Goal: Task Accomplishment & Management: Use online tool/utility

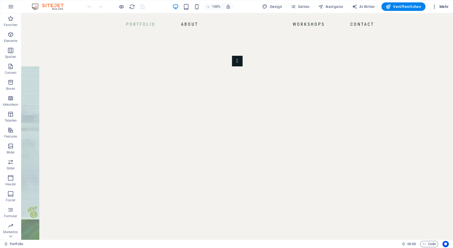
click at [445, 6] on span "Mehr" at bounding box center [440, 6] width 17 height 5
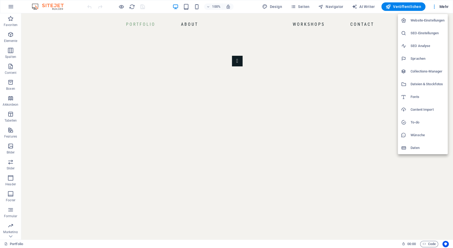
click at [219, 24] on div at bounding box center [226, 124] width 453 height 248
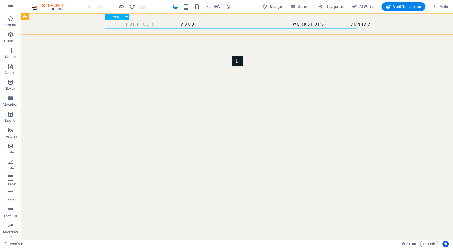
click at [135, 24] on nav "Portfolio About Workshops Contact" at bounding box center [230, 24] width 291 height 8
click at [113, 17] on span "Menü" at bounding box center [117, 16] width 8 height 3
click at [125, 17] on icon at bounding box center [126, 17] width 3 height 6
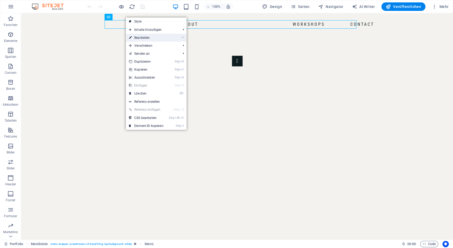
click at [152, 37] on link "⏎ Bearbeiten" at bounding box center [146, 38] width 41 height 8
select select
select select "1"
select select
select select "2"
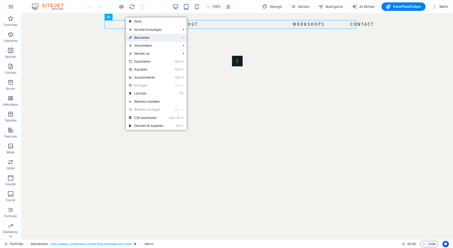
select select
select select "4"
select select
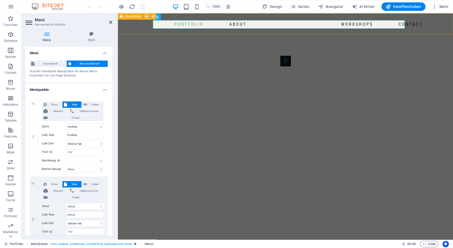
click at [145, 18] on button at bounding box center [146, 16] width 6 height 6
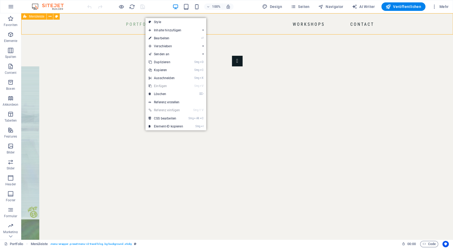
click at [380, 23] on div "Portfolio About Workshops Contact" at bounding box center [237, 23] width 432 height 21
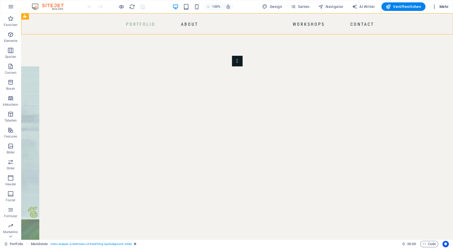
click at [436, 7] on icon "button" at bounding box center [434, 6] width 5 height 5
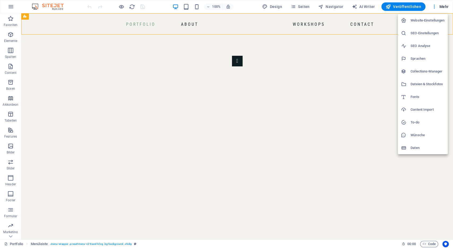
click at [387, 25] on div at bounding box center [226, 124] width 453 height 248
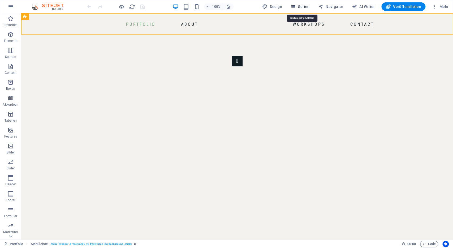
click at [307, 8] on span "Seiten" at bounding box center [300, 6] width 19 height 5
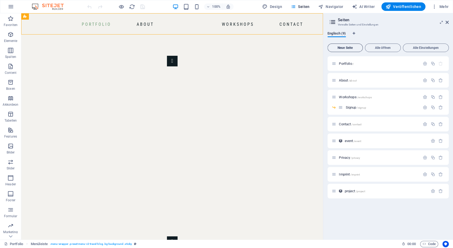
click at [350, 48] on span "Neue Seite" at bounding box center [345, 47] width 31 height 3
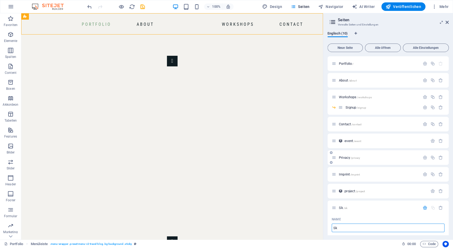
type input "Ske"
type input "/sk"
type input "Sketch"
type input "/sketch"
type input "Sketchb"
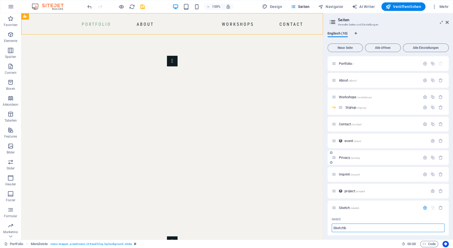
type input "/sketchb"
type input "Sketchboo"
type input "/sketchboo"
type input "Sketchbook"
type input "/sketchbook"
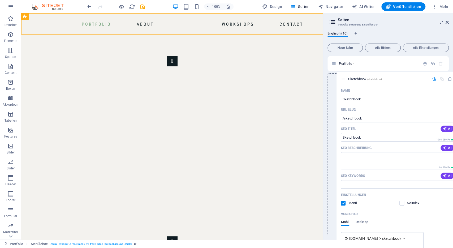
drag, startPoint x: 334, startPoint y: 208, endPoint x: 344, endPoint y: 78, distance: 130.4
click at [344, 78] on div "Portfolio / About /about Workshops /workshops Signup /signup Contact /contact e…" at bounding box center [387, 228] width 121 height 344
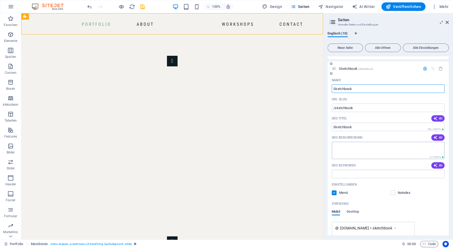
scroll to position [10, 0]
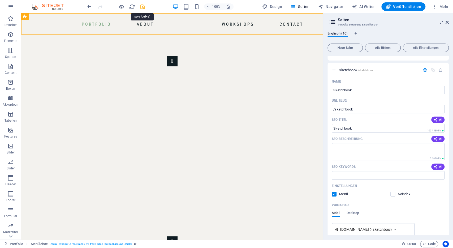
click at [143, 6] on icon "save" at bounding box center [143, 7] width 6 height 6
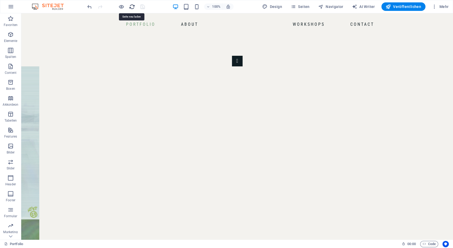
click at [130, 5] on icon "reload" at bounding box center [132, 7] width 6 height 6
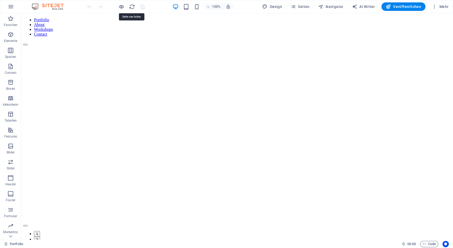
scroll to position [0, 0]
click at [300, 3] on button "Seiten" at bounding box center [299, 6] width 23 height 8
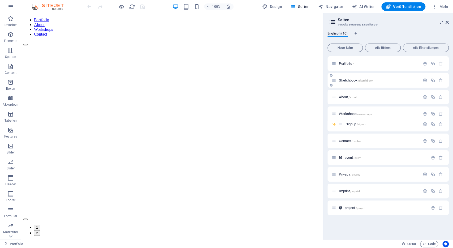
click at [377, 81] on p "Sketchbook /sketchbook" at bounding box center [379, 80] width 80 height 3
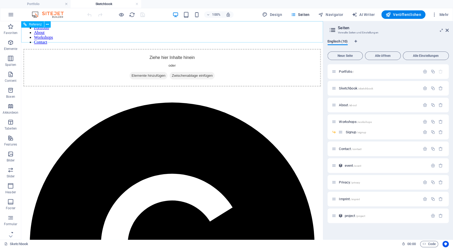
click at [126, 33] on nav "Portfolio About Workshops Contact" at bounding box center [171, 34] width 297 height 19
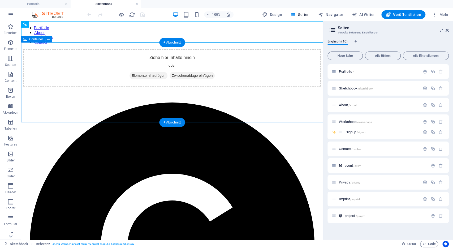
click at [148, 79] on span "Elemente hinzufügen" at bounding box center [149, 75] width 38 height 7
click at [437, 16] on icon "button" at bounding box center [434, 14] width 5 height 5
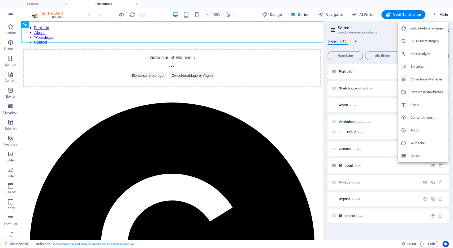
click at [427, 76] on h6 "Collections-Manager" at bounding box center [428, 79] width 34 height 6
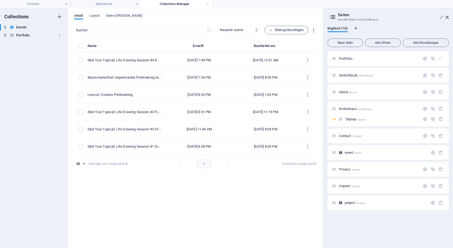
click at [59, 35] on icon "button" at bounding box center [60, 35] width 4 height 4
click at [66, 60] on h6 "Duplizieren" at bounding box center [64, 58] width 20 height 6
click at [29, 44] on input "Ske" at bounding box center [33, 43] width 35 height 6
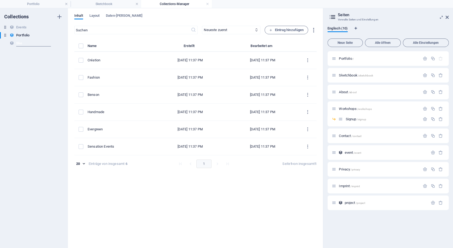
drag, startPoint x: 28, startPoint y: 43, endPoint x: 16, endPoint y: 45, distance: 12.3
click at [16, 45] on input "Ske" at bounding box center [33, 43] width 35 height 6
type input "Sketchbook"
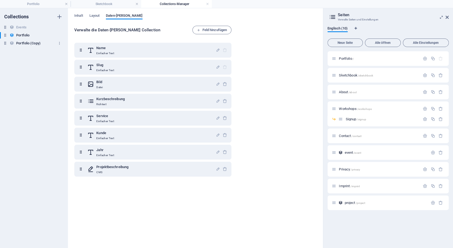
click at [28, 42] on h6 "Portfolio (Copy)" at bounding box center [28, 43] width 24 height 6
click at [31, 42] on h6 "Portfolio (Copy)" at bounding box center [28, 43] width 24 height 6
type input "Sketchbook"
click at [159, 68] on div "Slug Einfacher Text" at bounding box center [151, 67] width 128 height 11
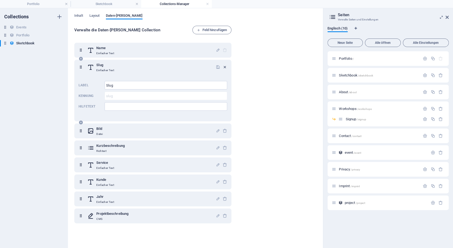
click at [226, 66] on icon "button" at bounding box center [225, 67] width 5 height 5
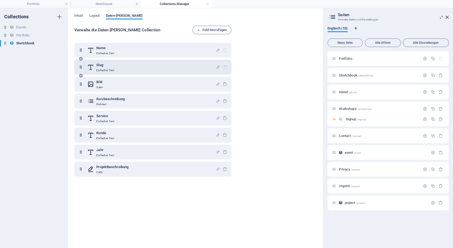
click at [162, 66] on div "Slug Einfacher Text" at bounding box center [151, 67] width 128 height 11
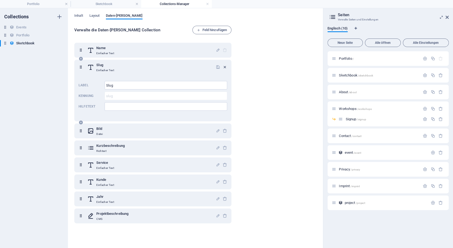
click at [225, 67] on icon "button" at bounding box center [225, 67] width 5 height 5
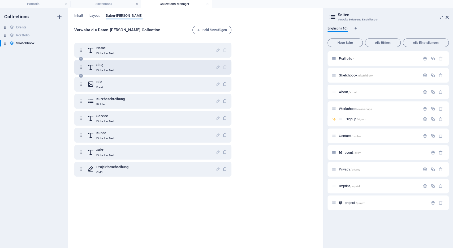
click at [225, 68] on div at bounding box center [221, 67] width 11 height 11
click at [169, 65] on div "Slug Einfacher Text" at bounding box center [151, 67] width 128 height 11
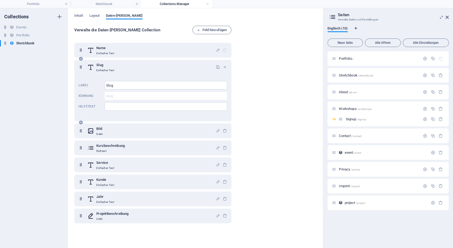
click at [190, 68] on div "Slug Einfacher Text" at bounding box center [151, 67] width 128 height 11
click at [81, 67] on icon at bounding box center [81, 67] width 5 height 11
click at [223, 65] on icon "button" at bounding box center [225, 67] width 5 height 5
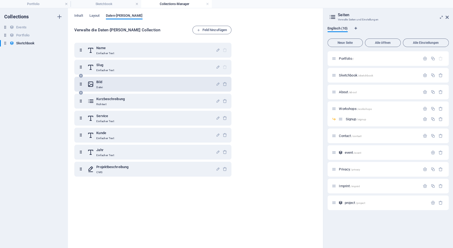
click at [173, 91] on div "Bild Datei" at bounding box center [152, 84] width 157 height 15
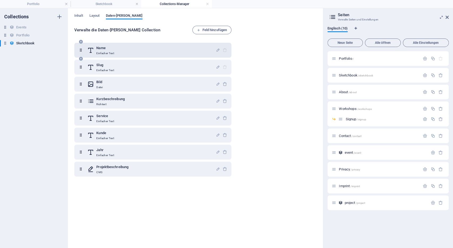
click at [173, 52] on div "Name Einfacher Text" at bounding box center [151, 50] width 128 height 11
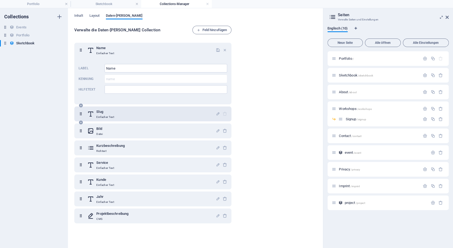
click at [147, 114] on div "Slug Einfacher Text" at bounding box center [151, 114] width 128 height 11
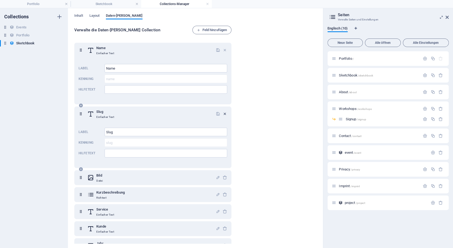
click at [226, 113] on icon "button" at bounding box center [225, 113] width 5 height 5
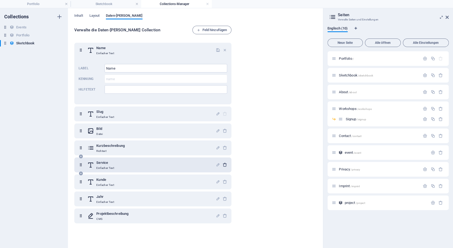
click at [226, 165] on icon "button" at bounding box center [225, 164] width 5 height 5
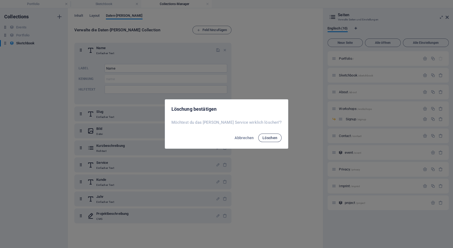
click at [261, 135] on button "Löschen" at bounding box center [270, 137] width 24 height 8
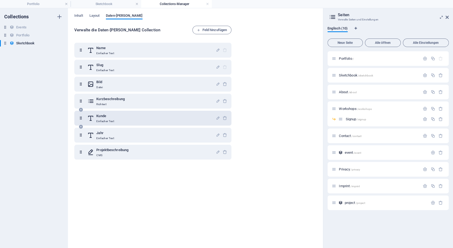
click at [223, 115] on div at bounding box center [221, 118] width 11 height 11
click at [225, 118] on icon "button" at bounding box center [225, 118] width 5 height 5
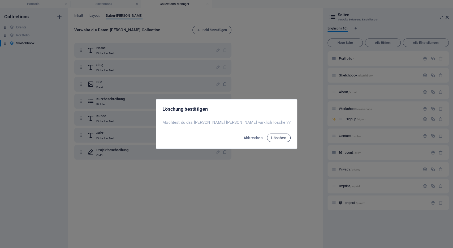
click at [271, 137] on span "Löschen" at bounding box center [278, 138] width 15 height 4
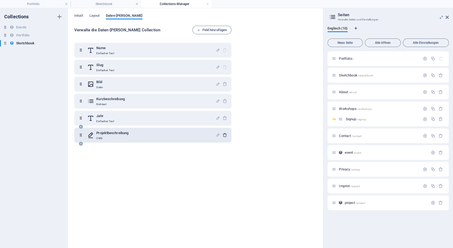
click at [226, 136] on icon "button" at bounding box center [225, 135] width 5 height 5
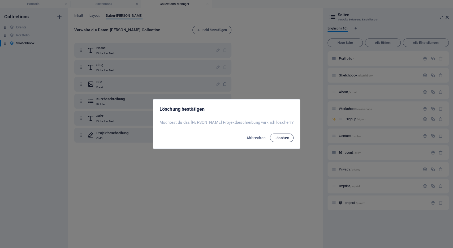
click at [278, 139] on button "Löschen" at bounding box center [282, 137] width 24 height 8
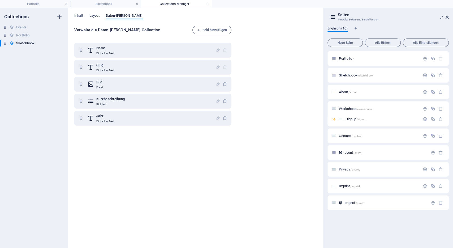
click at [93, 14] on span "Layout" at bounding box center [94, 15] width 10 height 7
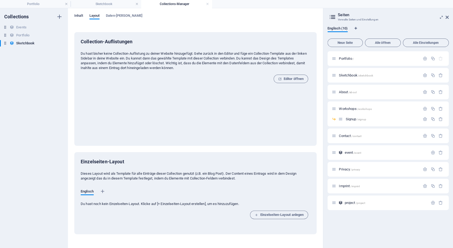
click at [80, 15] on span "Inhalt" at bounding box center [78, 15] width 9 height 7
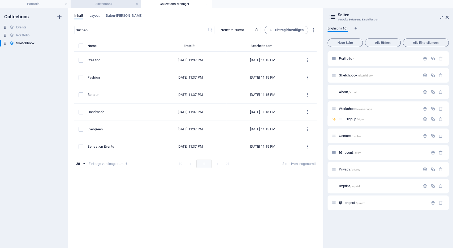
click at [114, 6] on h4 "Sketchbook" at bounding box center [106, 4] width 71 height 6
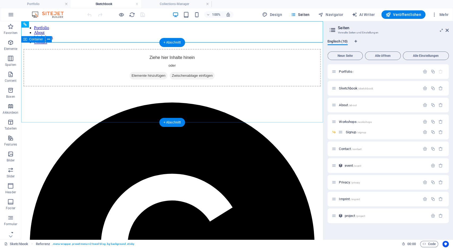
click at [150, 79] on span "Elemente hinzufügen" at bounding box center [149, 75] width 38 height 7
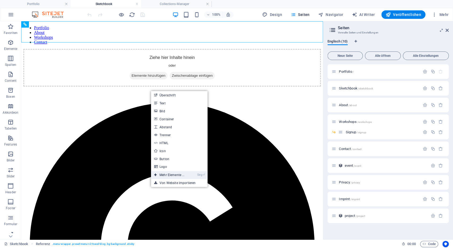
click at [171, 175] on link "Strg ⏎ Mehr Elemente ..." at bounding box center [169, 175] width 37 height 8
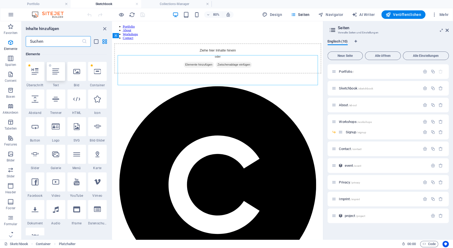
scroll to position [56, 0]
click at [48, 41] on input "text" at bounding box center [54, 41] width 56 height 11
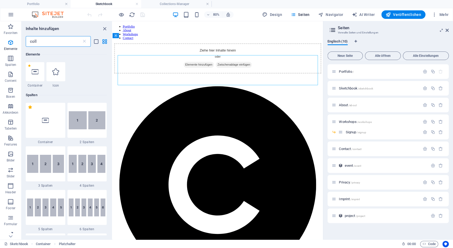
scroll to position [0, 0]
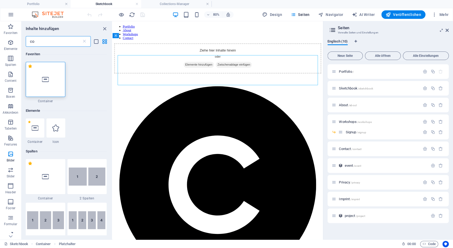
type input "c"
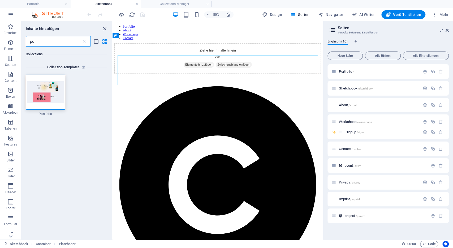
type input "p"
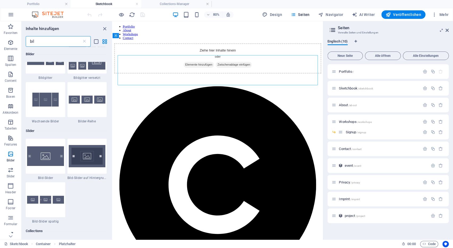
scroll to position [451, 0]
type input "bil"
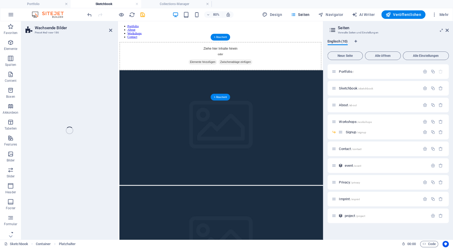
select select "rem"
select select "px"
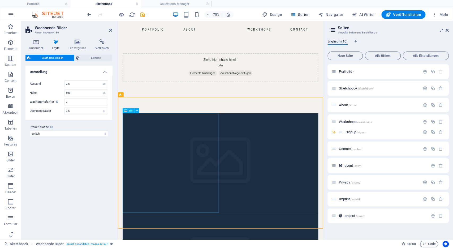
click at [173, 200] on figure at bounding box center [254, 210] width 261 height 133
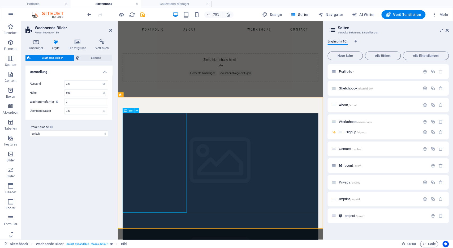
click at [142, 179] on figure at bounding box center [254, 210] width 261 height 133
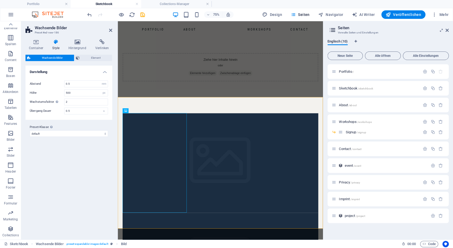
click at [110, 28] on h2 "Wachsende Bilder" at bounding box center [73, 27] width 77 height 5
click at [111, 29] on icon at bounding box center [110, 30] width 3 height 4
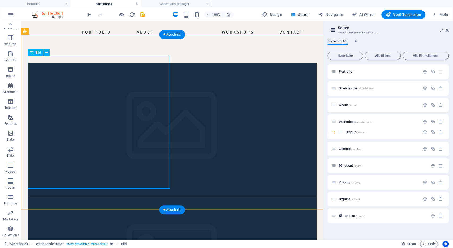
scroll to position [80, 0]
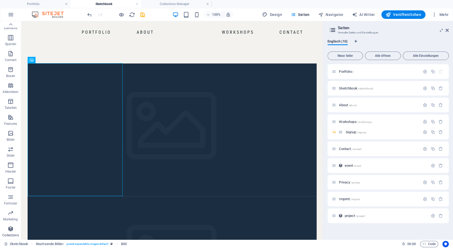
click at [14, 228] on span "Collections" at bounding box center [10, 232] width 21 height 13
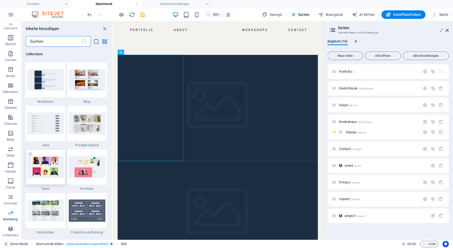
scroll to position [4871, 0]
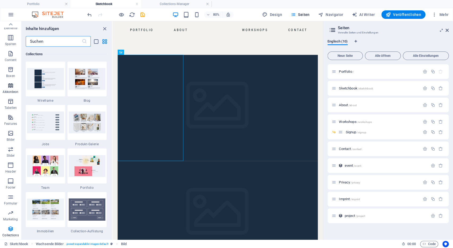
click at [15, 83] on span "Akkordeon" at bounding box center [10, 88] width 21 height 13
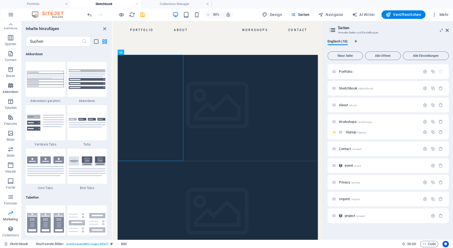
scroll to position [1694, 0]
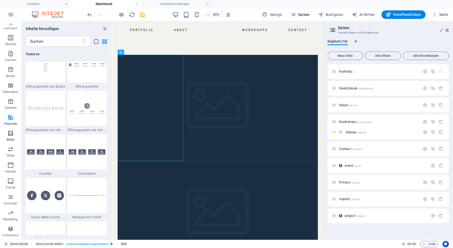
click at [15, 137] on span "Bilder" at bounding box center [10, 136] width 21 height 13
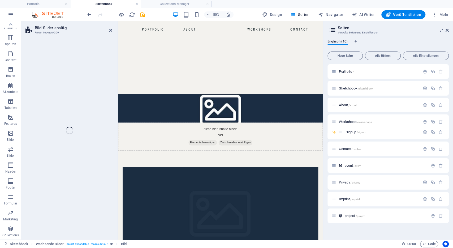
scroll to position [21, 0]
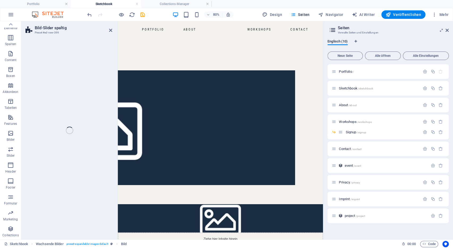
select select "rem"
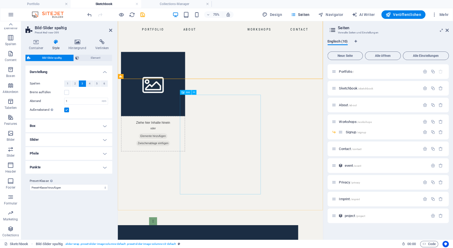
scroll to position [47, 0]
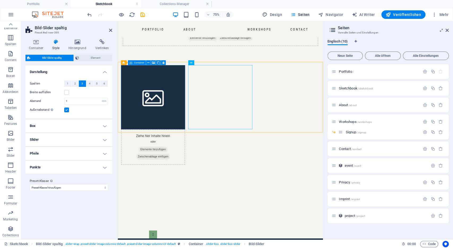
click at [167, 165] on div "Ziehe hier Inhalte hinein oder Elemente hinzufügen Zwischenablage einfügen" at bounding box center [164, 188] width 85 height 47
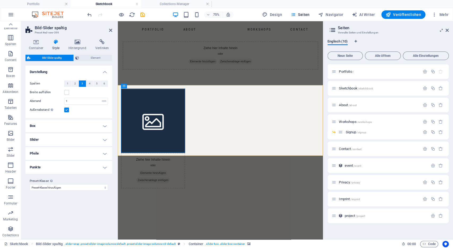
scroll to position [14, 0]
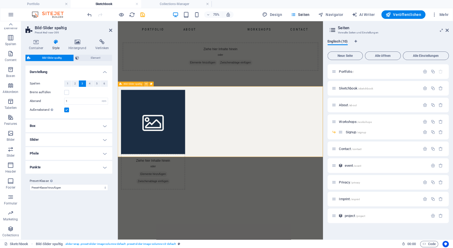
click at [146, 84] on icon at bounding box center [146, 84] width 2 height 4
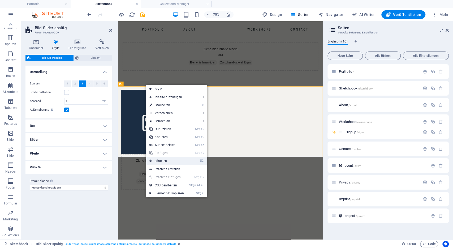
click at [167, 161] on link "⌦ Löschen" at bounding box center [166, 161] width 41 height 8
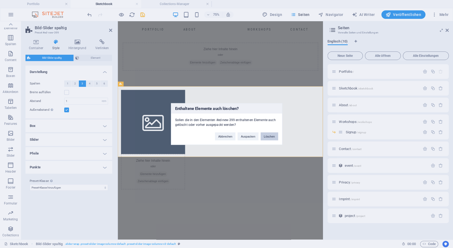
click at [271, 138] on button "Löschen" at bounding box center [270, 136] width 18 height 8
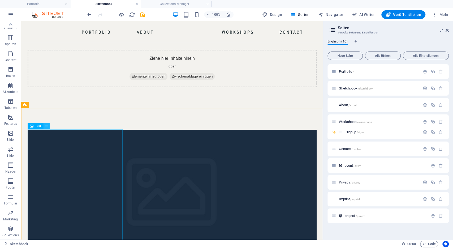
scroll to position [14, 0]
click at [45, 125] on icon at bounding box center [46, 126] width 3 height 6
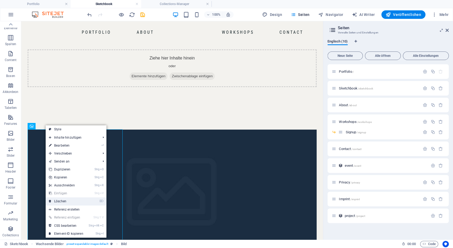
click at [66, 201] on link "⌦ Löschen" at bounding box center [66, 201] width 41 height 8
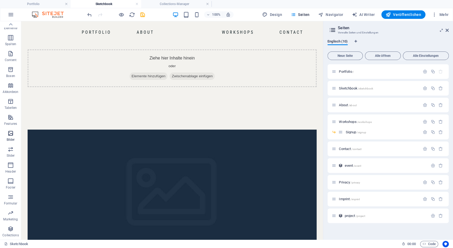
scroll to position [0, 0]
click at [11, 141] on icon "button" at bounding box center [10, 138] width 6 height 6
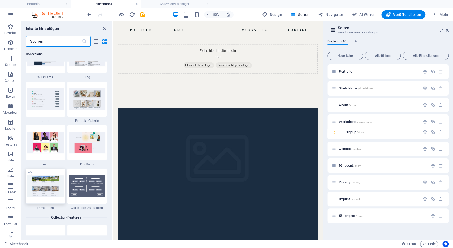
scroll to position [4895, 0]
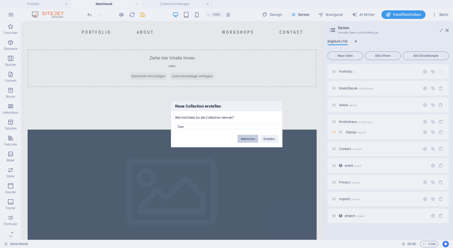
click at [256, 139] on button "Abbrechen" at bounding box center [248, 139] width 20 height 8
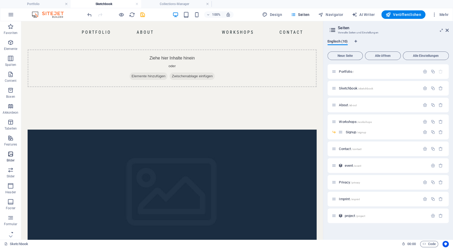
scroll to position [21, 0]
click at [12, 225] on button "Collections" at bounding box center [10, 231] width 21 height 16
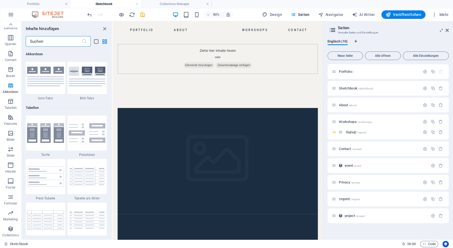
scroll to position [1784, 0]
click at [144, 88] on icon at bounding box center [144, 88] width 2 height 5
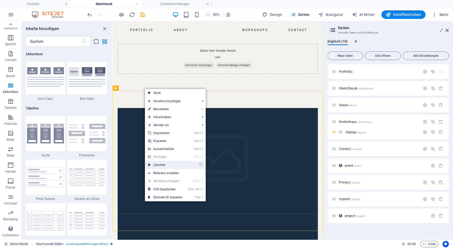
click at [169, 166] on link "⌦ Löschen" at bounding box center [165, 165] width 41 height 8
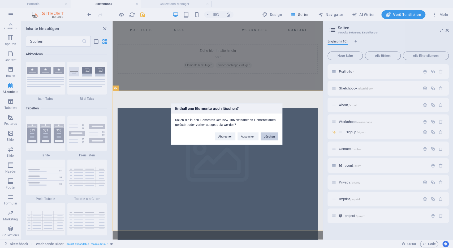
drag, startPoint x: 275, startPoint y: 135, endPoint x: 200, endPoint y: 142, distance: 75.7
click at [275, 135] on button "Löschen" at bounding box center [270, 136] width 18 height 8
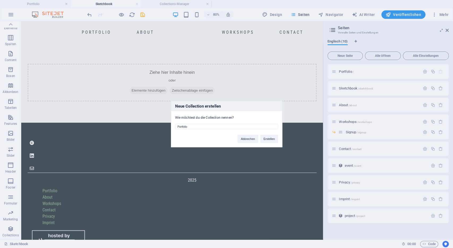
scroll to position [21, 0]
click at [268, 140] on button "Erstellen" at bounding box center [269, 139] width 18 height 8
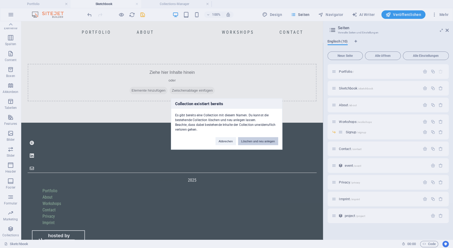
click at [243, 141] on button "Löschen und neu anlegen" at bounding box center [258, 141] width 40 height 8
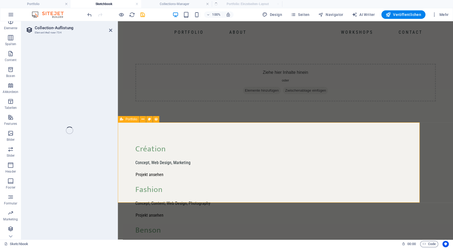
select select "68b8b1374da67c3224056ba9"
select select "createdAt_DESC"
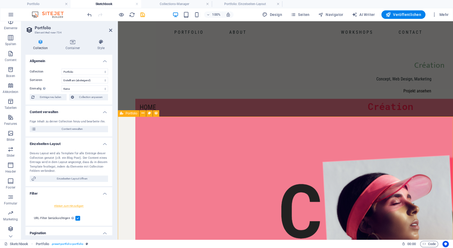
scroll to position [0, 0]
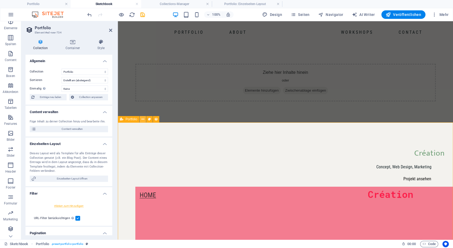
click at [143, 121] on icon at bounding box center [142, 120] width 3 height 6
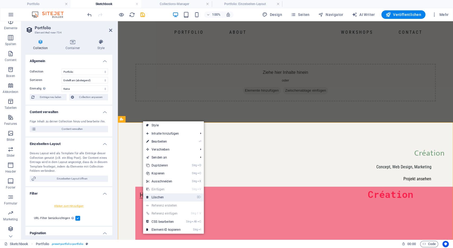
click at [162, 198] on link "⌦ Löschen" at bounding box center [163, 197] width 41 height 8
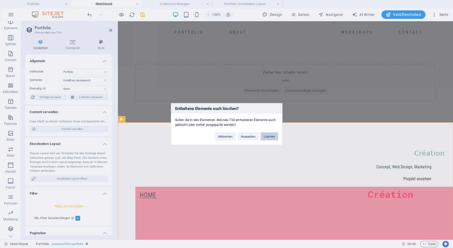
click at [272, 135] on button "Löschen" at bounding box center [270, 136] width 18 height 8
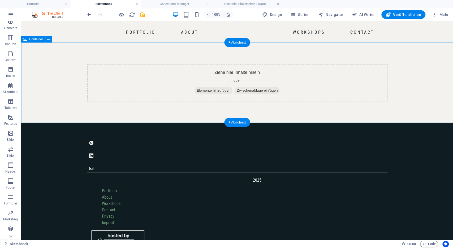
click at [207, 90] on span "Elemente hinzufügen" at bounding box center [214, 90] width 38 height 7
click at [49, 40] on icon at bounding box center [48, 40] width 3 height 6
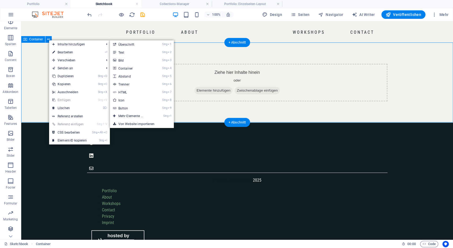
click at [201, 75] on div "Ziehe hier Inhalte hinein oder Elemente hinzufügen Zwischenablage einfügen" at bounding box center [237, 83] width 300 height 38
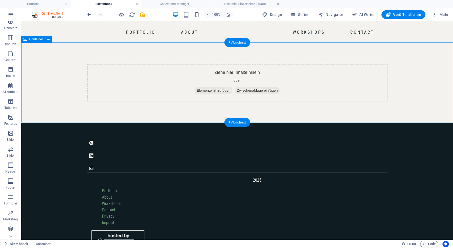
click at [206, 93] on span "Elemente hinzufügen" at bounding box center [214, 90] width 38 height 7
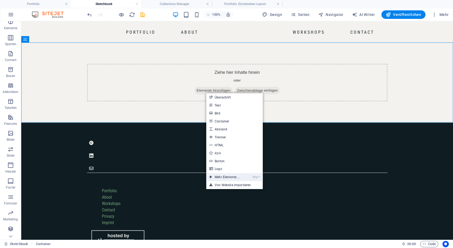
click at [225, 177] on link "Strg ⏎ Mehr Elemente ..." at bounding box center [224, 177] width 37 height 8
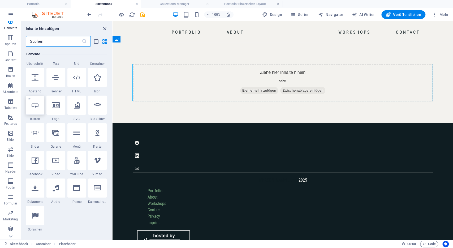
scroll to position [78, 0]
click at [57, 40] on input "text" at bounding box center [54, 41] width 56 height 11
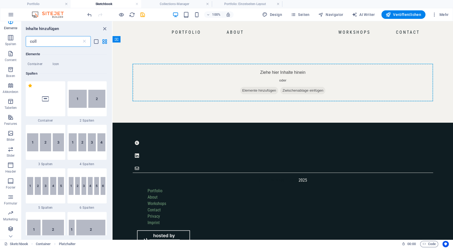
scroll to position [0, 0]
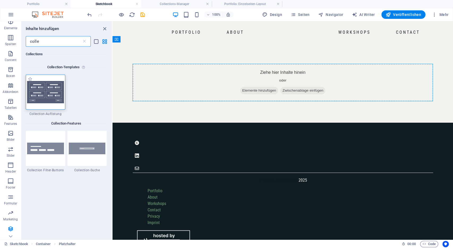
type input "colle"
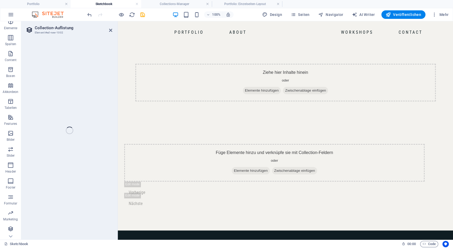
select select
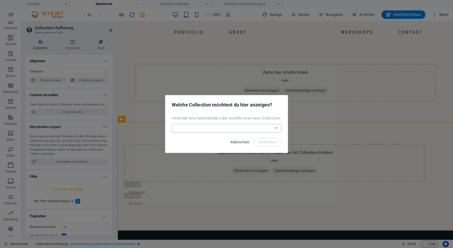
click at [172, 124] on select "Events Portfolio Sketchbook Neue Collection erstellen" at bounding box center [227, 128] width 110 height 8
select select "68b8afcb410e32d4230df91a"
click option "Sketchbook" at bounding box center [0, 0] width 0 height 0
click at [268, 143] on span "Verbinden" at bounding box center [267, 142] width 19 height 4
select select "68b8afcb410e32d4230df91a"
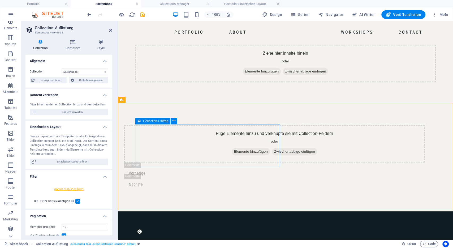
scroll to position [19, 0]
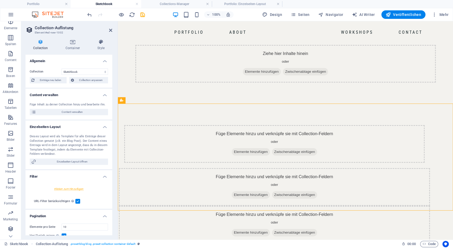
select select "createdAt_DESC"
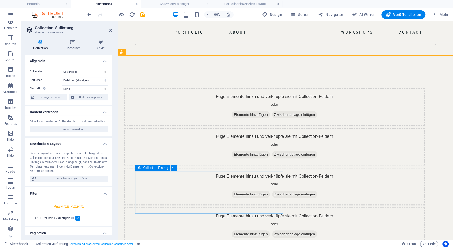
scroll to position [56, 0]
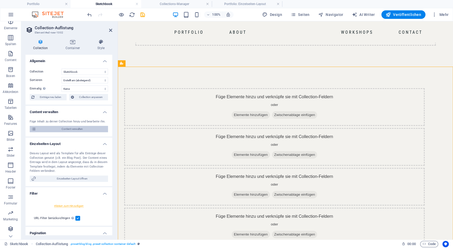
click at [70, 128] on span "Content verwalten" at bounding box center [72, 129] width 69 height 6
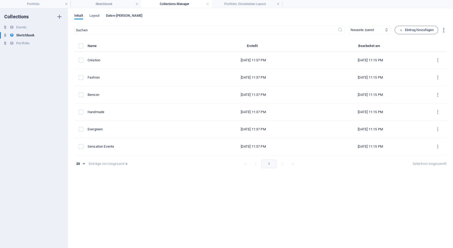
click at [112, 17] on span "Daten-Felder" at bounding box center [124, 15] width 37 height 7
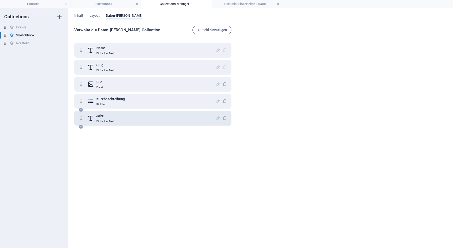
drag, startPoint x: 112, startPoint y: 17, endPoint x: 112, endPoint y: 112, distance: 95.0
click at [112, 112] on div "Inhalt Layout Daten-Felder Verwalte die Daten-Felder deiner Collection Feld hin…" at bounding box center [260, 128] width 385 height 240
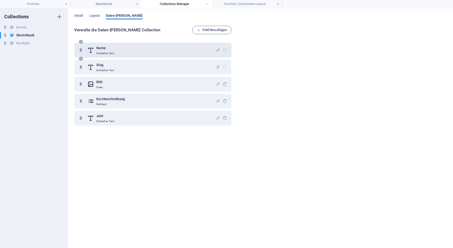
click at [124, 48] on div "Name Einfacher Text" at bounding box center [151, 50] width 128 height 11
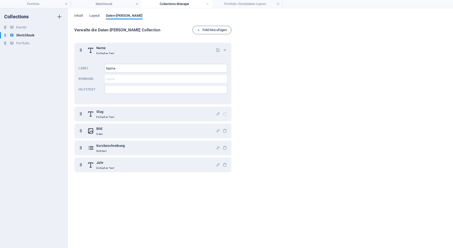
click at [295, 85] on div "Verwalte die Daten-Felder deiner Collection Feld hinzufügen Name Einfacher Text…" at bounding box center [260, 134] width 372 height 217
click at [80, 15] on span "Inhalt" at bounding box center [78, 15] width 9 height 7
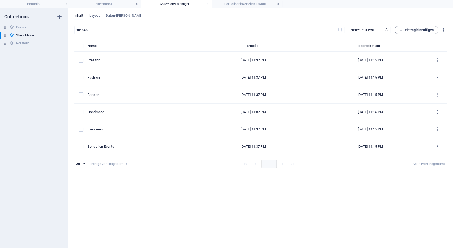
click at [416, 31] on span "Eintrag hinzufügen" at bounding box center [416, 30] width 35 height 6
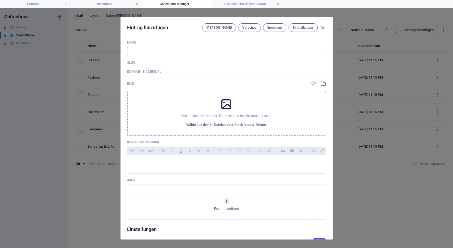
click at [163, 52] on input "text" at bounding box center [226, 52] width 199 height 10
type input "p"
type input "pl"
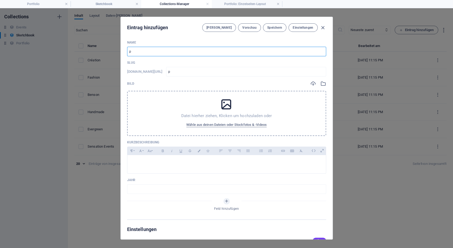
type input "pl"
type input "ple"
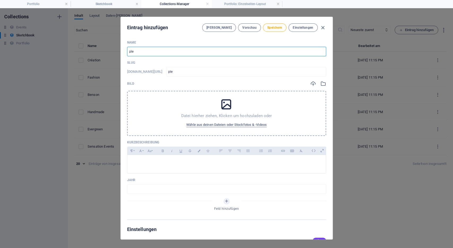
type input "plei"
type input "plein"
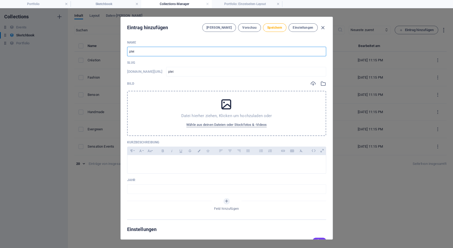
type input "plein"
type input "pleina"
type input "pleinai"
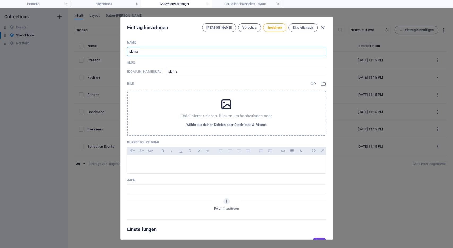
type input "pleinai"
type input "pleinair"
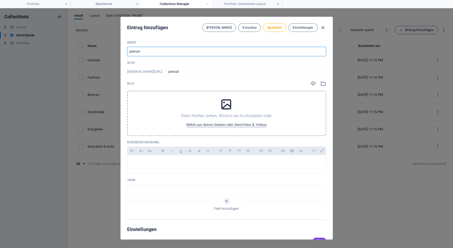
type input "pleinair-2"
type input "pleinair-20"
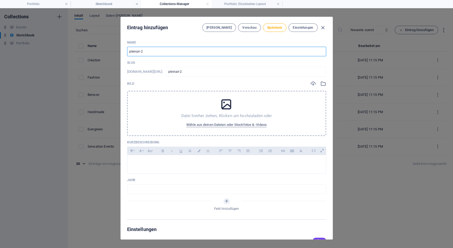
type input "pleinair-20"
type input "pleinair-202"
type input "pleinair-2024"
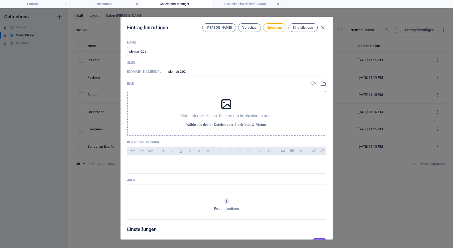
type input "pleinair-2024"
type input "pleinair-2024/2"
type input "pleinair-2024-2"
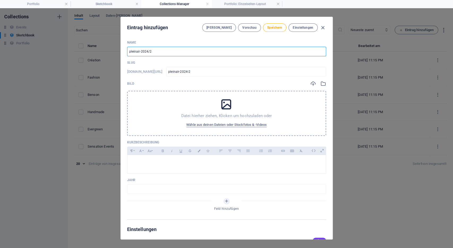
type input "pleinair-2024/20"
type input "pleinair-2024-20"
type input "pleinair-2024/205"
type input "pleinair-2024-205"
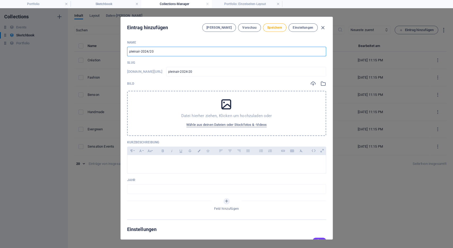
type input "pleinair-2024-205"
type input "pleinair-2024/20"
type input "pleinair-2024-20"
type input "pleinair-2024/200"
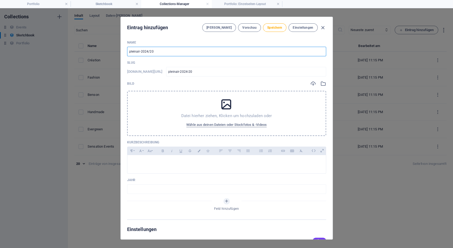
type input "pleinair-2024-200"
type input "pleinair-2024/20"
type input "pleinair-2024-20"
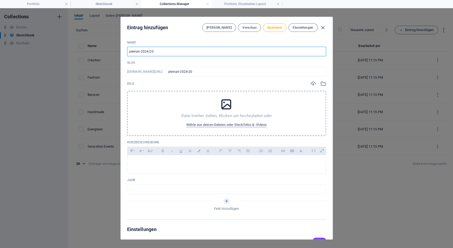
type input "pleinair-2024/202"
type input "pleinair-2024-202"
type input "pleinair-2024/2025"
type input "pleinair-2024-2025"
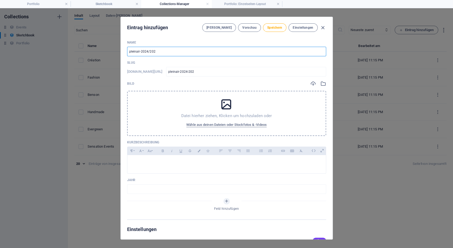
type input "pleinair-2024-2025"
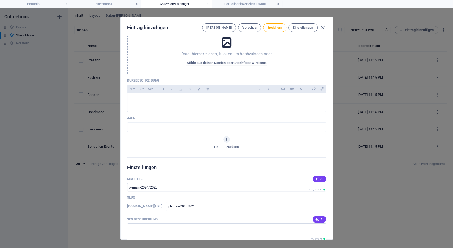
scroll to position [62, 0]
type input "pleinair-2024/2025"
click at [155, 125] on input "text" at bounding box center [226, 127] width 199 height 10
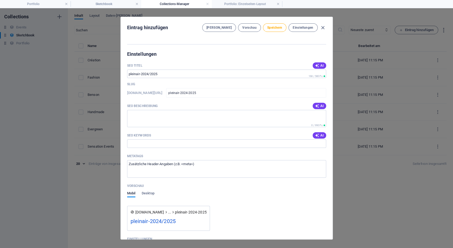
scroll to position [175, 0]
type input "2024"
click at [174, 121] on textarea "SEO Beschreibung" at bounding box center [226, 118] width 199 height 17
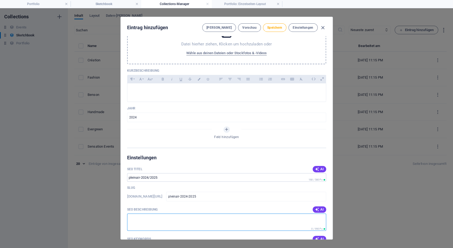
scroll to position [0, 0]
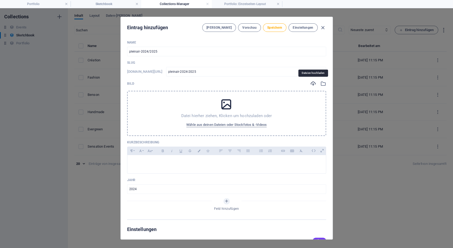
click at [314, 82] on icon "button" at bounding box center [313, 84] width 6 height 6
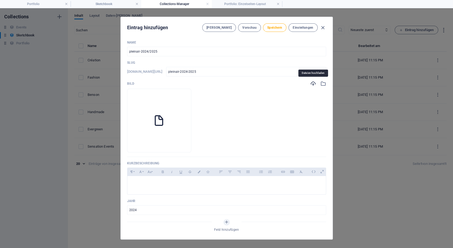
click at [312, 83] on icon "button" at bounding box center [313, 84] width 6 height 6
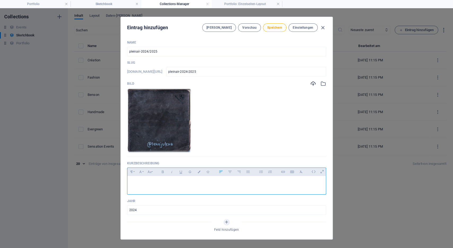
click at [193, 182] on p at bounding box center [227, 182] width 190 height 5
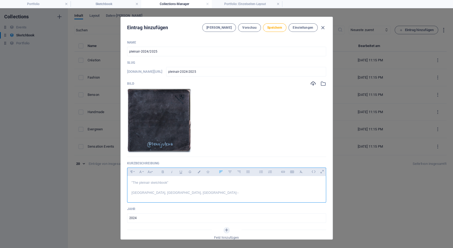
click at [130, 193] on div ""The pleinair sketchbook" Firenze, Bonn, Sarajevo--" at bounding box center [226, 188] width 199 height 24
drag, startPoint x: 173, startPoint y: 193, endPoint x: 166, endPoint y: 195, distance: 6.6
click at [166, 195] on p ""The pleinair sketchbook" Firenze, Bonn, Sarajevo--" at bounding box center [227, 187] width 190 height 15
click at [144, 195] on p ""The pleinair sketchbook" Firenze, Bonn, Sarajevo..." at bounding box center [227, 187] width 190 height 15
click at [163, 194] on p ""The pleinair sketchbook" Firenze, Italy - Bonn, Sarajevo..." at bounding box center [227, 187] width 190 height 15
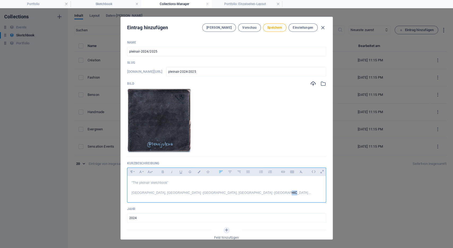
drag, startPoint x: 194, startPoint y: 192, endPoint x: 191, endPoint y: 192, distance: 2.7
click at [191, 192] on p ""The pleinair sketchbook" Firenze, Italy - Bonn, Germany - Sarajevo..." at bounding box center [227, 187] width 190 height 15
click at [140, 183] on p ""The pleinair sketchbook" Firenze, Italy - Bonn, Germany - Sarajevo, Bosnia -" at bounding box center [227, 190] width 190 height 20
click at [151, 181] on p ""The Pleinair sketchbook" Firenze, Italy - Bonn, Germany - Sarajevo, Bosnia -" at bounding box center [227, 190] width 190 height 20
click at [213, 193] on p ""The Pleinair Sketchbook" Firenze, Italy - Bonn, Germany - Sarajevo, Bosnia -" at bounding box center [227, 190] width 190 height 20
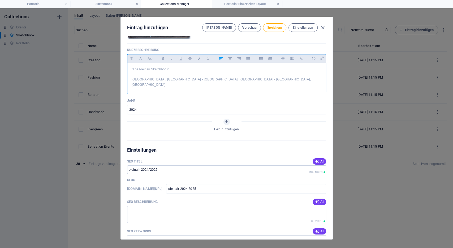
scroll to position [124, 0]
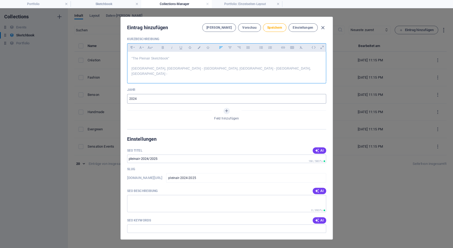
click at [152, 94] on input "2024" at bounding box center [226, 99] width 199 height 10
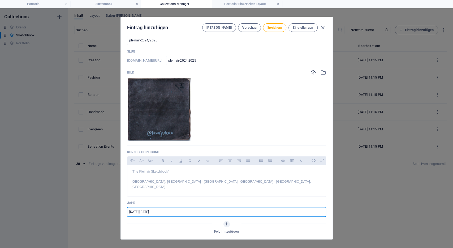
scroll to position [0, 0]
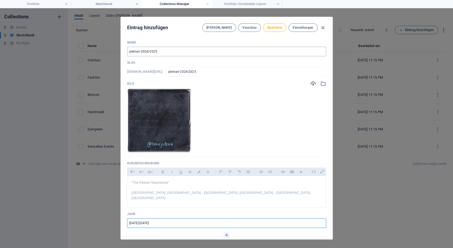
type input "2024-2025"
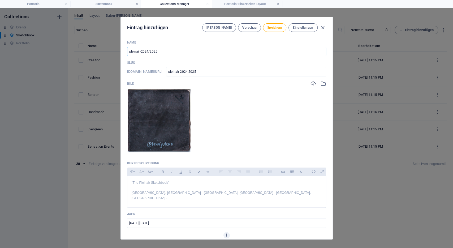
drag, startPoint x: 140, startPoint y: 51, endPoint x: 169, endPoint y: 52, distance: 28.7
click at [169, 52] on input "pleinair-2024/2025" at bounding box center [226, 52] width 199 height 10
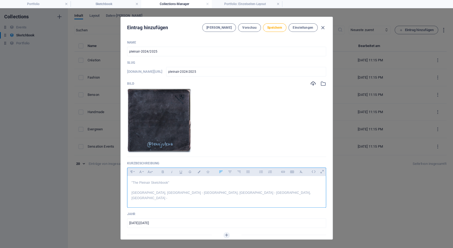
click at [217, 193] on p ""The Pleinair Sketchbook" Firenze, Italy - Bonn, Germany - Sarajevo, Bosnia -" at bounding box center [227, 190] width 190 height 20
drag, startPoint x: 219, startPoint y: 193, endPoint x: 207, endPoint y: 193, distance: 12.2
click at [207, 193] on p ""The Pleinair Sketchbook" Firenze, Italy - Bonn, Germany - Sarajevo, Bosnia - T…" at bounding box center [227, 190] width 190 height 20
click at [207, 194] on p ""The Pleinair Sketchbook" Firenze, Italy - Bonn, Germany - Sarajevo, Bosnia - T…" at bounding box center [227, 190] width 190 height 20
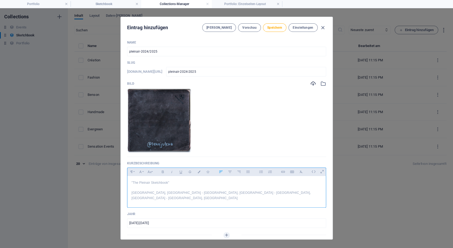
click at [254, 195] on p ""The Pleinair Sketchbook" Firenze, Italy - Bonn, Germany - Sarajevo, Bosnia - T…" at bounding box center [227, 190] width 190 height 20
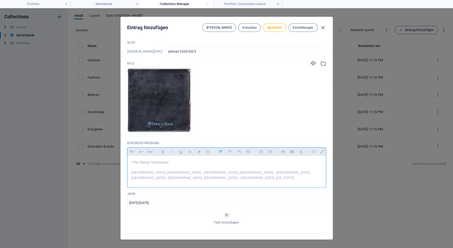
scroll to position [0, 0]
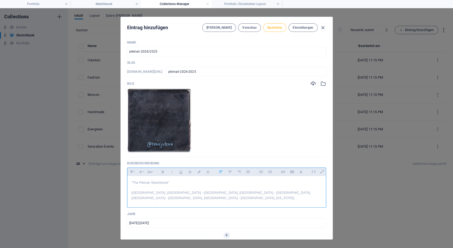
click at [275, 28] on span "Speichern" at bounding box center [274, 27] width 15 height 4
click at [278, 26] on span "Speichern" at bounding box center [274, 27] width 15 height 4
click at [324, 27] on icon "button" at bounding box center [323, 28] width 6 height 6
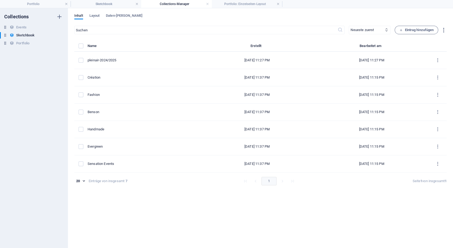
type input "pleinair-2024-2025"
click at [310, 35] on div "​ Neueste zuerst Älteste zuerst Zuletzt bearbeitet Name (aufsteigend) Name (abs…" at bounding box center [260, 134] width 372 height 217
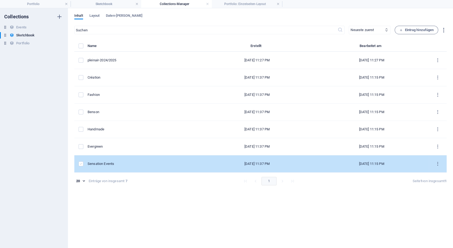
click at [83, 163] on label "items list" at bounding box center [81, 163] width 5 height 5
click at [0, 0] on input "items list" at bounding box center [0, 0] width 0 height 0
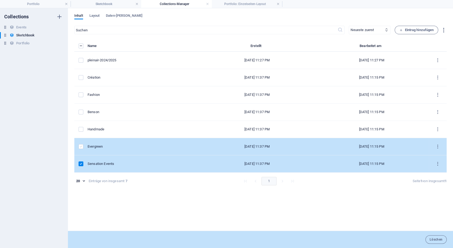
click at [83, 148] on label "items list" at bounding box center [81, 146] width 5 height 5
click at [0, 0] on input "items list" at bounding box center [0, 0] width 0 height 0
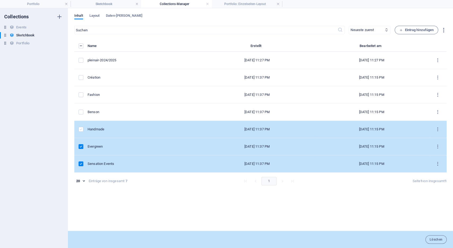
click at [81, 128] on label "items list" at bounding box center [81, 129] width 5 height 5
click at [0, 0] on input "items list" at bounding box center [0, 0] width 0 height 0
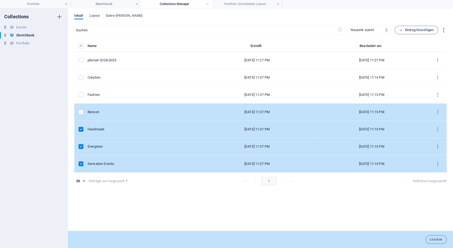
click at [81, 112] on label "items list" at bounding box center [81, 112] width 5 height 5
click at [0, 0] on input "items list" at bounding box center [0, 0] width 0 height 0
click at [438, 109] on button "items list" at bounding box center [437, 112] width 9 height 8
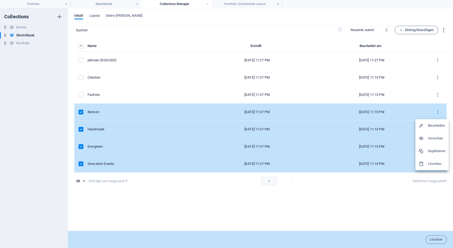
click at [430, 162] on h6 "Löschen" at bounding box center [436, 164] width 17 height 6
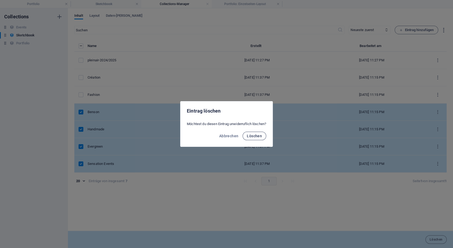
click at [262, 135] on span "Löschen" at bounding box center [254, 136] width 15 height 4
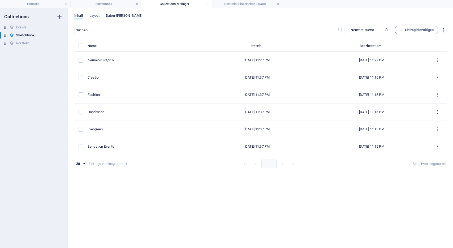
click at [114, 14] on span "Daten-Felder" at bounding box center [124, 15] width 37 height 7
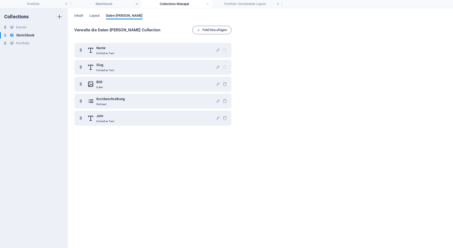
click at [216, 35] on div "Verwalte die Daten-Felder deiner Collection Feld hinzufügen Name Einfacher Text…" at bounding box center [153, 134] width 159 height 217
click at [219, 31] on span "Feld hinzufügen" at bounding box center [212, 30] width 30 height 6
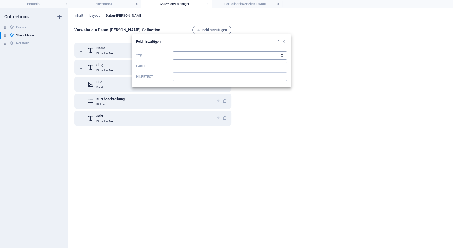
click at [173, 51] on select "Einfacher Text Link CMS Richtext Datei Mehrere Dateien Checkbox Auswahl Datum N…" at bounding box center [230, 55] width 114 height 8
select select "multiple_files"
click option "Mehrere Dateien" at bounding box center [0, 0] width 0 height 0
click at [190, 65] on input "Label" at bounding box center [230, 66] width 114 height 8
type input "Gallery"
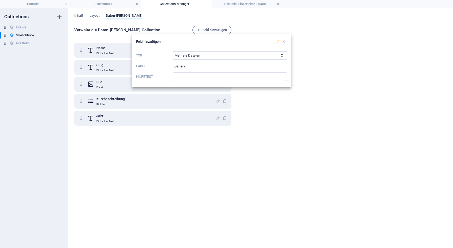
click at [276, 42] on icon "submit" at bounding box center [277, 41] width 5 height 5
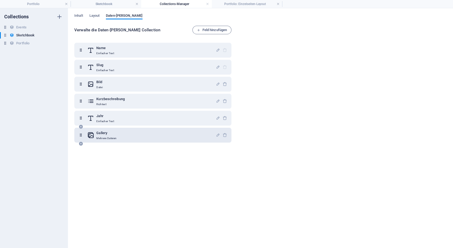
drag, startPoint x: 110, startPoint y: 135, endPoint x: 108, endPoint y: 139, distance: 4.2
click at [108, 139] on div "Gallery Mehrere Dateien" at bounding box center [106, 135] width 20 height 11
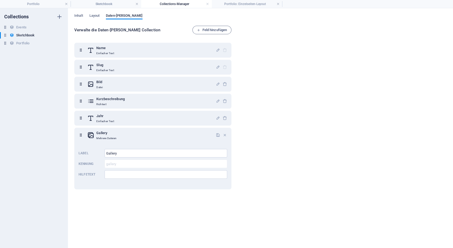
click at [130, 192] on div "Name Einfacher Text Slug Einfacher Text Bild Datei Kurzbeschreibung Richtext Ja…" at bounding box center [153, 141] width 159 height 202
click at [266, 117] on div "Verwalte die Daten-Felder deiner Collection Feld hinzufügen Name Einfacher Text…" at bounding box center [260, 134] width 372 height 217
click at [90, 16] on span "Layout" at bounding box center [94, 15] width 10 height 7
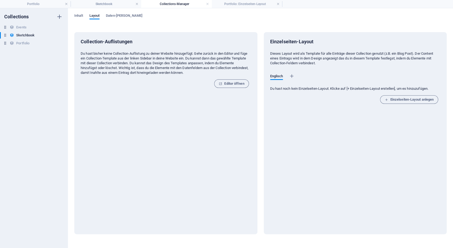
click at [84, 14] on div "Inhalt Layout Daten-Felder" at bounding box center [260, 19] width 372 height 10
click at [81, 14] on span "Inhalt" at bounding box center [78, 15] width 9 height 7
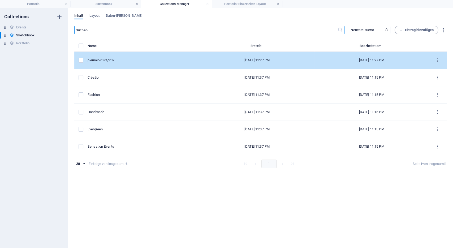
click at [105, 58] on div "pleinair-2024/2025" at bounding box center [142, 60] width 108 height 5
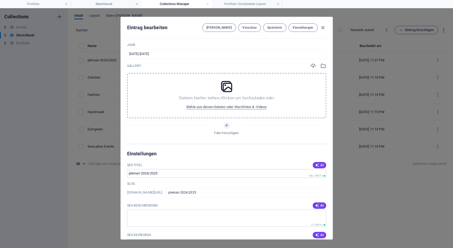
scroll to position [168, 0]
click at [232, 105] on span "Wähle aus deinen Dateien oder Stockfotos & -Videos" at bounding box center [226, 108] width 80 height 6
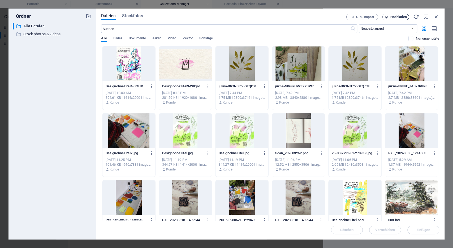
click at [395, 17] on span "Hochladen" at bounding box center [398, 16] width 16 height 3
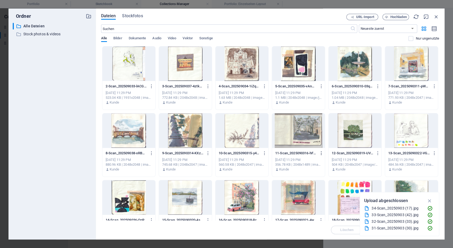
click at [322, 153] on icon "button" at bounding box center [321, 153] width 5 height 5
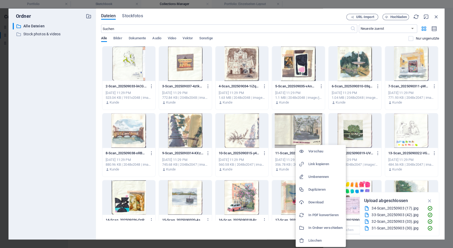
click at [318, 239] on h6 "Löschen" at bounding box center [325, 240] width 34 height 6
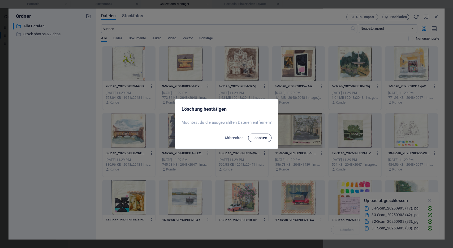
click at [266, 139] on span "Löschen" at bounding box center [259, 138] width 15 height 4
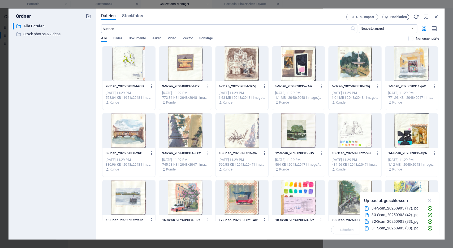
click at [135, 63] on div at bounding box center [128, 63] width 53 height 35
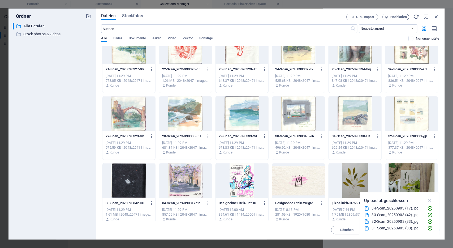
scroll to position [279, 0]
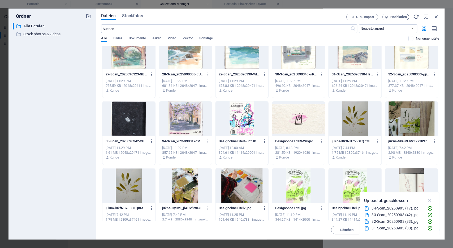
click at [187, 121] on div at bounding box center [185, 118] width 53 height 35
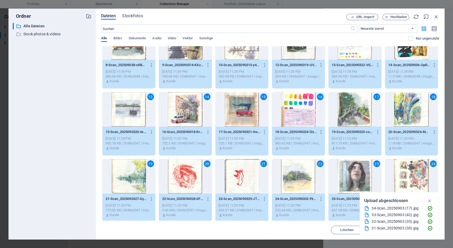
scroll to position [0, 0]
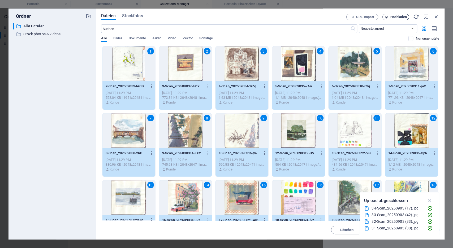
click at [400, 16] on span "Hochladen" at bounding box center [398, 16] width 16 height 3
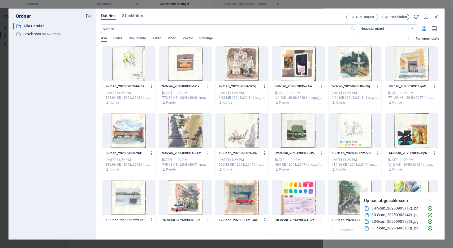
click at [430, 199] on icon "button" at bounding box center [429, 201] width 6 height 6
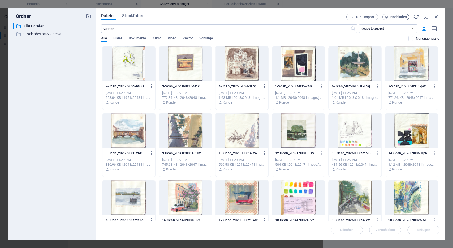
click at [140, 61] on div at bounding box center [128, 63] width 53 height 35
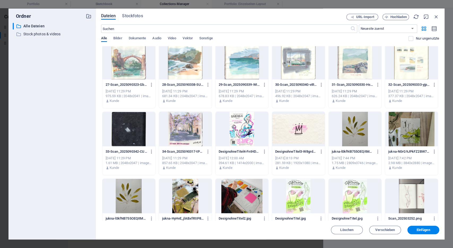
scroll to position [283, 0]
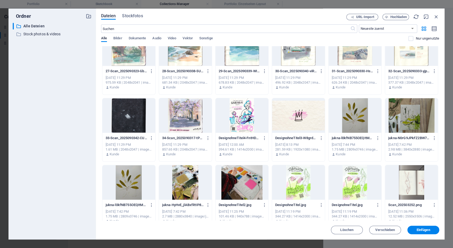
click at [186, 123] on div at bounding box center [185, 115] width 53 height 35
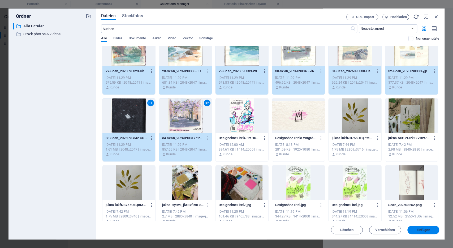
click at [431, 231] on span "Einfügen" at bounding box center [423, 229] width 28 height 3
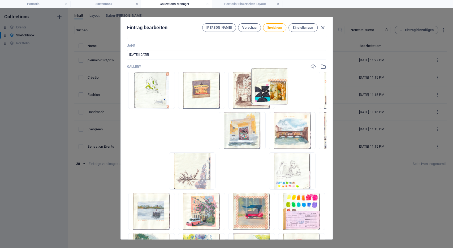
drag, startPoint x: 187, startPoint y: 161, endPoint x: 277, endPoint y: 73, distance: 125.4
click at [277, 73] on ul "Lege Dateien hier ab, um sie sofort hochzuladen" at bounding box center [226, 232] width 199 height 320
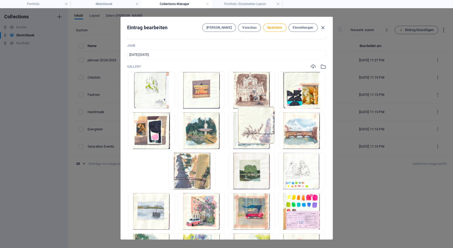
drag, startPoint x: 312, startPoint y: 119, endPoint x: 259, endPoint y: 119, distance: 53.1
click at [259, 119] on ul "Lege Dateien hier ab, um sie sofort hochzuladen" at bounding box center [226, 232] width 199 height 320
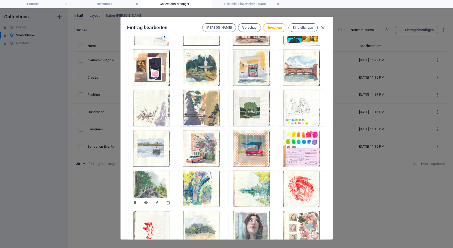
scroll to position [232, 0]
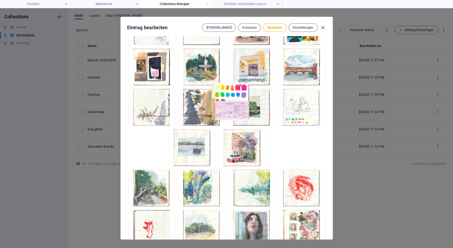
drag, startPoint x: 143, startPoint y: 145, endPoint x: 228, endPoint y: 102, distance: 95.9
click at [228, 102] on ul "Lege Dateien hier ab, um sie sofort hochzuladen" at bounding box center [226, 168] width 199 height 320
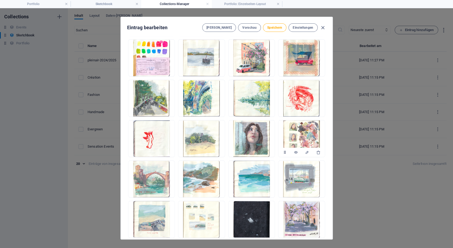
scroll to position [305, 0]
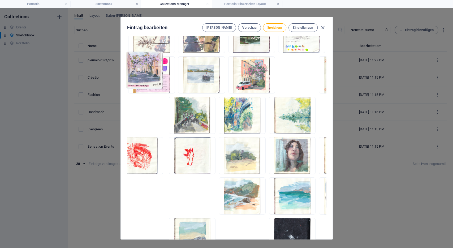
drag, startPoint x: 187, startPoint y: 185, endPoint x: 145, endPoint y: 57, distance: 135.2
click at [145, 57] on ul "Lege Dateien hier ab, um sie sofort hochzuladen" at bounding box center [226, 95] width 199 height 320
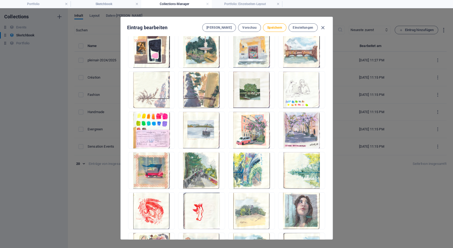
scroll to position [254, 0]
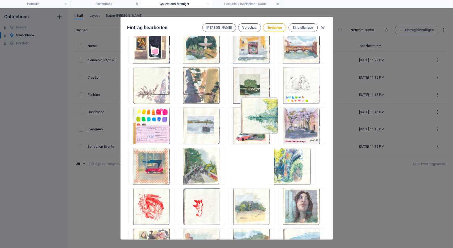
drag, startPoint x: 308, startPoint y: 119, endPoint x: 255, endPoint y: 115, distance: 53.7
click at [255, 115] on ul "Lege Dateien hier ab, um sie sofort hochzuladen" at bounding box center [226, 146] width 199 height 320
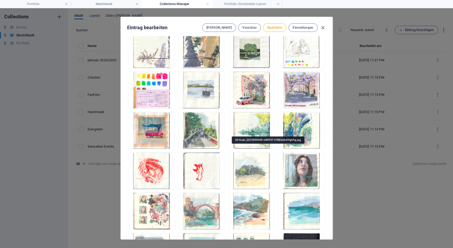
scroll to position [290, 0]
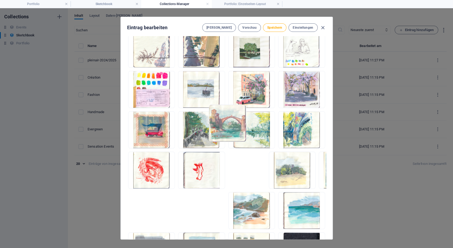
drag, startPoint x: 152, startPoint y: 159, endPoint x: 236, endPoint y: 115, distance: 95.2
click at [236, 115] on ul "Lege Dateien hier ab, um sie sofort hochzuladen" at bounding box center [226, 110] width 199 height 320
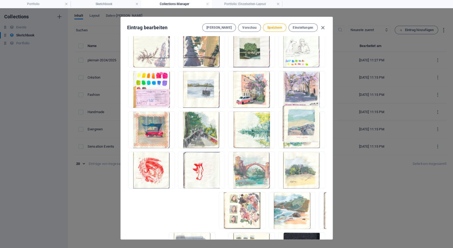
drag, startPoint x: 309, startPoint y: 164, endPoint x: 300, endPoint y: 119, distance: 46.1
click at [300, 119] on ul "Lege Dateien hier ab, um sie sofort hochzuladen" at bounding box center [226, 110] width 199 height 320
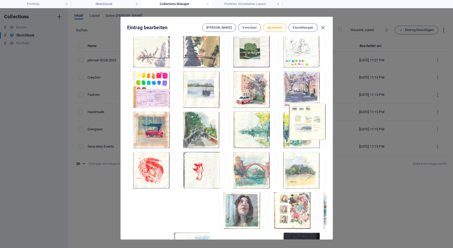
drag, startPoint x: 158, startPoint y: 193, endPoint x: 326, endPoint y: 105, distance: 189.9
click at [326, 105] on div "Name pleinair-2024/2025 ​ Slug www.example.com/example-page/ pleinair-2024-2025…" at bounding box center [227, 137] width 212 height 203
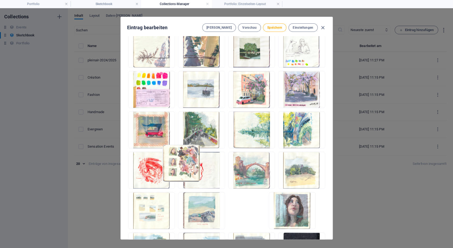
drag, startPoint x: 234, startPoint y: 161, endPoint x: 179, endPoint y: 162, distance: 54.4
click at [179, 162] on ul "Lege Dateien hier ab, um sie sofort hochzuladen" at bounding box center [226, 110] width 199 height 320
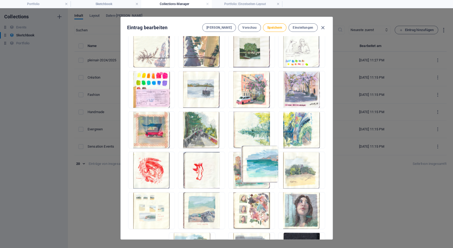
drag, startPoint x: 313, startPoint y: 158, endPoint x: 260, endPoint y: 158, distance: 53.3
click at [260, 158] on ul "Lege Dateien hier ab, um sie sofort hochzuladen" at bounding box center [226, 110] width 199 height 320
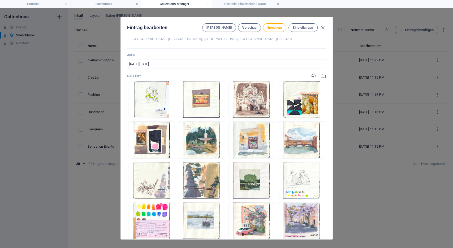
scroll to position [144, 0]
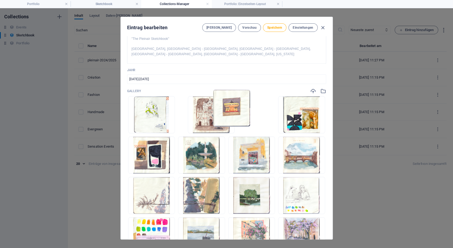
drag, startPoint x: 192, startPoint y: 110, endPoint x: 238, endPoint y: 109, distance: 45.7
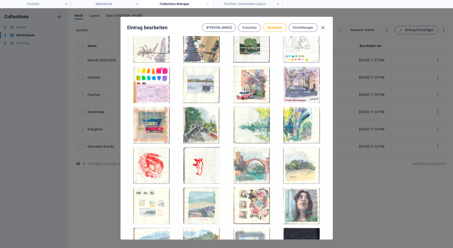
scroll to position [296, 0]
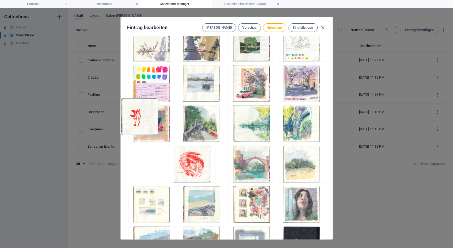
drag, startPoint x: 189, startPoint y: 114, endPoint x: 137, endPoint y: 113, distance: 51.2
click at [137, 113] on ul "Lege Dateien hier ab, um sie sofort hochzuladen" at bounding box center [226, 104] width 199 height 320
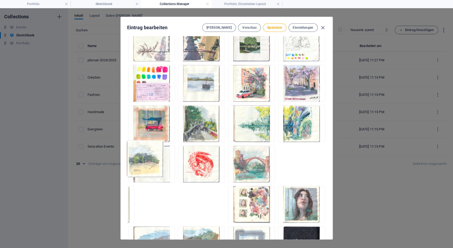
drag, startPoint x: 277, startPoint y: 116, endPoint x: 149, endPoint y: 160, distance: 135.1
click at [149, 160] on ul "Lege Dateien hier ab, um sie sofort hochzuladen" at bounding box center [226, 104] width 199 height 320
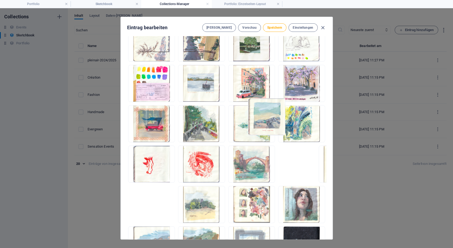
drag, startPoint x: 316, startPoint y: 111, endPoint x: 269, endPoint y: 111, distance: 46.4
click at [269, 111] on ul "Lege Dateien hier ab, um sie sofort hochzuladen" at bounding box center [226, 104] width 199 height 320
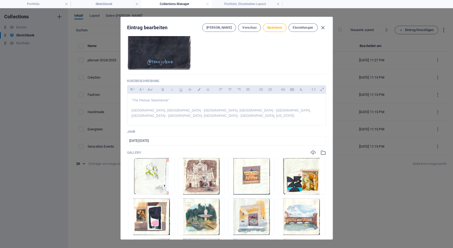
scroll to position [0, 0]
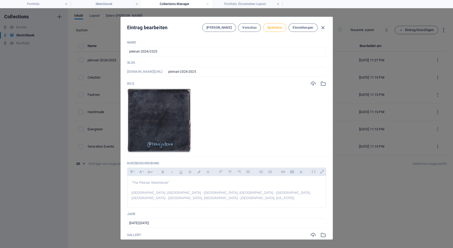
click at [276, 28] on span "Speichern" at bounding box center [274, 27] width 15 height 4
click at [276, 29] on span "Speichern" at bounding box center [274, 27] width 15 height 4
drag, startPoint x: 139, startPoint y: 51, endPoint x: 187, endPoint y: 57, distance: 47.6
click at [187, 56] on input "pleinair-2024/2025" at bounding box center [226, 52] width 199 height 10
click at [326, 26] on icon "button" at bounding box center [323, 28] width 6 height 6
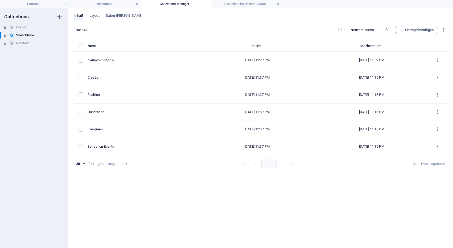
type input "pleinair-2024-2025"
click at [96, 15] on span "Layout" at bounding box center [94, 15] width 10 height 7
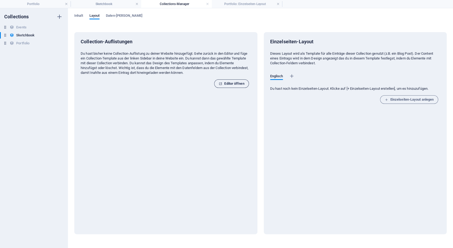
click at [223, 85] on span "Editor öffnen" at bounding box center [231, 83] width 25 height 6
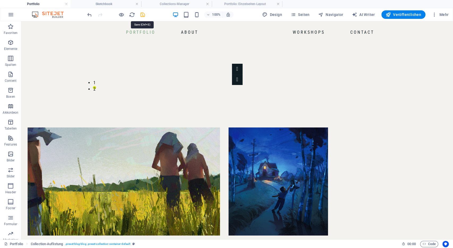
click at [145, 15] on icon "save" at bounding box center [143, 15] width 6 height 6
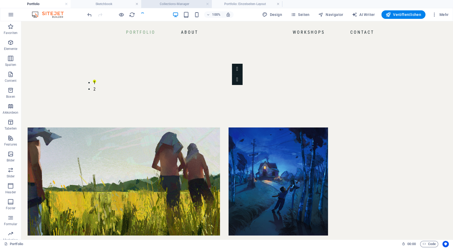
click at [169, 2] on h4 "Collections-Manager" at bounding box center [176, 4] width 71 height 6
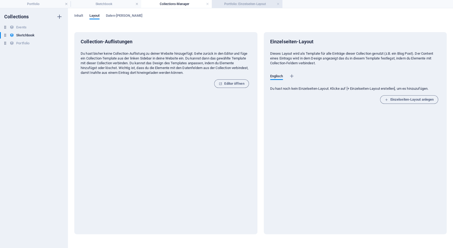
click at [239, 5] on h4 "Portfolio: Einzelseiten-Layout" at bounding box center [247, 4] width 71 height 6
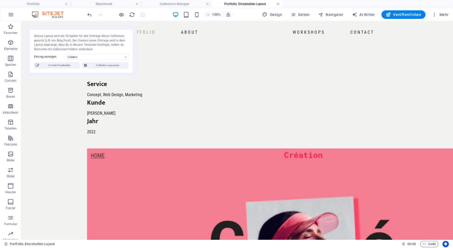
click at [279, 3] on link at bounding box center [278, 4] width 3 height 5
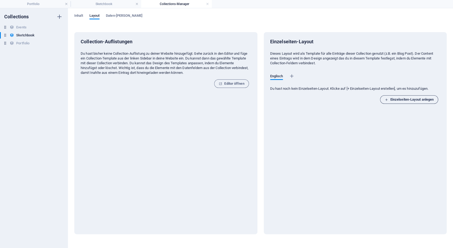
click at [409, 100] on span "Einzelseiten-Layout anlegen" at bounding box center [409, 99] width 49 height 6
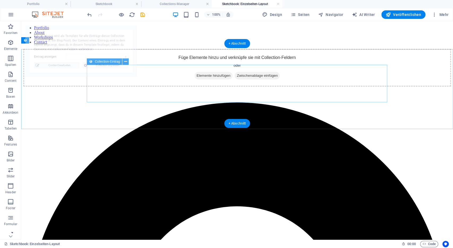
select select "68b8b2d2a06b79c2d20c58da"
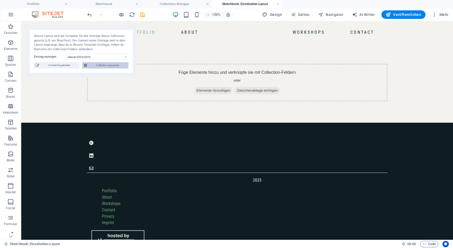
click at [109, 64] on span "Collection anpassen" at bounding box center [108, 65] width 38 height 6
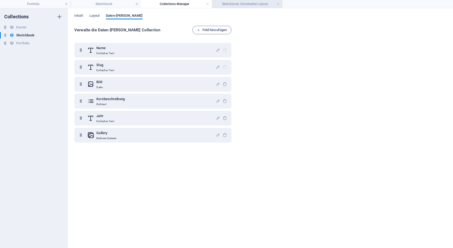
click at [240, 1] on h4 "Sketchbook: Einzelseiten-Layout" at bounding box center [247, 4] width 71 height 6
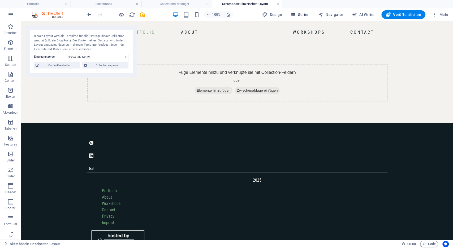
click at [303, 9] on div "100% Design Seiten Navigator AI Writer Veröffentlichen Mehr" at bounding box center [226, 14] width 452 height 13
click at [303, 14] on span "Seiten" at bounding box center [300, 14] width 19 height 5
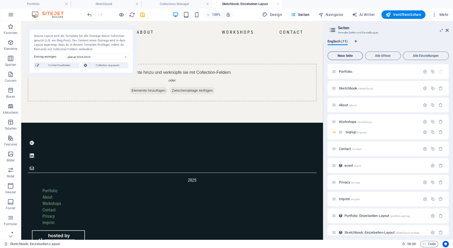
click at [352, 57] on span "Neue Seite" at bounding box center [345, 55] width 31 height 3
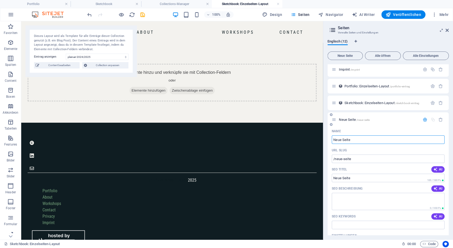
scroll to position [130, 0]
click at [442, 119] on icon "button" at bounding box center [440, 119] width 5 height 5
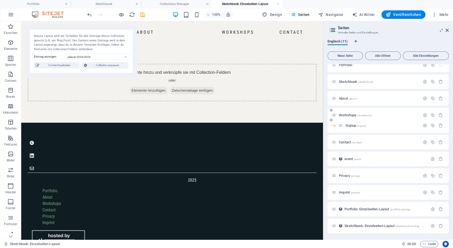
scroll to position [7, 0]
drag, startPoint x: 366, startPoint y: 227, endPoint x: 364, endPoint y: 247, distance: 19.2
click at [368, 123] on div "Portfolio / Sketchbook /sketchbook About /about Workshops /workshops Signup /si…" at bounding box center [387, 145] width 121 height 175
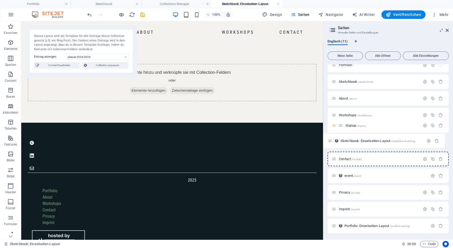
scroll to position [0, 0]
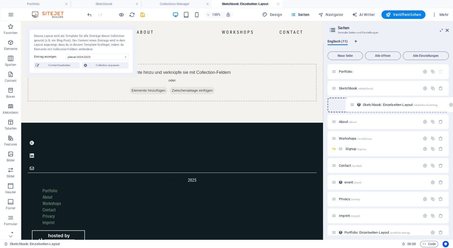
drag, startPoint x: 334, startPoint y: 227, endPoint x: 351, endPoint y: 106, distance: 121.6
click at [351, 106] on div "Portfolio / Sketchbook /sketchbook About /about Workshops /workshops Signup /si…" at bounding box center [387, 151] width 121 height 175
drag, startPoint x: 336, startPoint y: 103, endPoint x: 346, endPoint y: 103, distance: 9.8
click at [346, 103] on div "Portfolio / Sketchbook /sketchbook Sketchbook: Einzelseiten-Layout /sketchbook-…" at bounding box center [387, 143] width 121 height 159
click at [359, 104] on span "Sketchbook: Einzelseiten-Layout /sketchbook-eintrag" at bounding box center [381, 105] width 75 height 4
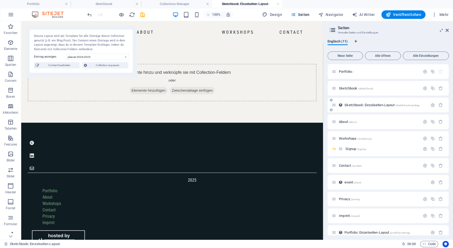
click at [359, 104] on span "Sketchbook: Einzelseiten-Layout /sketchbook-eintrag" at bounding box center [381, 105] width 75 height 4
click at [12, 76] on icon "button" at bounding box center [10, 74] width 6 height 6
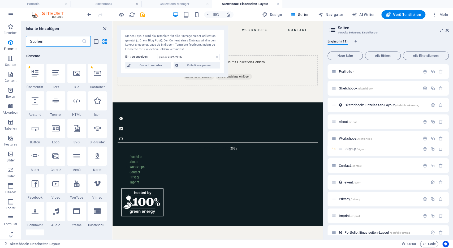
scroll to position [54, 0]
click at [106, 26] on icon "close panel" at bounding box center [105, 29] width 6 height 6
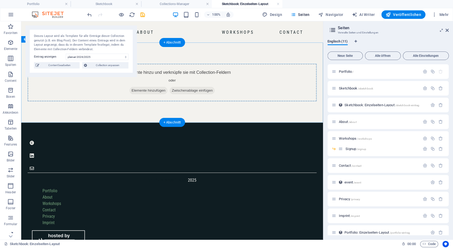
click at [145, 88] on span "Elemente hinzufügen" at bounding box center [149, 90] width 38 height 7
click at [11, 155] on icon "button" at bounding box center [10, 154] width 6 height 6
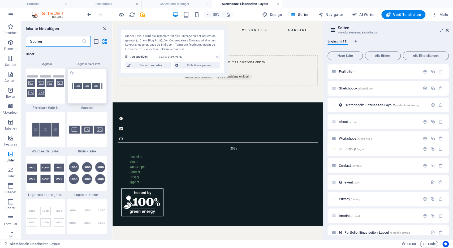
scroll to position [2780, 0]
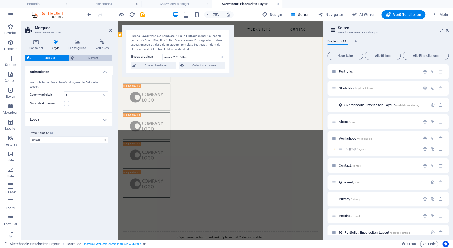
click at [88, 59] on span "Element" at bounding box center [93, 58] width 35 height 6
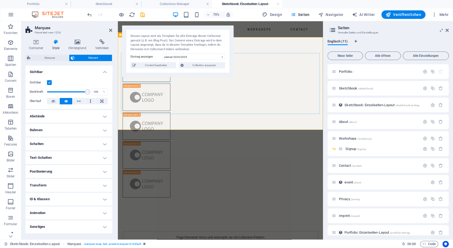
click at [162, 98] on figure at bounding box center [156, 84] width 64 height 36
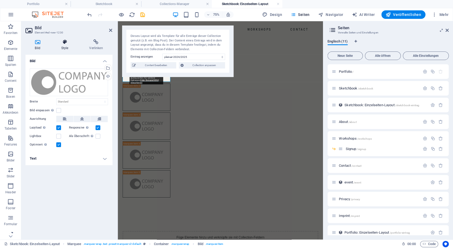
click at [61, 41] on icon at bounding box center [65, 41] width 26 height 5
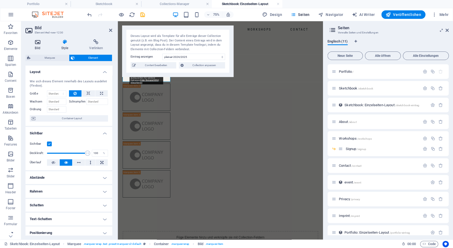
click at [34, 45] on h4 "Bild" at bounding box center [38, 44] width 26 height 11
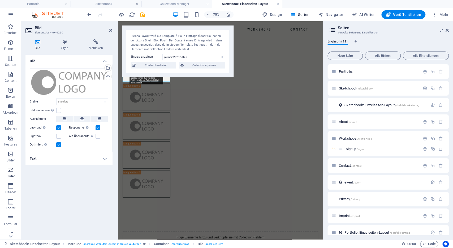
scroll to position [21, 0]
click at [13, 228] on icon "button" at bounding box center [10, 229] width 6 height 6
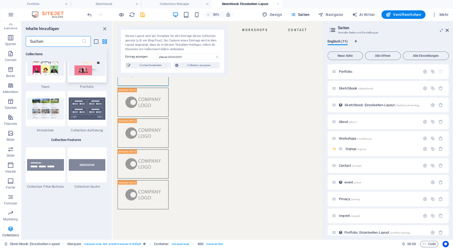
scroll to position [4861, 0]
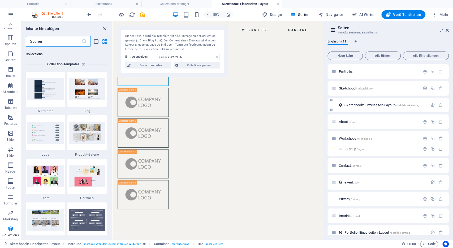
click at [378, 105] on span "Sketchbook: Einzelseiten-Layout /sketchbook-eintrag" at bounding box center [381, 105] width 75 height 4
click at [349, 103] on div "Sketchbook: Einzelseiten-Layout /sketchbook-eintrag" at bounding box center [380, 105] width 96 height 6
click at [242, 54] on icon at bounding box center [241, 54] width 2 height 5
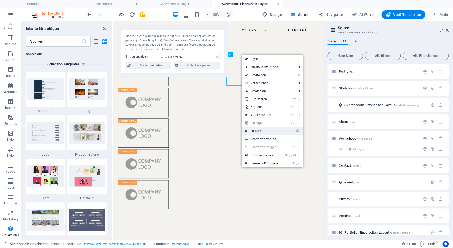
click at [261, 131] on link "⌦ Löschen" at bounding box center [262, 131] width 41 height 8
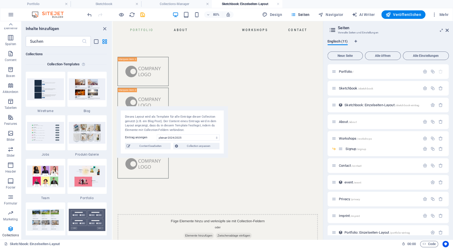
drag, startPoint x: 138, startPoint y: 33, endPoint x: 138, endPoint y: 114, distance: 80.7
click at [138, 114] on div "Dieses Layout wird als Template für alle Einträge dieser Collection genutzt (z.…" at bounding box center [172, 131] width 111 height 51
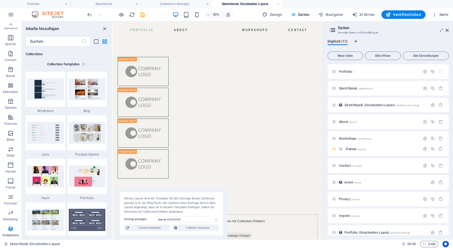
drag, startPoint x: 161, startPoint y: 115, endPoint x: 159, endPoint y: 197, distance: 82.0
click at [159, 197] on div "Dieses Layout wird als Template für alle Einträge dieser Collection genutzt (z.…" at bounding box center [171, 213] width 111 height 51
click at [134, 37] on icon at bounding box center [133, 35] width 2 height 5
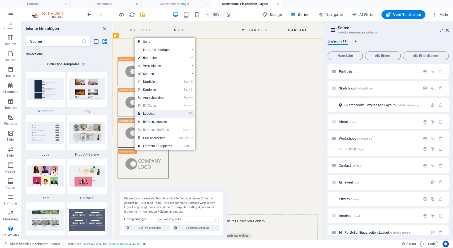
click at [149, 112] on link "⌦ Löschen" at bounding box center [155, 114] width 41 height 8
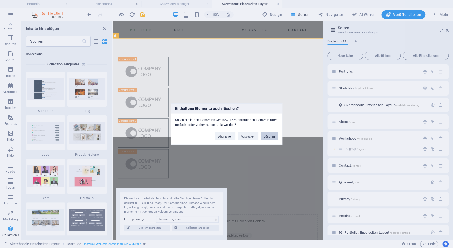
click at [268, 136] on button "Löschen" at bounding box center [270, 136] width 18 height 8
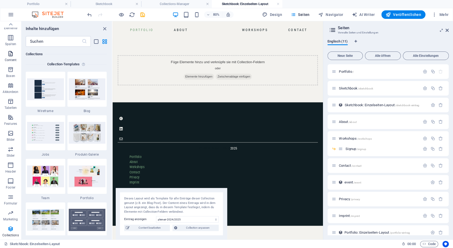
click at [11, 53] on icon "button" at bounding box center [10, 53] width 6 height 6
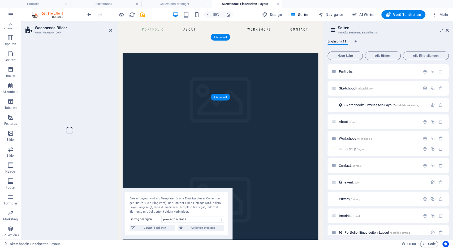
scroll to position [21, 0]
select select "rem"
select select "px"
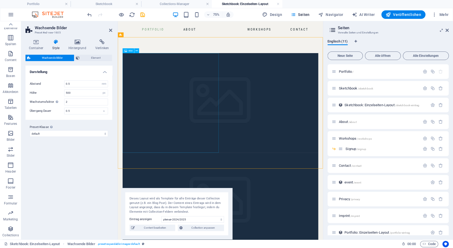
click at [178, 117] on figure at bounding box center [254, 130] width 261 height 133
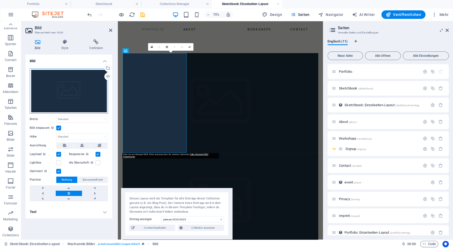
click at [66, 87] on div "Ziehe Dateien zum Hochladen hierher oder klicke hier, um aus Dateien oder koste…" at bounding box center [69, 90] width 78 height 45
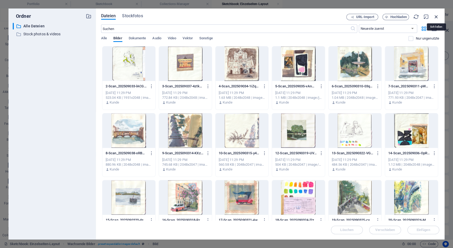
click at [437, 16] on icon "button" at bounding box center [436, 17] width 6 height 6
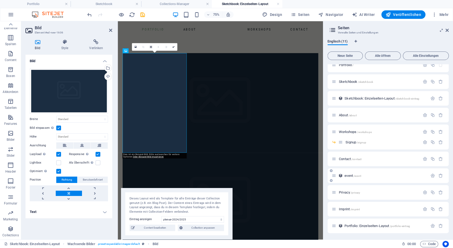
scroll to position [0, 0]
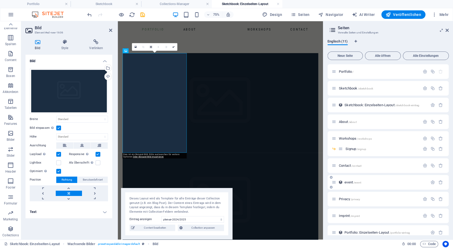
click at [352, 180] on span "event /event" at bounding box center [352, 182] width 17 height 4
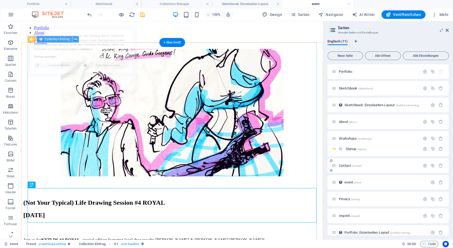
select select "6817a89a39ab50d0fc0be59c"
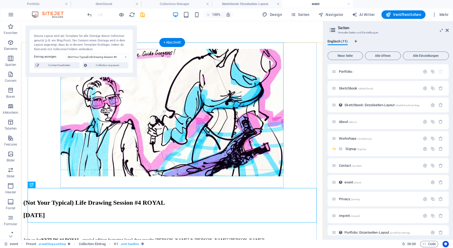
click at [146, 139] on figure at bounding box center [171, 113] width 297 height 128
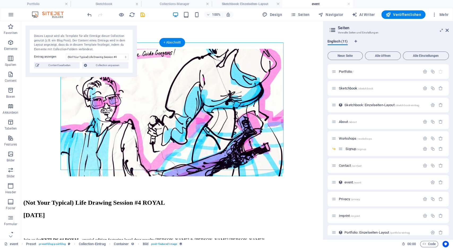
click at [146, 139] on figure at bounding box center [171, 113] width 297 height 128
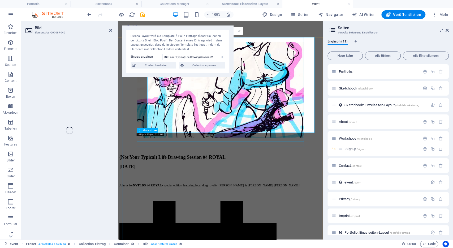
select select "image"
select select "px"
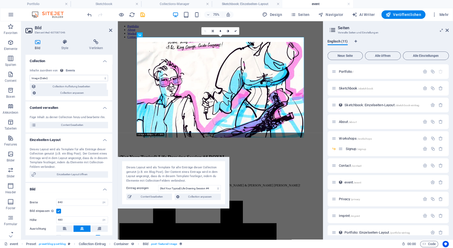
drag, startPoint x: 220, startPoint y: 33, endPoint x: 204, endPoint y: 165, distance: 132.3
click at [204, 165] on div "Dieses Layout wird als Template für alle Einträge dieser Collection genutzt (z.…" at bounding box center [173, 182] width 111 height 51
click at [188, 67] on figure at bounding box center [254, 113] width 269 height 128
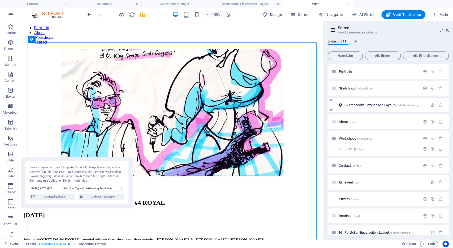
click at [349, 103] on div "Sketchbook: Einzelseiten-Layout /sketchbook-eintrag" at bounding box center [380, 105] width 96 height 6
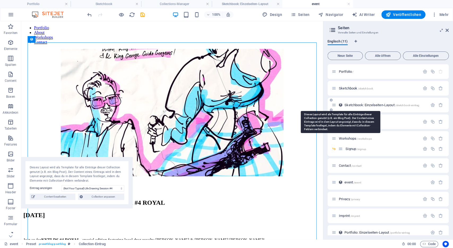
click at [339, 104] on icon at bounding box center [340, 105] width 5 height 5
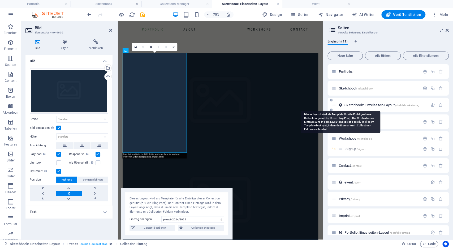
click at [339, 104] on icon at bounding box center [340, 105] width 5 height 5
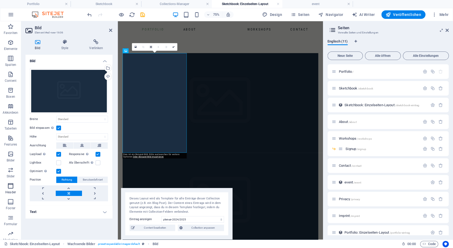
scroll to position [21, 0]
click at [13, 230] on icon "button" at bounding box center [10, 229] width 6 height 6
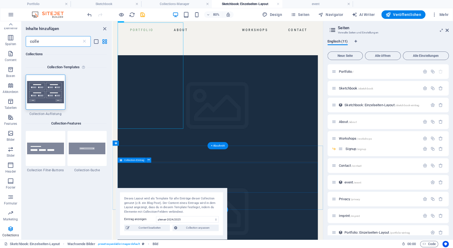
scroll to position [87, 0]
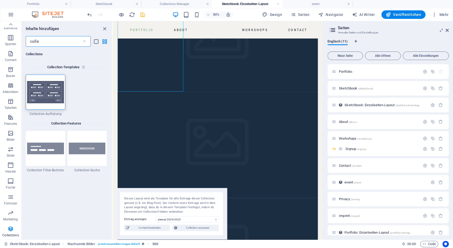
type input "colle"
click at [141, 15] on icon "save" at bounding box center [143, 15] width 6 height 6
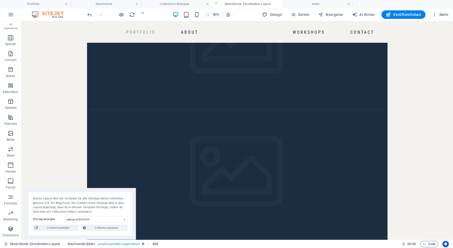
scroll to position [21, 0]
click at [252, 5] on h4 "Sketchbook: Einzelseiten-Layout" at bounding box center [247, 4] width 71 height 6
click at [65, 216] on select "pleinair-2024/2025 Création Fashion Handmade Evergreen Sensation Events" at bounding box center [96, 219] width 63 height 6
click option "Création" at bounding box center [0, 0] width 0 height 0
click at [65, 216] on select "pleinair-2024/2025 Création Fashion Handmade Evergreen Sensation Events" at bounding box center [96, 219] width 63 height 6
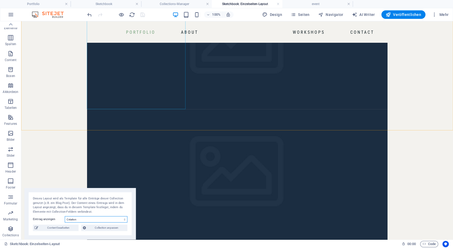
select select "68b8b2d2a06b79c2d20c58da"
click option "pleinair-2024/2025" at bounding box center [0, 0] width 0 height 0
click at [85, 206] on div "Dieses Layout wird als Template für alle Einträge dieser Collection genutzt (z.…" at bounding box center [80, 205] width 94 height 18
click at [62, 229] on span "Content bearbeiten" at bounding box center [58, 228] width 37 height 6
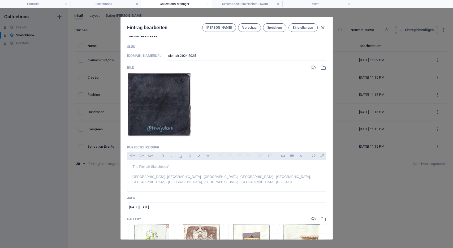
scroll to position [0, 0]
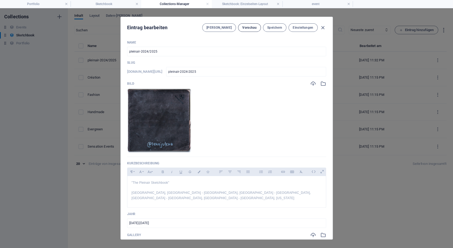
click at [250, 25] on button "Vorschau" at bounding box center [249, 27] width 23 height 8
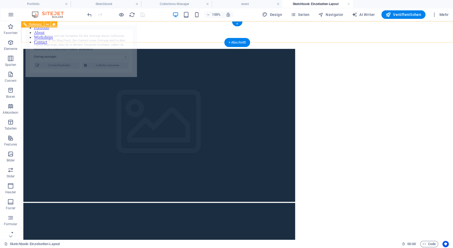
select select "68b8b2d2a06b79c2d20c58da"
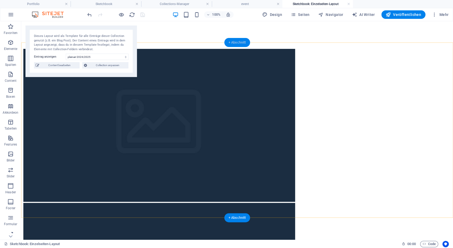
click at [232, 43] on div "+ Abschnitt" at bounding box center [237, 42] width 26 height 9
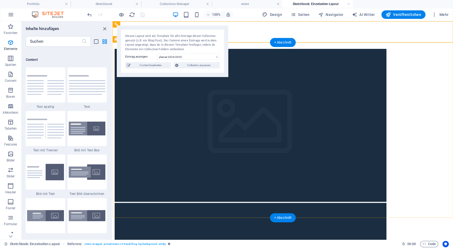
scroll to position [928, 0]
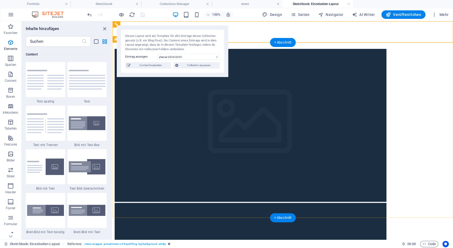
drag, startPoint x: 344, startPoint y: 64, endPoint x: 104, endPoint y: 100, distance: 243.1
click at [16, 46] on span "Elemente" at bounding box center [10, 45] width 21 height 13
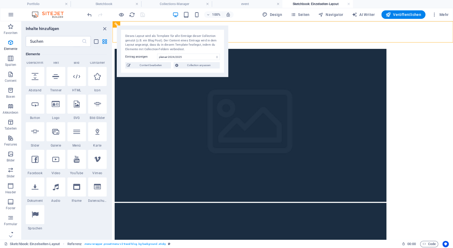
scroll to position [79, 0]
click at [57, 39] on input "text" at bounding box center [54, 41] width 56 height 11
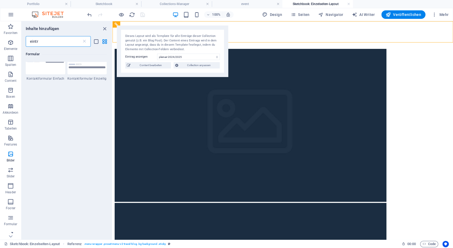
scroll to position [0, 0]
type input "e"
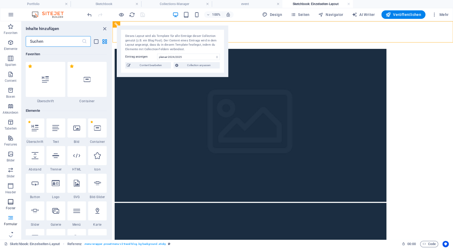
scroll to position [21, 0]
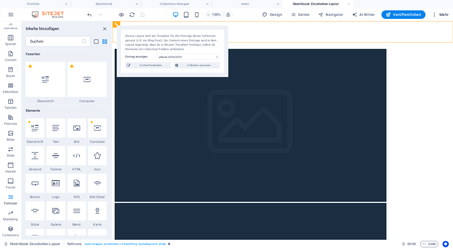
click at [435, 14] on icon "button" at bounding box center [434, 14] width 5 height 5
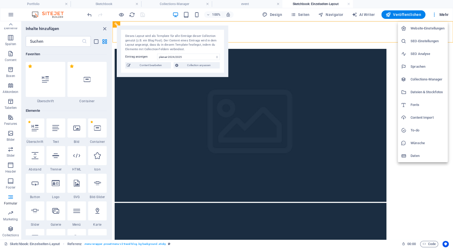
click at [424, 82] on h6 "Collections-Manager" at bounding box center [428, 79] width 34 height 6
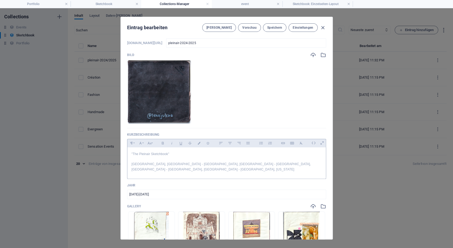
scroll to position [0, 0]
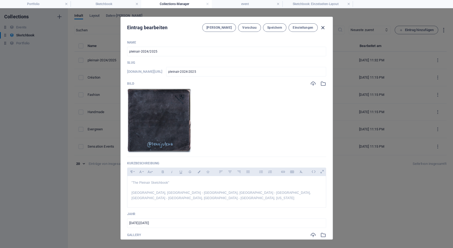
click at [322, 27] on icon "button" at bounding box center [323, 28] width 6 height 6
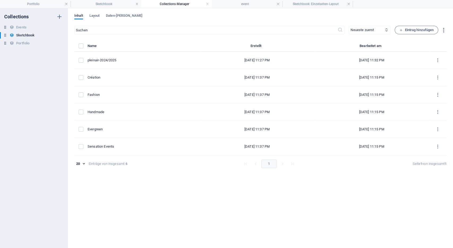
type input "pleinair-2024-2025"
click at [97, 14] on span "Layout" at bounding box center [94, 15] width 10 height 7
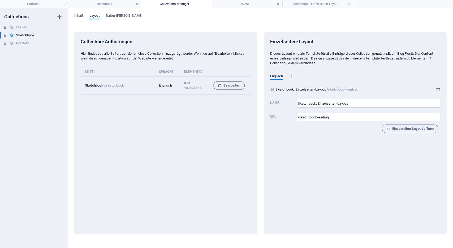
click at [107, 85] on p "/sketchbook" at bounding box center [114, 85] width 20 height 4
click at [231, 87] on span "Bearbeiten" at bounding box center [229, 85] width 22 height 6
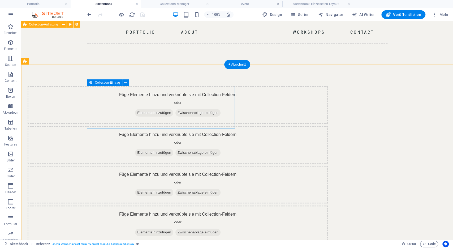
scroll to position [58, 0]
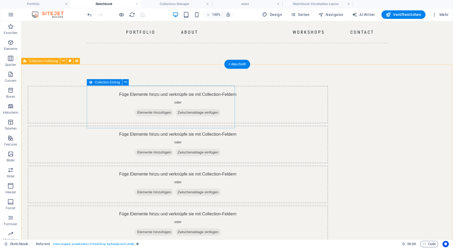
click at [135, 116] on span "Elemente hinzufügen" at bounding box center [154, 112] width 38 height 7
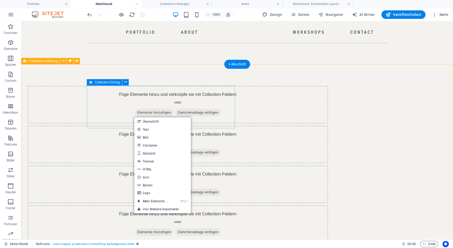
click at [131, 100] on div "Füge Elemente hinzu und verknüpfe sie mit Collection-Feldern oder Elemente hinz…" at bounding box center [178, 105] width 300 height 38
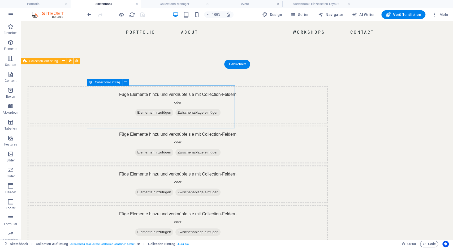
click at [136, 116] on span "Elemente hinzufügen" at bounding box center [154, 112] width 38 height 7
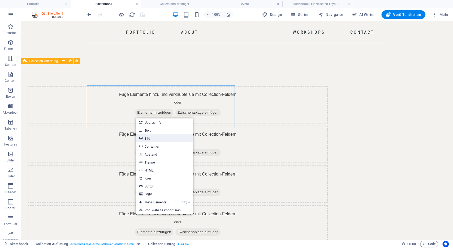
click at [152, 140] on link "Bild" at bounding box center [164, 138] width 57 height 8
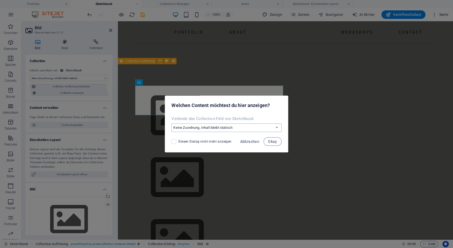
click at [171, 123] on select "Keine Zuordnung, Inhalt bleibt statisch Erstelle ein neues Feld Erstellt am (Da…" at bounding box center [226, 127] width 110 height 8
select select "title_image"
click option "Bild (Datei)" at bounding box center [0, 0] width 0 height 0
click at [276, 141] on span "Okay" at bounding box center [272, 141] width 9 height 4
select select "title_image"
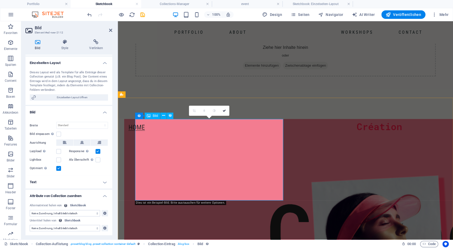
scroll to position [25, 0]
click at [77, 96] on span "Einzelseiten-Layout öffnen" at bounding box center [72, 97] width 69 height 6
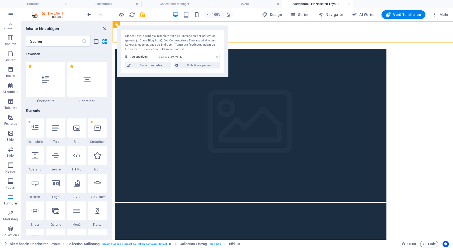
scroll to position [0, 0]
click at [113, 2] on h4 "Sketchbook" at bounding box center [106, 4] width 71 height 6
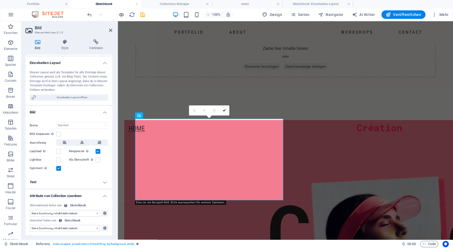
scroll to position [77, 0]
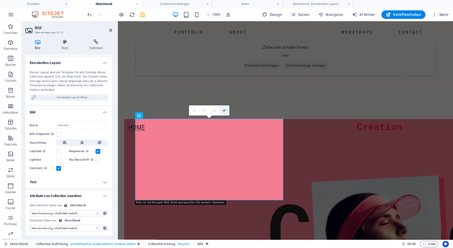
click at [226, 112] on icon at bounding box center [224, 110] width 3 height 3
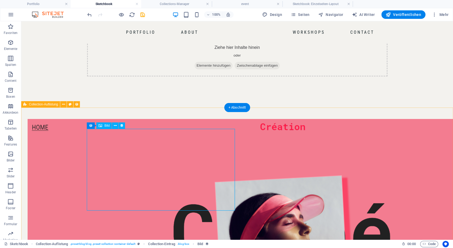
scroll to position [0, 0]
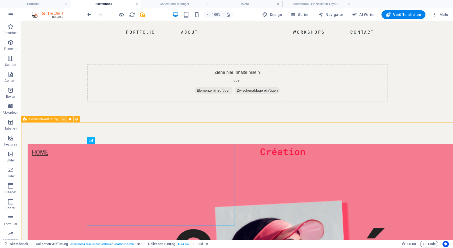
click at [64, 120] on icon at bounding box center [63, 120] width 3 height 6
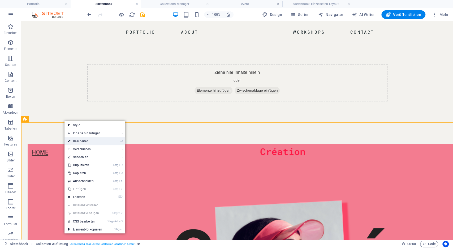
click at [79, 139] on link "⏎ Bearbeiten" at bounding box center [84, 141] width 41 height 8
select select "68b8afcb410e32d4230df91a"
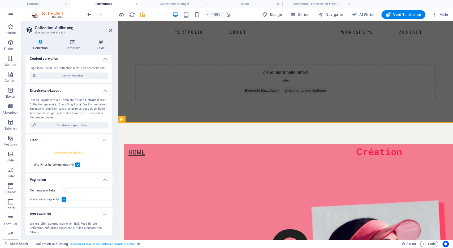
scroll to position [65, 0]
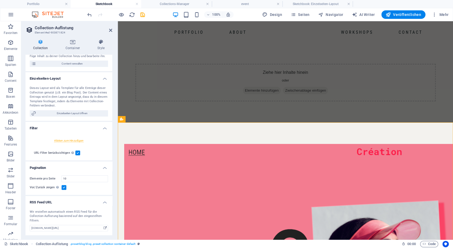
click at [65, 188] on label at bounding box center [64, 187] width 5 height 5
click at [0, 0] on input "Vor/Zurück zeigen Wird trotz Aktivierung nicht angezeigt, wenn weniger Einträge…" at bounding box center [0, 0] width 0 height 0
select select "createdAt_DESC"
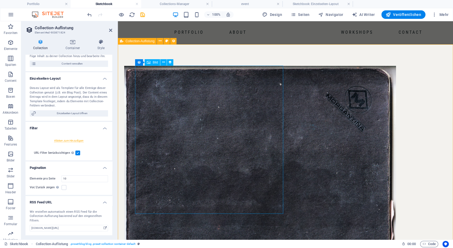
scroll to position [78, 0]
click at [215, 121] on figure at bounding box center [274, 202] width 300 height 272
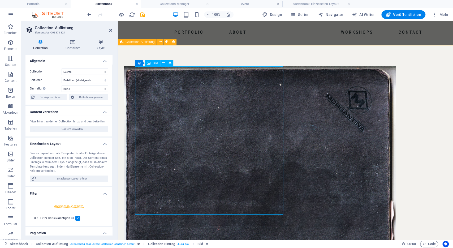
scroll to position [77, 0]
click at [176, 87] on figure at bounding box center [274, 203] width 300 height 272
select select "title_image"
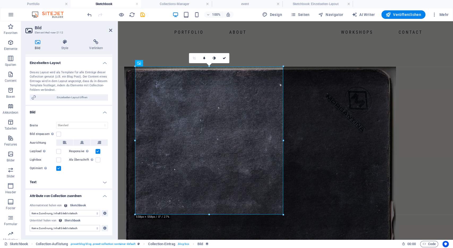
scroll to position [0, 0]
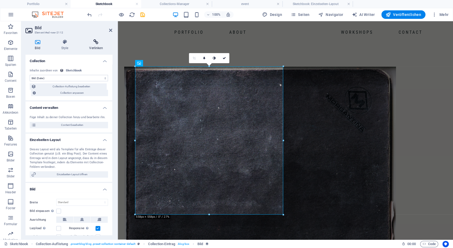
click at [97, 42] on icon at bounding box center [96, 41] width 32 height 5
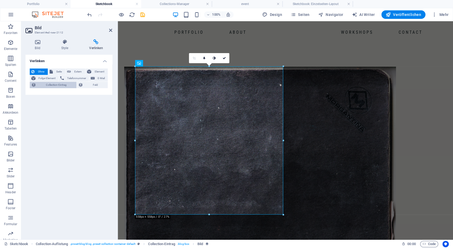
click at [57, 85] on span "Collection-Eintrag" at bounding box center [56, 85] width 37 height 6
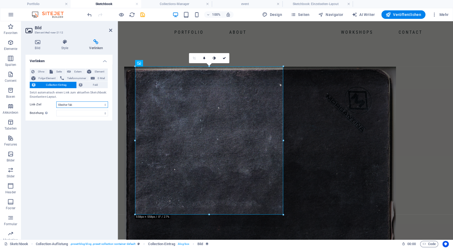
click at [56, 101] on select "Neuer Tab Gleicher Tab Overlay" at bounding box center [82, 104] width 52 height 6
select select "overlay"
click option "Overlay" at bounding box center [0, 0] width 0 height 0
click at [56, 110] on select "alternate author bookmark external help license next nofollow noreferrer noopen…" at bounding box center [82, 113] width 52 height 6
click option at bounding box center [0, 0] width 0 height 0
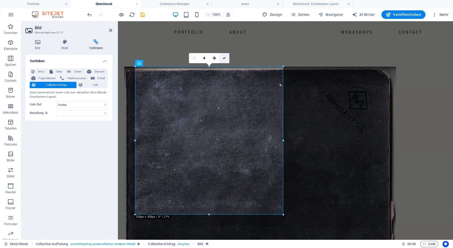
click at [226, 59] on link at bounding box center [224, 58] width 10 height 10
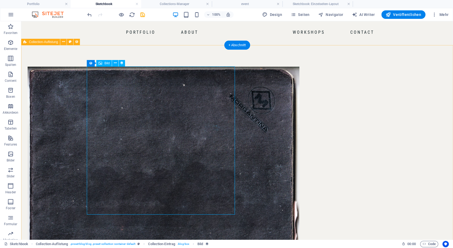
click at [193, 120] on figure at bounding box center [178, 203] width 300 height 272
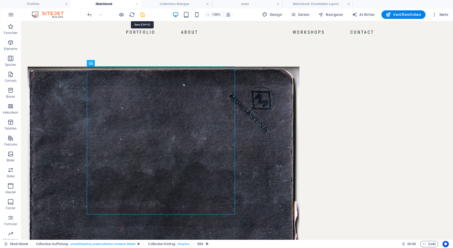
click at [144, 14] on icon "save" at bounding box center [143, 15] width 6 height 6
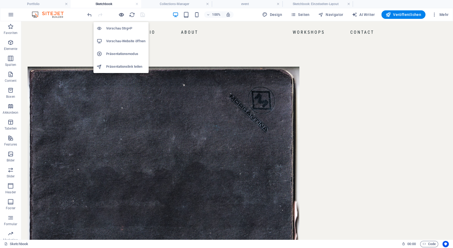
click at [123, 15] on icon "button" at bounding box center [121, 15] width 6 height 6
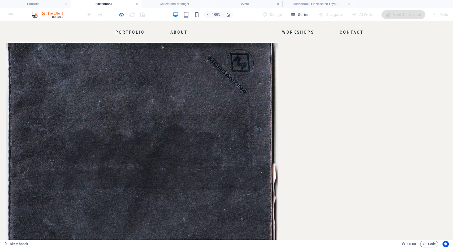
click at [173, 100] on img at bounding box center [142, 165] width 272 height 272
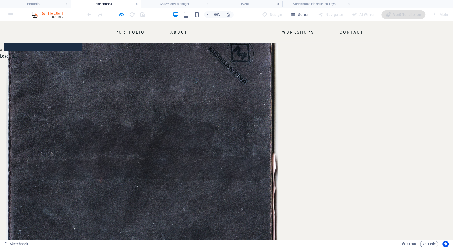
scroll to position [55, 0]
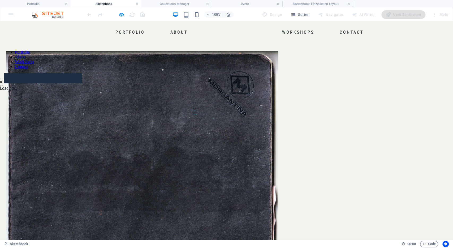
click at [2, 80] on button "×" at bounding box center [1, 82] width 2 height 6
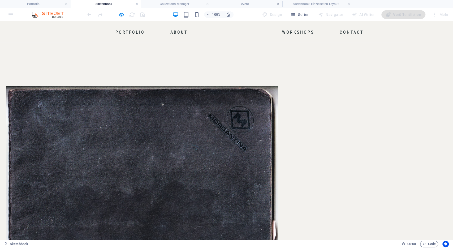
scroll to position [13, 0]
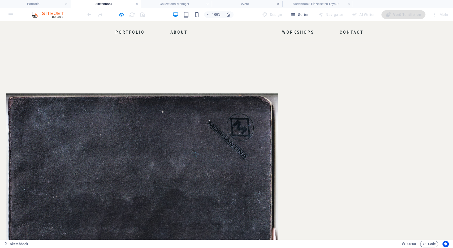
click at [162, 152] on img at bounding box center [142, 229] width 272 height 272
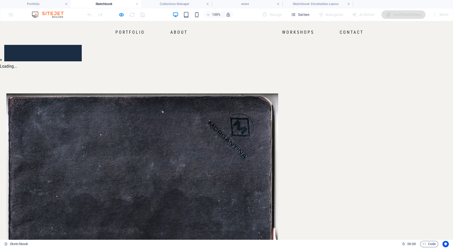
scroll to position [5, 0]
click at [2, 57] on button "×" at bounding box center [1, 60] width 2 height 6
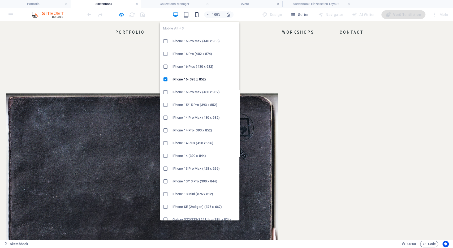
click at [197, 14] on icon "button" at bounding box center [196, 15] width 6 height 6
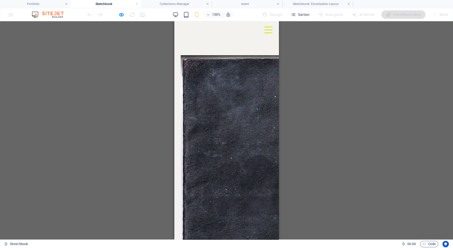
scroll to position [0, 0]
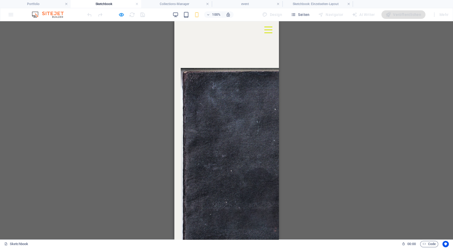
click at [240, 101] on img at bounding box center [317, 204] width 272 height 272
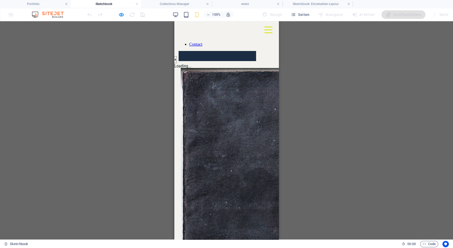
click at [176, 63] on button "×" at bounding box center [175, 60] width 2 height 6
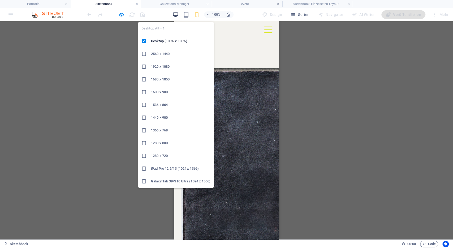
click at [177, 14] on icon "button" at bounding box center [175, 15] width 6 height 6
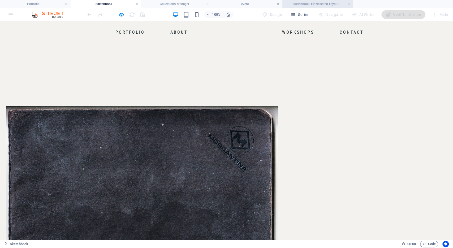
click at [305, 3] on h4 "Sketchbook: Einzelseiten-Layout" at bounding box center [317, 4] width 71 height 6
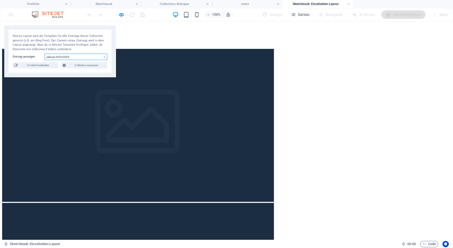
click at [45, 54] on select "pleinair-2024/2025 Création Fashion Handmade Evergreen Sensation Events" at bounding box center [76, 57] width 63 height 6
click at [74, 54] on select "pleinair-2024/2025 Création Fashion Handmade Evergreen Sensation Events" at bounding box center [76, 57] width 63 height 6
click at [121, 113] on img at bounding box center [138, 125] width 272 height 153
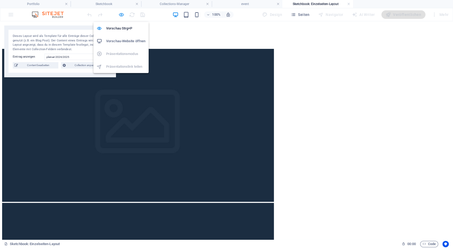
click at [122, 12] on icon "button" at bounding box center [121, 15] width 6 height 6
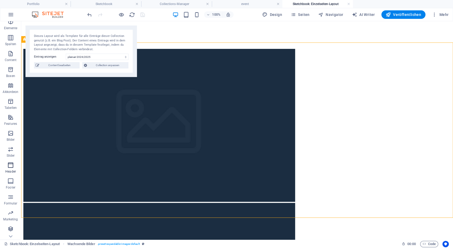
scroll to position [21, 0]
click at [13, 231] on icon "button" at bounding box center [10, 229] width 6 height 6
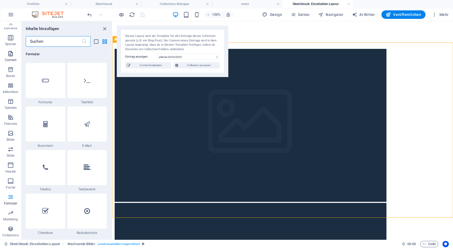
scroll to position [0, 0]
click at [9, 15] on icon "button" at bounding box center [11, 14] width 6 height 6
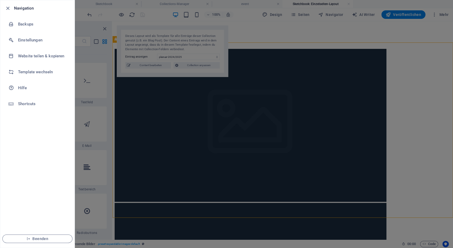
click at [114, 98] on div at bounding box center [226, 124] width 453 height 248
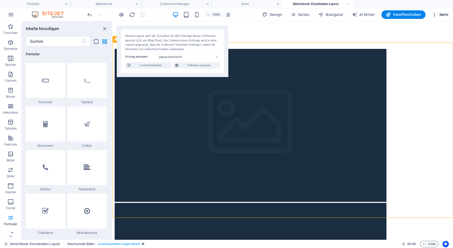
click at [437, 14] on icon "button" at bounding box center [434, 14] width 5 height 5
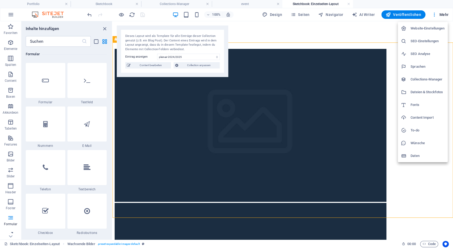
click at [338, 231] on div at bounding box center [226, 124] width 453 height 248
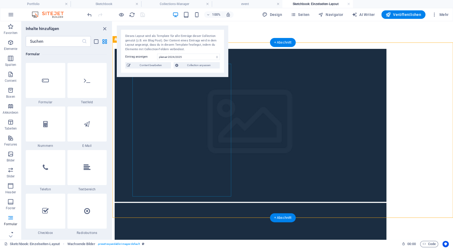
click at [166, 111] on figure at bounding box center [283, 126] width 336 height 154
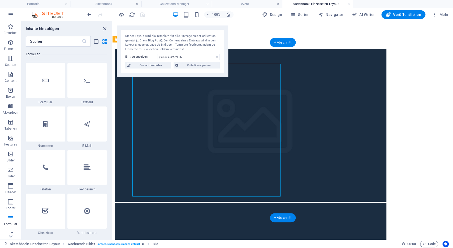
click at [204, 115] on figure at bounding box center [283, 126] width 336 height 154
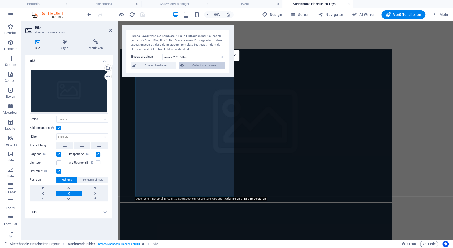
click at [206, 65] on span "Collection anpassen" at bounding box center [204, 65] width 38 height 6
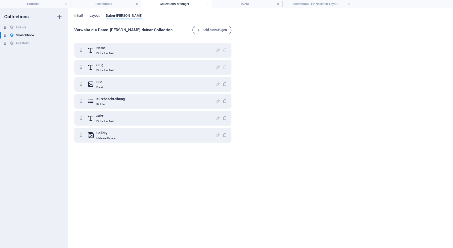
click at [96, 16] on span "Layout" at bounding box center [94, 15] width 10 height 7
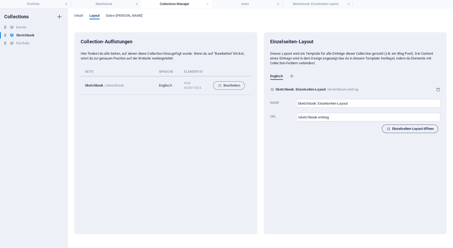
click at [409, 129] on span "Einzelseiten-Layout öffnen" at bounding box center [409, 129] width 47 height 6
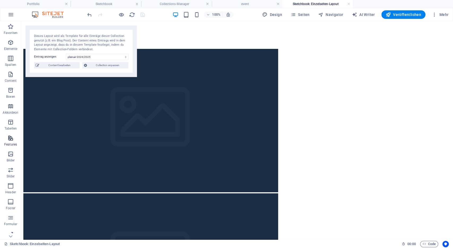
click at [8, 137] on icon "button" at bounding box center [10, 138] width 6 height 6
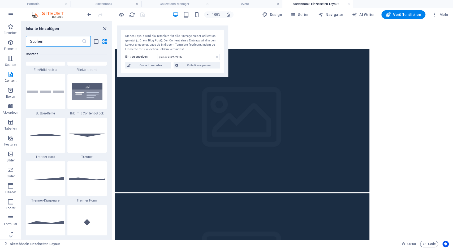
scroll to position [1209, 0]
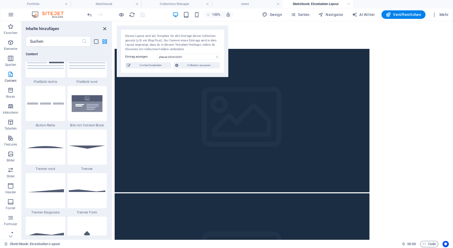
click at [105, 27] on icon "close panel" at bounding box center [105, 29] width 6 height 6
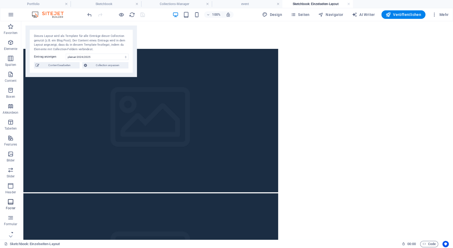
scroll to position [21, 0]
click at [11, 231] on icon "button" at bounding box center [10, 229] width 6 height 6
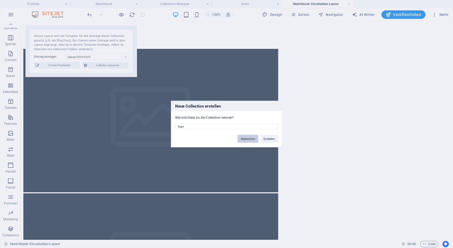
click at [248, 141] on button "Abbrechen" at bounding box center [248, 139] width 20 height 8
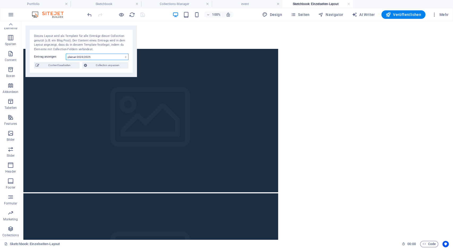
click at [66, 54] on select "pleinair-2024/2025 Création Fashion Handmade Evergreen Sensation Events" at bounding box center [97, 57] width 63 height 6
select select "68b8afcb410e32d4230df91c"
click option "Création" at bounding box center [0, 0] width 0 height 0
click at [64, 66] on span "Content bearbeiten" at bounding box center [59, 65] width 37 height 6
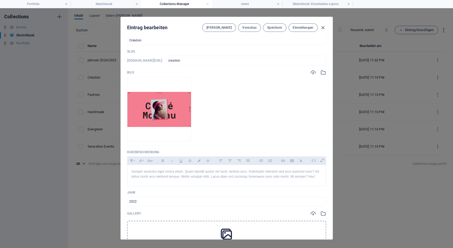
scroll to position [0, 0]
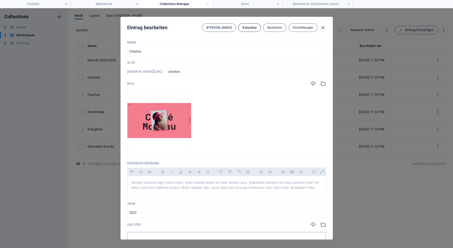
click at [255, 30] on button "Vorschau" at bounding box center [249, 27] width 23 height 8
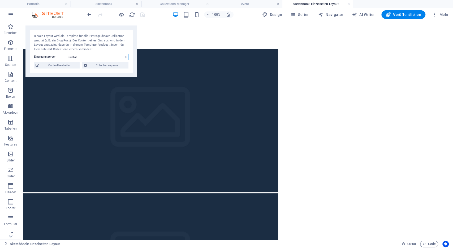
click at [66, 54] on select "pleinair-2024/2025 Création Fashion Handmade Evergreen Sensation Events" at bounding box center [97, 57] width 63 height 6
select select "68b8b2d2a06b79c2d20c58da"
click option "pleinair-2024/2025" at bounding box center [0, 0] width 0 height 0
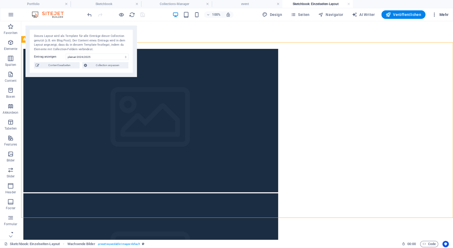
click at [436, 16] on icon "button" at bounding box center [434, 14] width 5 height 5
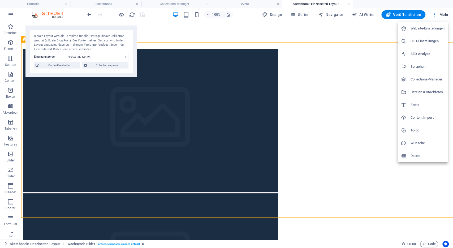
click at [240, 55] on div at bounding box center [226, 124] width 453 height 248
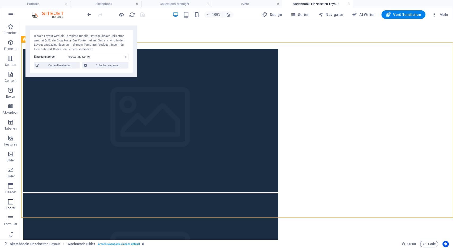
scroll to position [21, 0]
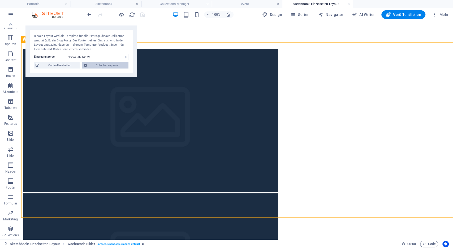
click at [104, 68] on span "Collection anpassen" at bounding box center [108, 65] width 38 height 6
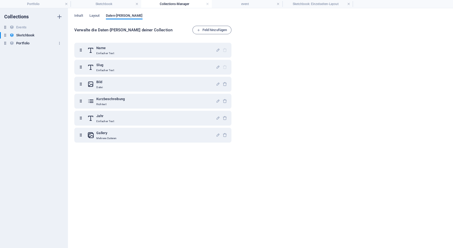
click at [22, 43] on h6 "Portfolio" at bounding box center [22, 43] width 13 height 6
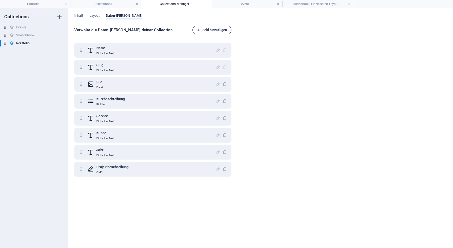
click at [214, 30] on span "Feld hinzufügen" at bounding box center [212, 30] width 30 height 6
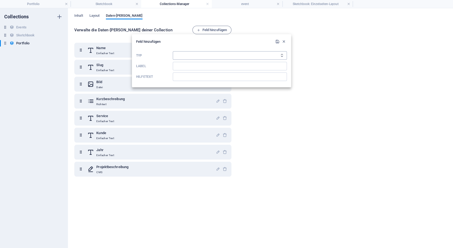
click at [173, 51] on select "Einfacher Text Link CMS Richtext Datei Mehrere Dateien Checkbox Auswahl Datum N…" at bounding box center [230, 55] width 114 height 8
select select "multiple_files"
click option "Mehrere Dateien" at bounding box center [0, 0] width 0 height 0
click at [222, 67] on input "Label" at bounding box center [230, 66] width 114 height 8
type input "Gallery"
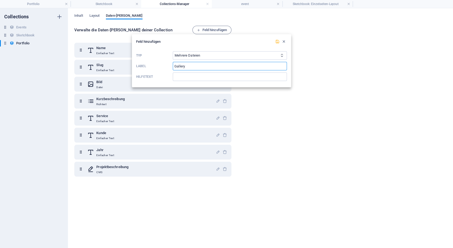
click at [277, 43] on icon "submit" at bounding box center [277, 41] width 5 height 5
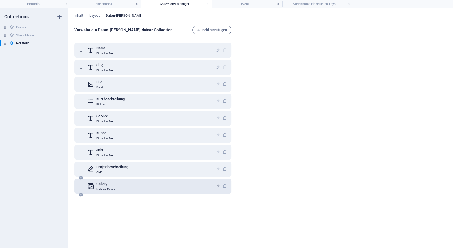
click at [217, 186] on icon "button" at bounding box center [218, 186] width 5 height 5
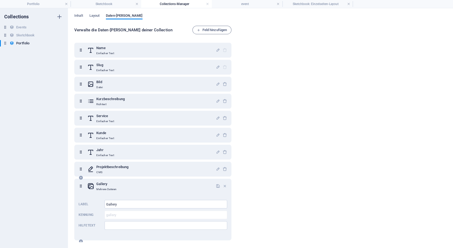
click at [198, 189] on div "Gallery Mehrere Dateien" at bounding box center [151, 186] width 128 height 11
click at [154, 33] on h6 "Verwalte die Daten-[PERSON_NAME] Collection" at bounding box center [133, 30] width 118 height 6
click at [80, 16] on span "Inhalt" at bounding box center [78, 15] width 9 height 7
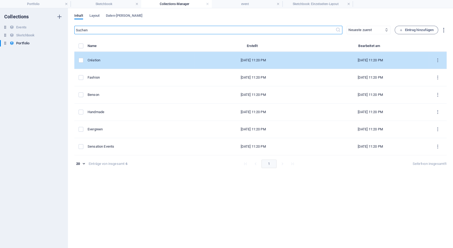
click at [249, 59] on div "Sep 3, 2025 11:20 PM" at bounding box center [253, 60] width 109 height 5
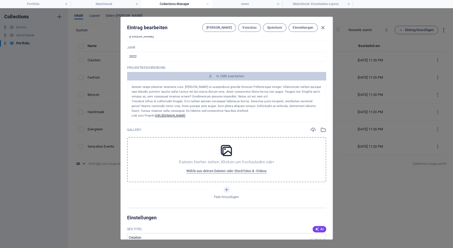
scroll to position [200, 0]
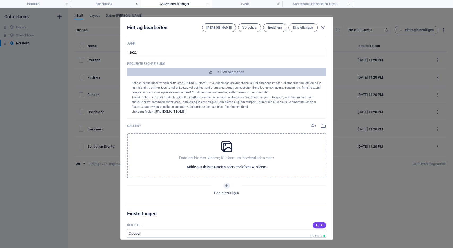
click at [224, 166] on span "Wähle aus deinen Dateien oder Stockfotos & -Videos" at bounding box center [226, 167] width 80 height 6
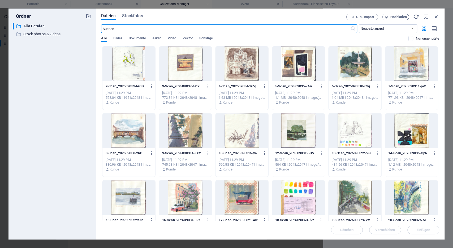
click at [123, 61] on div at bounding box center [128, 63] width 53 height 35
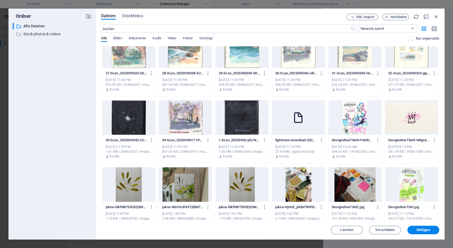
scroll to position [296, 0]
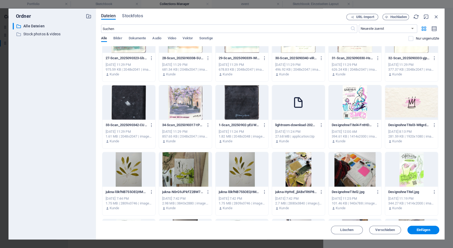
click at [246, 110] on div at bounding box center [241, 102] width 53 height 35
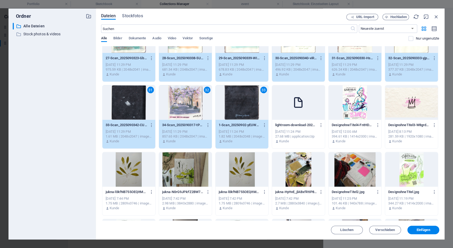
click at [250, 114] on div "33" at bounding box center [241, 102] width 53 height 35
click at [205, 113] on div "32" at bounding box center [185, 102] width 53 height 35
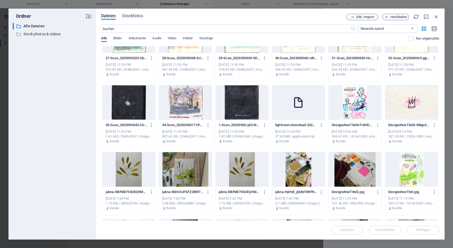
click at [205, 113] on div at bounding box center [185, 102] width 53 height 35
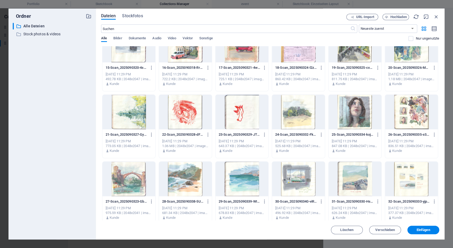
scroll to position [0, 0]
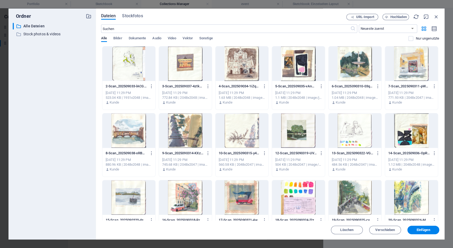
click at [136, 71] on div at bounding box center [128, 63] width 53 height 35
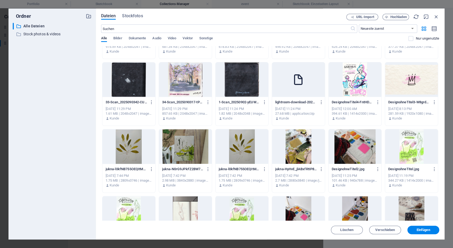
scroll to position [318, 0]
click at [191, 92] on div at bounding box center [185, 79] width 53 height 35
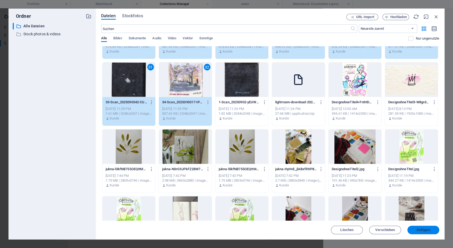
click at [427, 230] on span "Einfügen" at bounding box center [424, 229] width 14 height 3
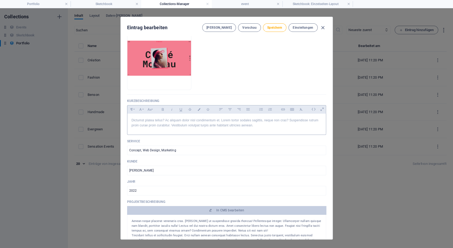
scroll to position [0, 0]
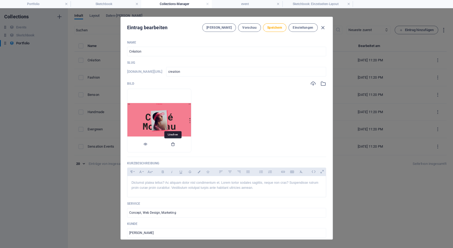
click at [173, 144] on icon "button" at bounding box center [173, 144] width 4 height 4
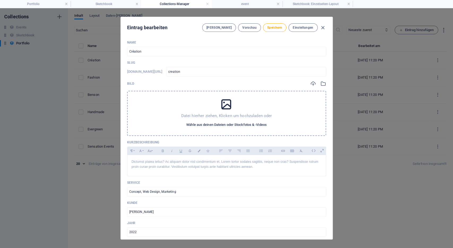
click at [230, 124] on span "Wähle aus deinen Dateien oder Stockfotos & -Videos" at bounding box center [226, 125] width 80 height 6
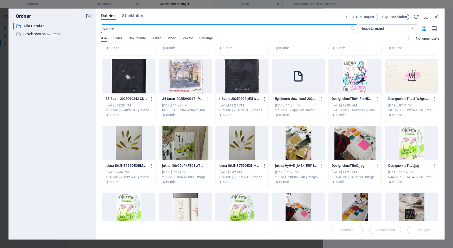
scroll to position [322, 0]
click at [252, 70] on div at bounding box center [241, 76] width 53 height 35
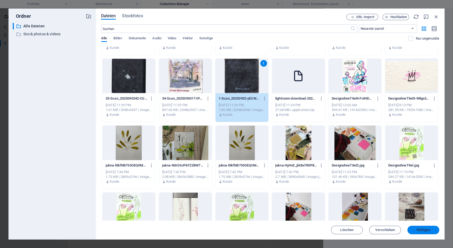
click at [424, 230] on span "Einfügen" at bounding box center [424, 229] width 14 height 3
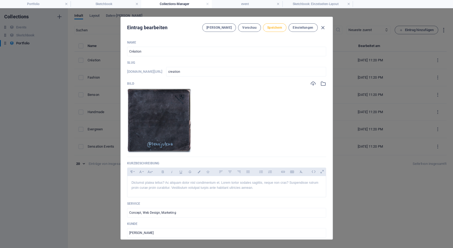
click at [273, 29] on span "Speichern" at bounding box center [274, 27] width 15 height 4
click at [275, 27] on span "Speichern" at bounding box center [274, 27] width 15 height 4
click at [250, 27] on span "Vorschau" at bounding box center [249, 27] width 14 height 4
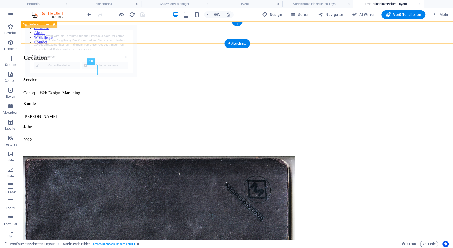
scroll to position [0, 0]
select select "68b8b13854e7b5de520e3711"
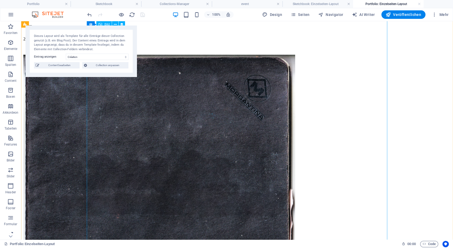
scroll to position [100, 0]
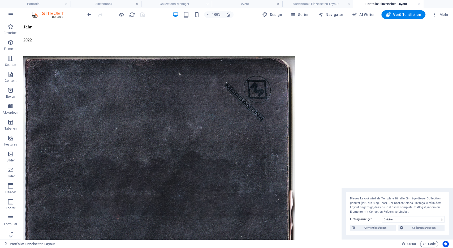
drag, startPoint x: 93, startPoint y: 39, endPoint x: 453, endPoint y: 206, distance: 397.2
click at [453, 206] on div "Dieses Layout wird als Template für alle Einträge dieser Collection genutzt (z.…" at bounding box center [397, 213] width 111 height 51
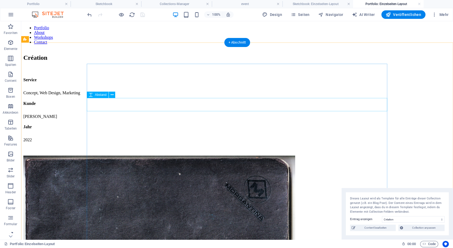
click at [171, 142] on div at bounding box center [237, 148] width 428 height 13
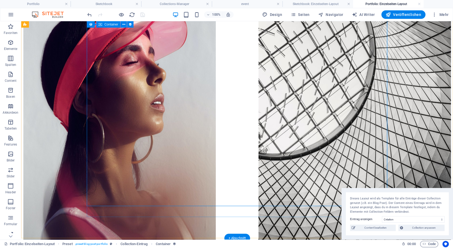
scroll to position [522, 0]
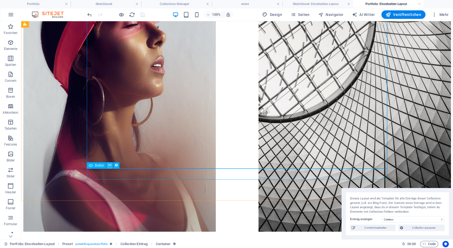
click at [111, 166] on button at bounding box center [109, 165] width 6 height 6
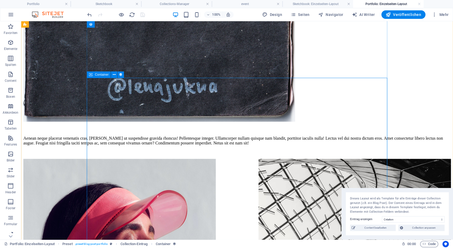
scroll to position [304, 0]
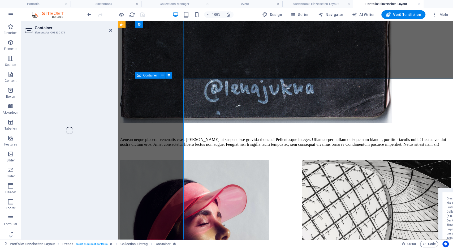
select select "project_description"
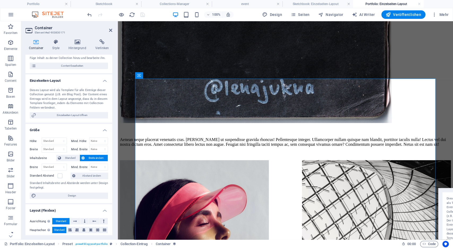
scroll to position [59, 0]
click at [67, 113] on span "Einzelseiten-Layout öffnen" at bounding box center [72, 115] width 69 height 6
select select
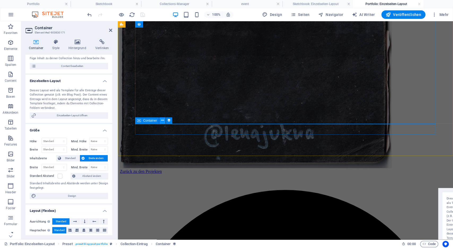
click at [162, 121] on icon at bounding box center [162, 121] width 3 height 6
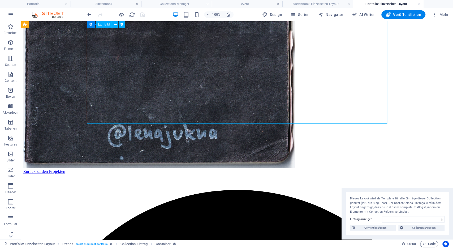
click at [200, 93] on figure at bounding box center [237, 32] width 428 height 273
click at [144, 96] on figure at bounding box center [237, 32] width 428 height 273
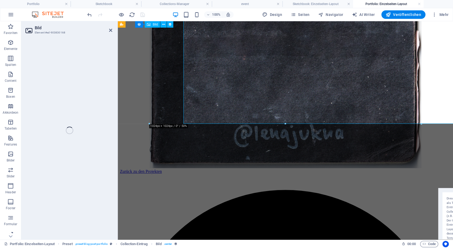
select select "title_image"
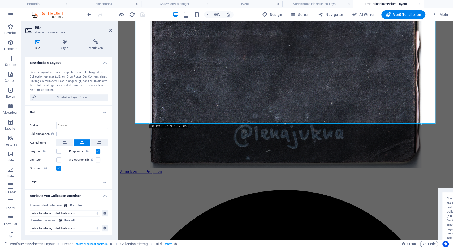
scroll to position [0, 0]
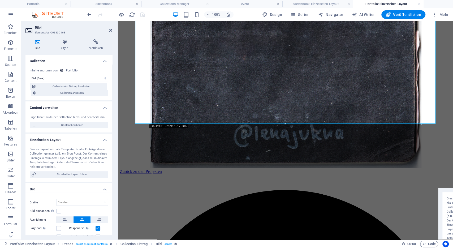
click at [30, 75] on select "Keine Zuordnung, Inhalt bleibt statisch Erstellt am (Datum) Aktualisiert am (Da…" at bounding box center [69, 78] width 78 height 6
click at [92, 77] on select "Keine Zuordnung, Inhalt bleibt statisch Erstellt am (Datum) Aktualisiert am (Da…" at bounding box center [69, 78] width 78 height 6
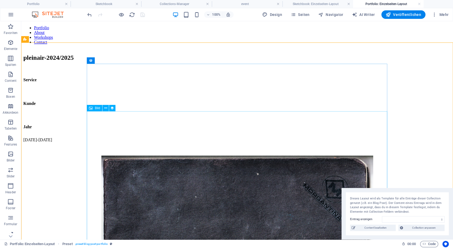
drag, startPoint x: 144, startPoint y: 139, endPoint x: 240, endPoint y: 138, distance: 96.6
click at [107, 106] on button at bounding box center [105, 108] width 6 height 6
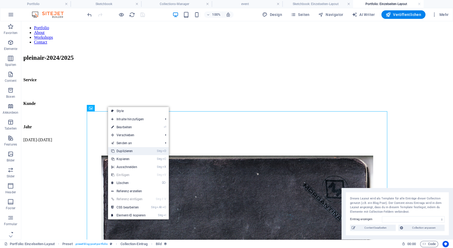
click at [128, 149] on link "Strg D Duplizieren" at bounding box center [128, 151] width 41 height 8
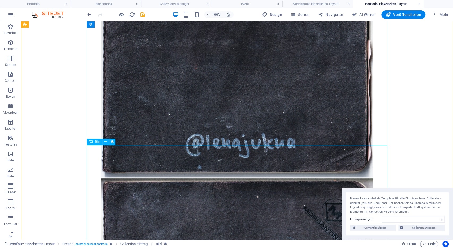
scroll to position [389, 0]
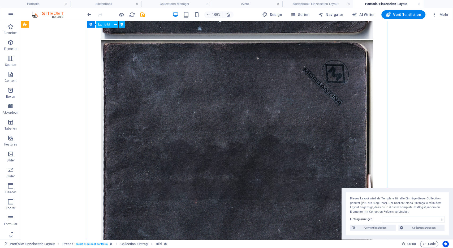
click at [107, 68] on figure at bounding box center [237, 176] width 428 height 273
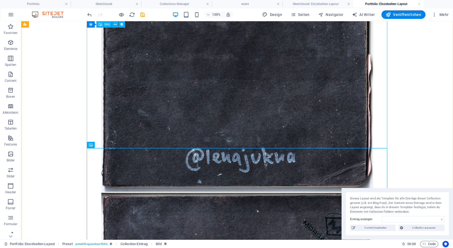
scroll to position [235, 0]
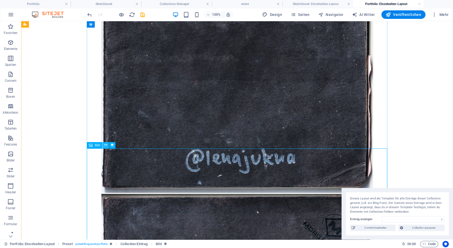
click at [107, 145] on icon at bounding box center [105, 145] width 3 height 6
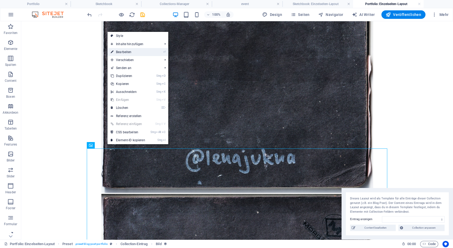
click at [130, 51] on link "⏎ Bearbeiten" at bounding box center [127, 52] width 41 height 8
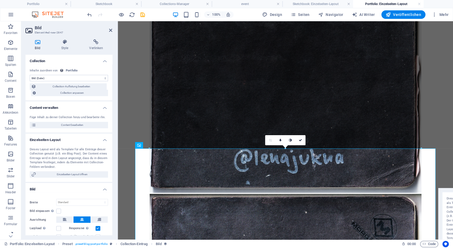
click at [30, 75] on select "Keine Zuordnung, Inhalt bleibt statisch Erstellt am (Datum) Aktualisiert am (Da…" at bounding box center [69, 78] width 78 height 6
select select "gallery"
click option "Gallery (Mehrere Dateien)" at bounding box center [0, 0] width 0 height 0
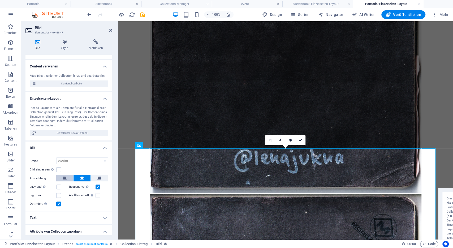
scroll to position [0, 0]
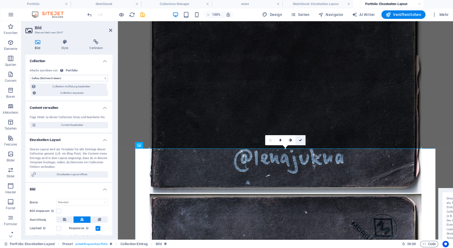
click at [302, 140] on link at bounding box center [300, 140] width 10 height 10
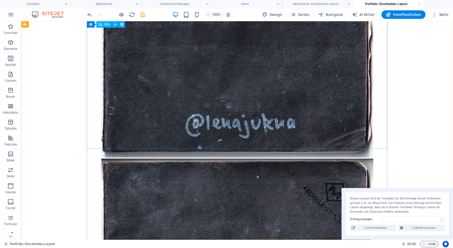
scroll to position [208, 0]
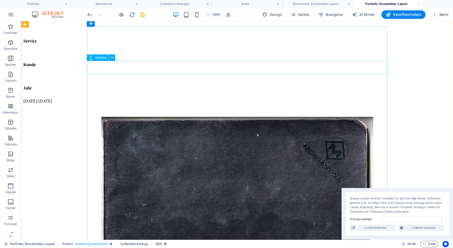
scroll to position [0, 0]
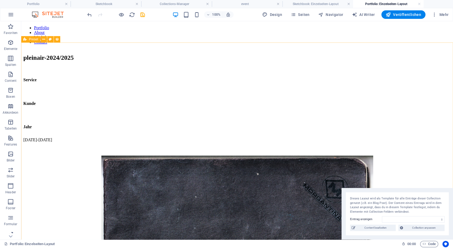
click at [35, 39] on span "Preset" at bounding box center [33, 39] width 9 height 3
click at [42, 39] on button at bounding box center [44, 39] width 6 height 6
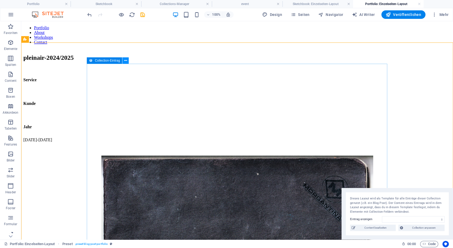
click at [123, 61] on button at bounding box center [125, 60] width 6 height 6
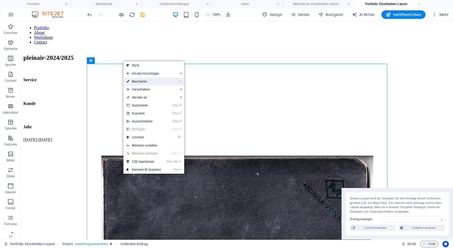
click at [138, 84] on link "⏎ Bearbeiten" at bounding box center [143, 81] width 41 height 8
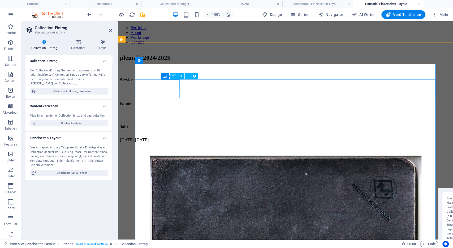
click at [165, 101] on div "Kunde" at bounding box center [283, 103] width 327 height 5
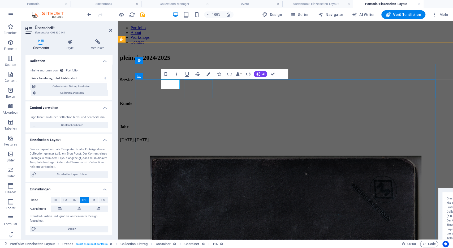
click at [189, 124] on div "Jahr" at bounding box center [285, 126] width 331 height 5
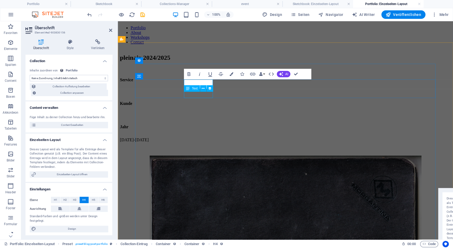
click at [192, 137] on div "2024-2025" at bounding box center [285, 139] width 331 height 5
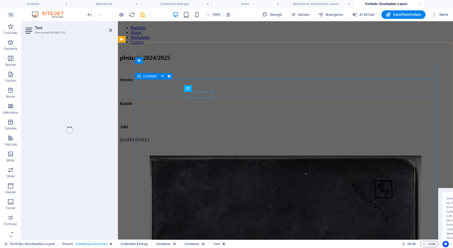
select select "year"
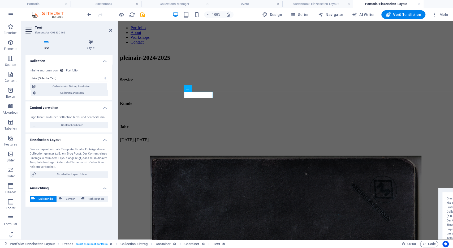
click at [30, 75] on select "Keine Zuordnung, Inhalt bleibt statisch Erstellt am (Datum) Aktualisiert am (Da…" at bounding box center [69, 78] width 78 height 6
click at [87, 78] on select "Keine Zuordnung, Inhalt bleibt statisch Erstellt am (Datum) Aktualisiert am (Da…" at bounding box center [69, 78] width 78 height 6
select select "title_image"
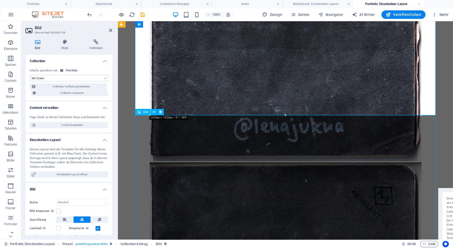
scroll to position [262, 0]
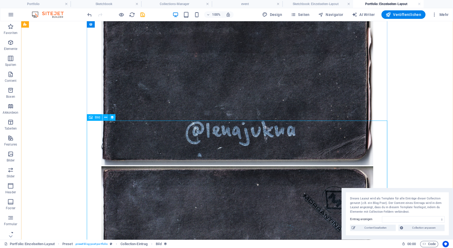
drag, startPoint x: 92, startPoint y: 118, endPoint x: 101, endPoint y: 118, distance: 8.8
click at [93, 118] on div "Bild" at bounding box center [94, 117] width 15 height 6
click at [105, 117] on icon at bounding box center [105, 118] width 3 height 6
click at [104, 117] on button at bounding box center [105, 117] width 6 height 6
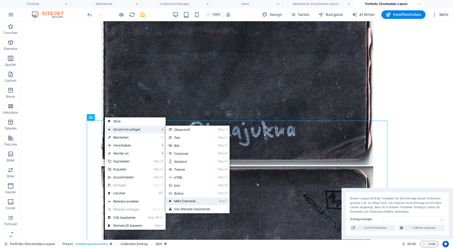
click at [188, 201] on link "Strg ⏎ Mehr Elemente ..." at bounding box center [188, 201] width 44 height 8
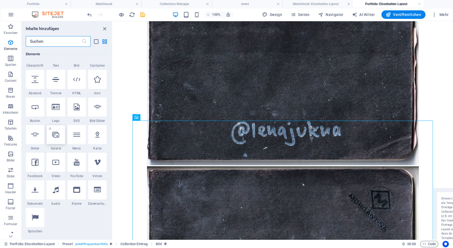
scroll to position [76, 0]
click at [53, 137] on icon at bounding box center [55, 134] width 7 height 7
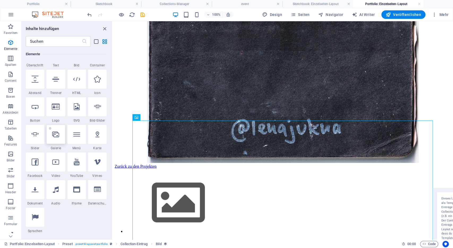
select select "4"
select select "%"
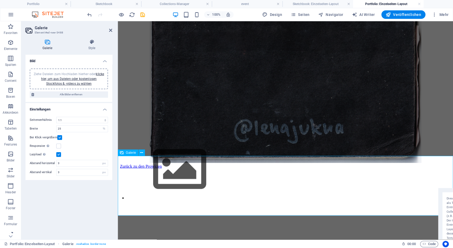
scroll to position [531, 0]
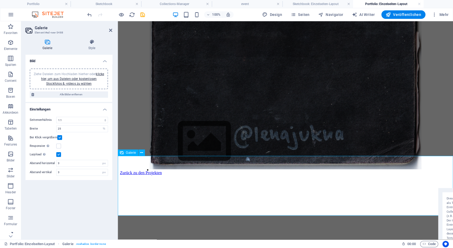
drag, startPoint x: 137, startPoint y: 160, endPoint x: 171, endPoint y: 122, distance: 50.8
click at [171, 122] on img at bounding box center [204, 141] width 106 height 60
drag, startPoint x: 180, startPoint y: 185, endPoint x: 212, endPoint y: 122, distance: 70.7
click at [212, 122] on img at bounding box center [203, 122] width 106 height 60
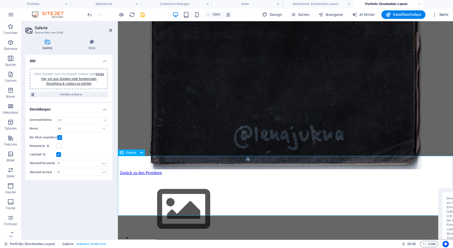
click at [104, 59] on h4 "Bild" at bounding box center [68, 60] width 87 height 10
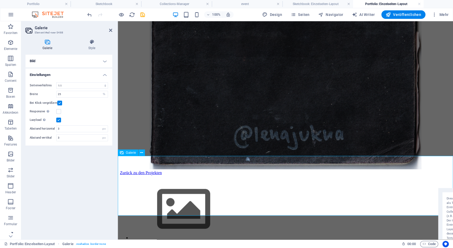
click at [106, 73] on h4 "Einstellungen" at bounding box center [68, 73] width 87 height 10
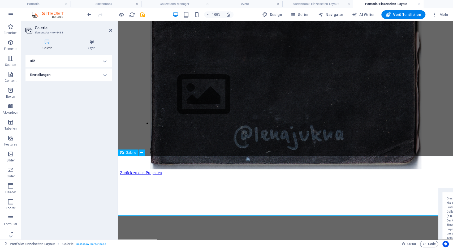
drag, startPoint x: 157, startPoint y: 184, endPoint x: 186, endPoint y: 114, distance: 75.8
click at [186, 112] on img at bounding box center [204, 94] width 106 height 60
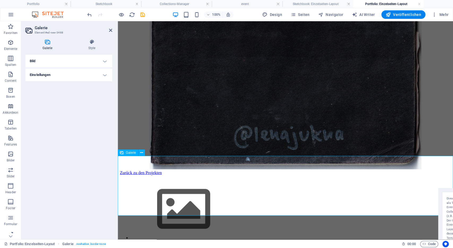
click at [167, 179] on img at bounding box center [184, 209] width 106 height 60
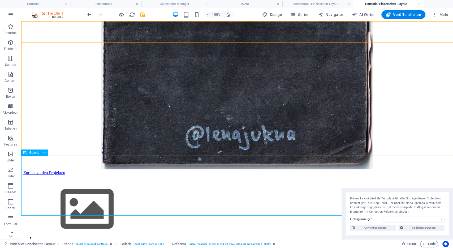
scroll to position [591, 0]
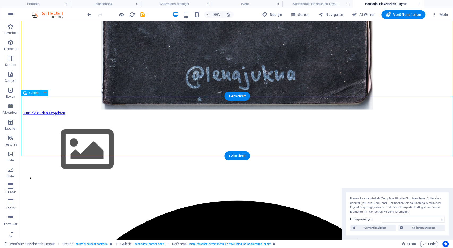
click at [74, 122] on img at bounding box center [87, 149] width 106 height 60
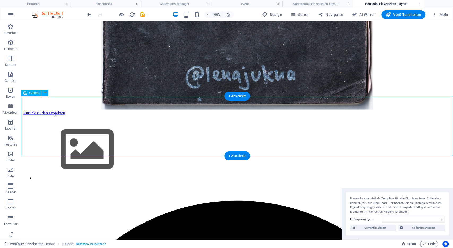
click at [74, 122] on img at bounding box center [87, 149] width 106 height 60
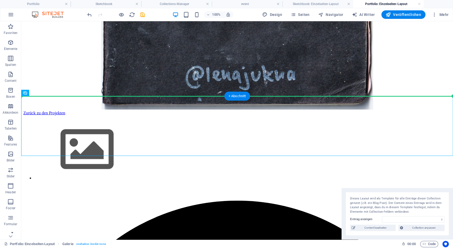
drag, startPoint x: 61, startPoint y: 125, endPoint x: 110, endPoint y: 68, distance: 74.3
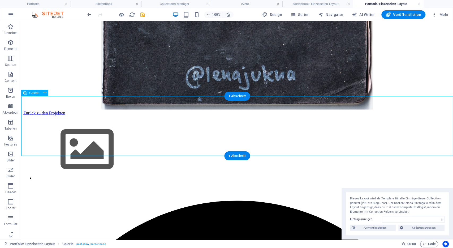
click at [85, 119] on img at bounding box center [87, 149] width 106 height 60
click at [147, 110] on div "Zurück zu den Projekten" at bounding box center [237, 112] width 428 height 5
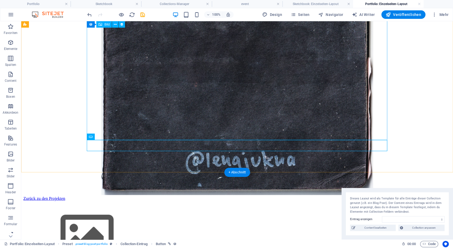
scroll to position [497, 0]
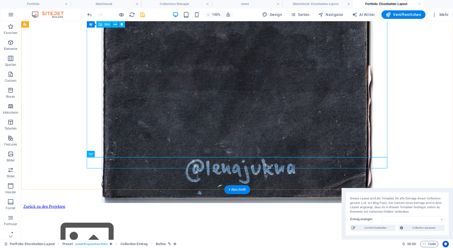
click at [111, 130] on figure at bounding box center [237, 67] width 428 height 273
click at [110, 204] on div "Zurück zu den Projekten" at bounding box center [237, 206] width 428 height 5
click at [116, 152] on icon at bounding box center [116, 154] width 4 height 6
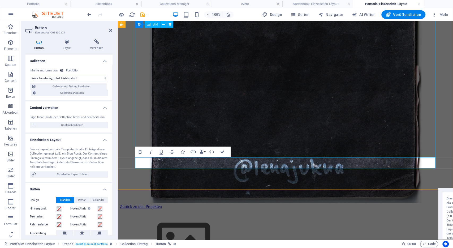
click at [166, 102] on figure at bounding box center [285, 67] width 331 height 273
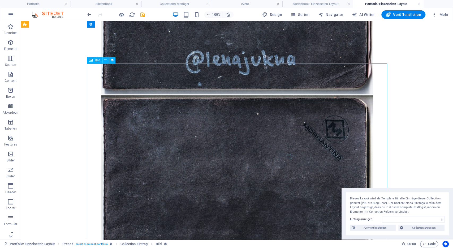
scroll to position [235, 0]
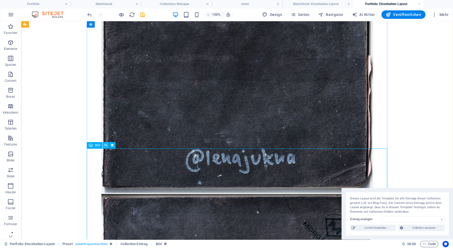
click at [104, 146] on button at bounding box center [105, 145] width 6 height 6
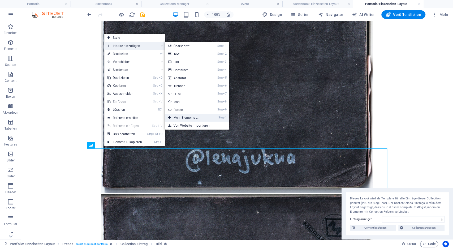
click at [186, 116] on link "Strg ⏎ Mehr Elemente ..." at bounding box center [187, 118] width 44 height 8
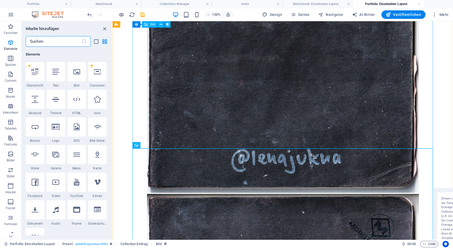
scroll to position [56, 0]
click at [54, 158] on div at bounding box center [55, 154] width 19 height 19
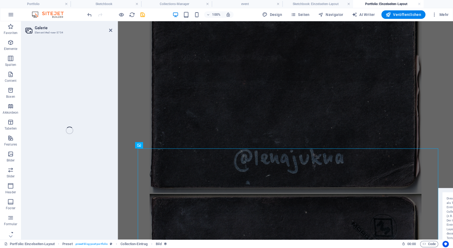
select select "4"
select select "%"
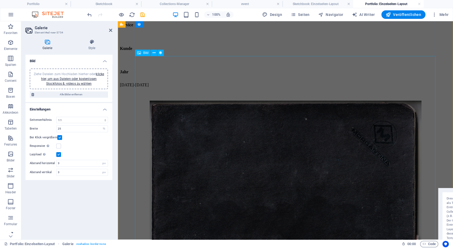
scroll to position [0, 0]
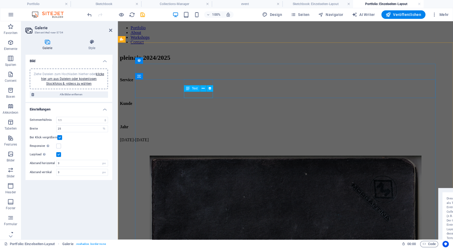
click at [192, 137] on div "2024-2025" at bounding box center [285, 139] width 331 height 5
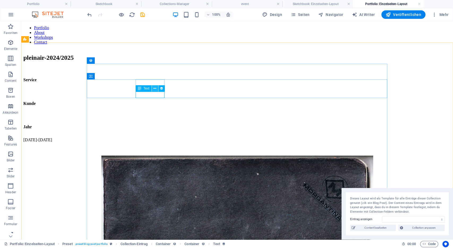
click at [156, 86] on icon at bounding box center [154, 89] width 3 height 6
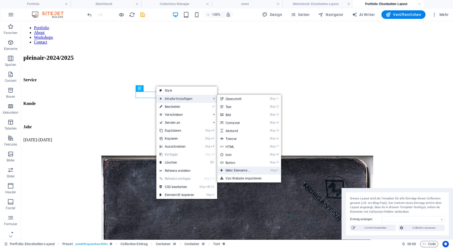
click at [236, 171] on link "Strg ⏎ Mehr Elemente ..." at bounding box center [239, 170] width 44 height 8
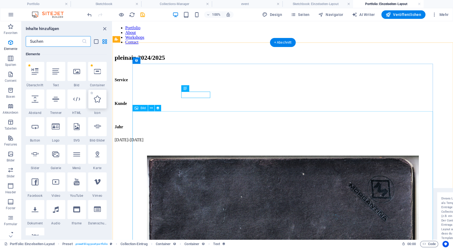
scroll to position [56, 0]
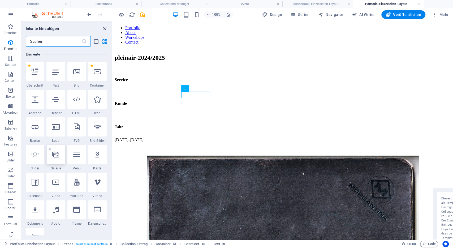
click at [60, 161] on div at bounding box center [55, 154] width 19 height 19
select select "4"
select select "%"
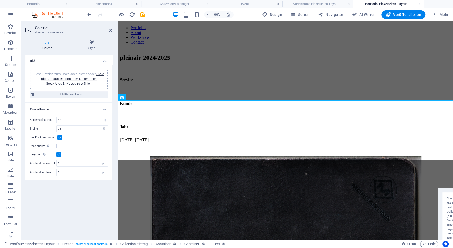
scroll to position [587, 0]
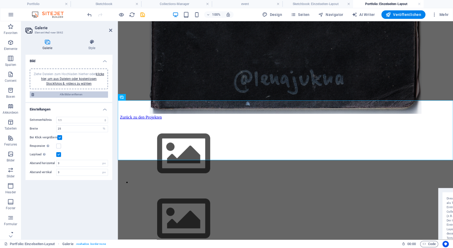
click at [84, 93] on span "Alle Bilder entfernen" at bounding box center [71, 94] width 71 height 6
click at [142, 97] on icon at bounding box center [141, 97] width 3 height 6
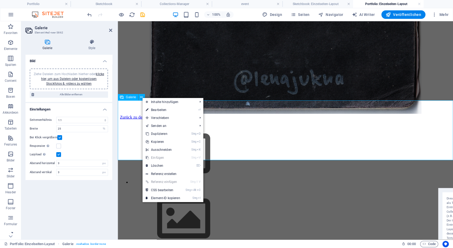
click at [134, 124] on img at bounding box center [184, 154] width 106 height 60
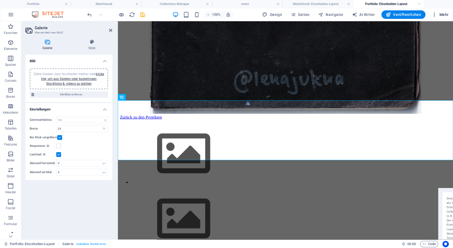
click at [438, 17] on span "Mehr" at bounding box center [440, 14] width 17 height 5
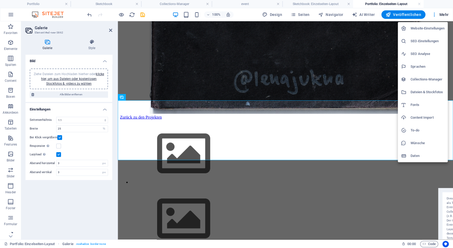
click at [238, 144] on div at bounding box center [226, 124] width 453 height 248
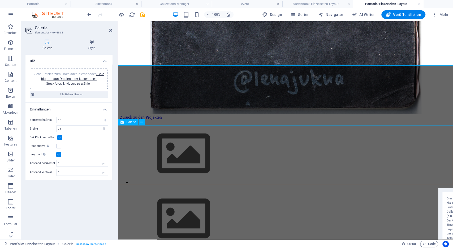
scroll to position [710, 0]
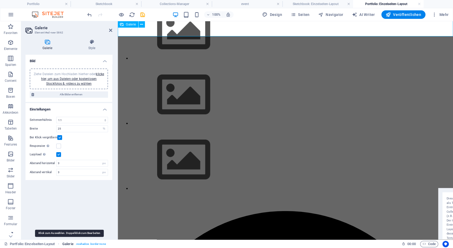
click at [67, 243] on span "Galerie" at bounding box center [67, 244] width 11 height 6
drag, startPoint x: 67, startPoint y: 243, endPoint x: 61, endPoint y: 244, distance: 6.2
click at [60, 244] on div "Portfolio: Einzelseiten-Layout Galerie . noshadow .border-none" at bounding box center [200, 244] width 393 height 6
click at [66, 243] on span "Galerie" at bounding box center [67, 244] width 11 height 6
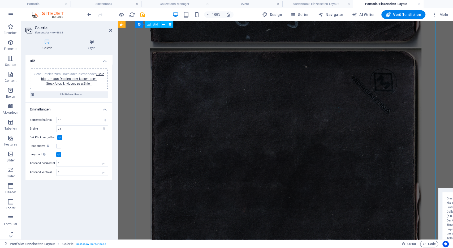
click at [159, 89] on figure at bounding box center [285, 184] width 331 height 273
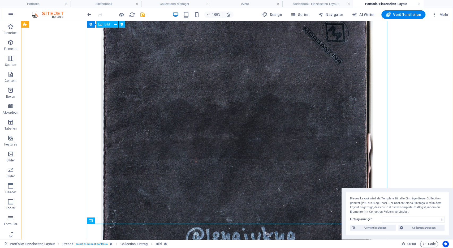
click at [159, 89] on figure at bounding box center [237, 135] width 428 height 273
select select "title_image"
select select "1"
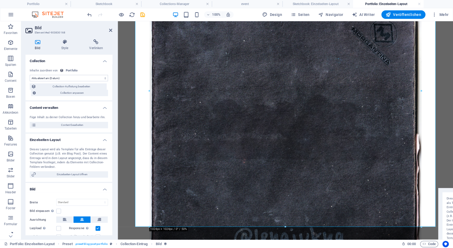
click option "Aktualisiert am (Datum)" at bounding box center [0, 0] width 0 height 0
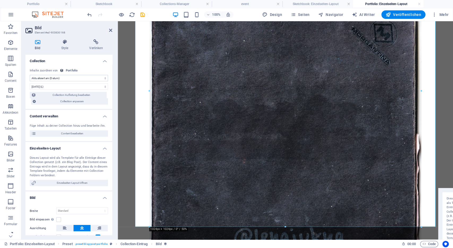
click at [30, 75] on select "Keine Zuordnung, Inhalt bleibt statisch Erstellt am (Datum) Aktualisiert am (Da…" at bounding box center [69, 78] width 78 height 6
select select "gallery"
click option "Gallery (Mehrere Dateien)" at bounding box center [0, 0] width 0 height 0
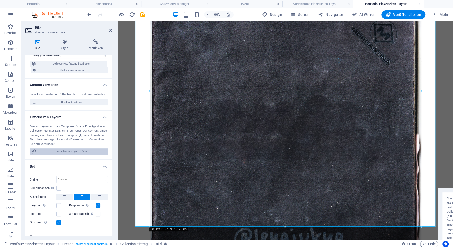
scroll to position [77, 0]
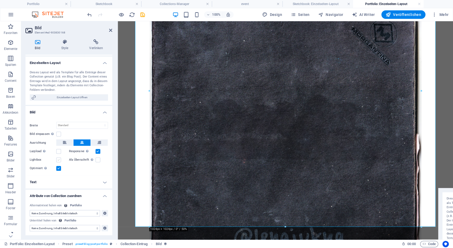
click at [60, 160] on label at bounding box center [58, 159] width 5 height 5
click at [0, 0] on input "Lightbox" at bounding box center [0, 0] width 0 height 0
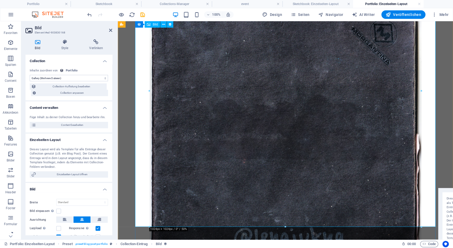
click at [230, 110] on figure "09/03/2025" at bounding box center [285, 135] width 331 height 273
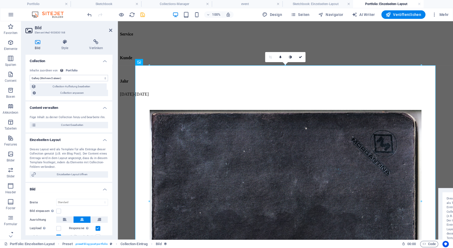
scroll to position [45, 0]
click at [144, 15] on icon "save" at bounding box center [143, 15] width 6 height 6
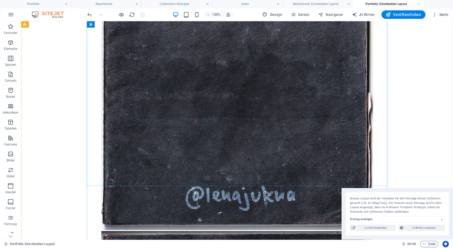
scroll to position [309, 0]
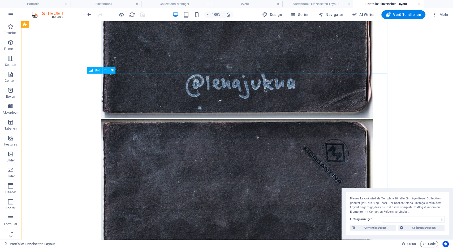
select select "gallery"
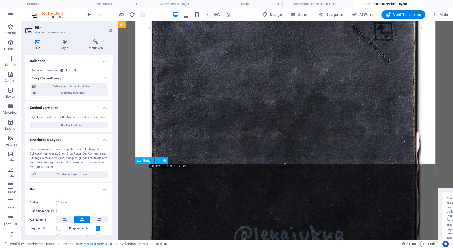
scroll to position [384, 0]
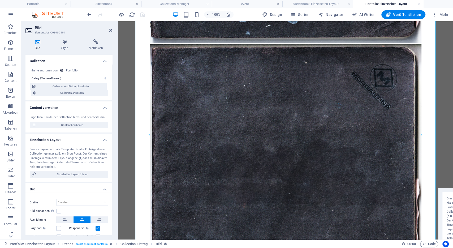
click at [125, 12] on div at bounding box center [115, 14] width 59 height 8
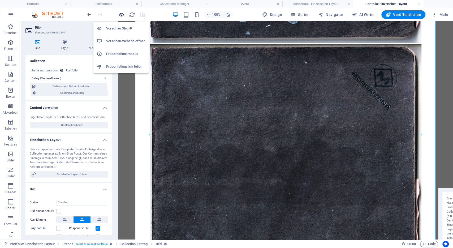
click at [122, 14] on icon "button" at bounding box center [121, 15] width 6 height 6
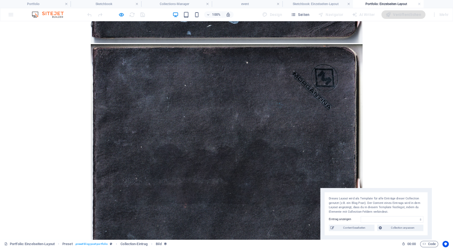
click at [202, 135] on img at bounding box center [227, 180] width 272 height 272
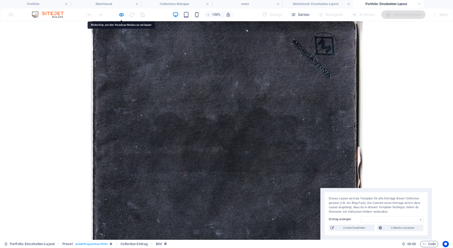
click at [202, 135] on img at bounding box center [227, 148] width 272 height 272
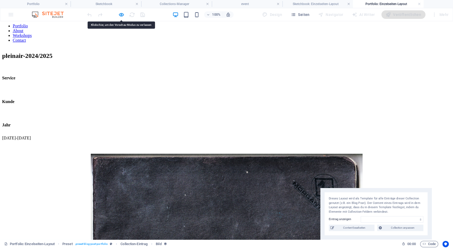
scroll to position [0, 0]
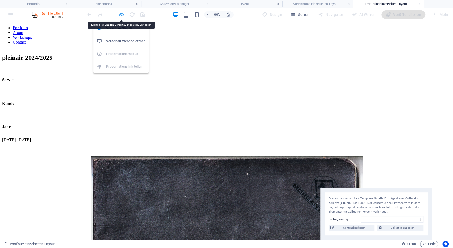
click at [122, 14] on icon "button" at bounding box center [121, 15] width 6 height 6
select select "gallery"
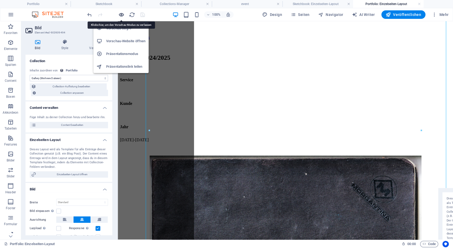
scroll to position [389, 0]
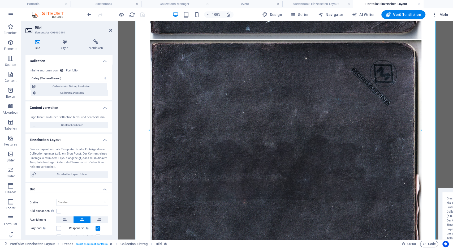
click at [437, 14] on icon "button" at bounding box center [434, 14] width 5 height 5
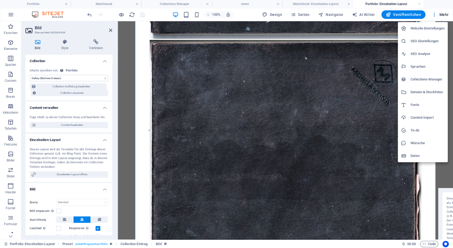
click at [374, 4] on div at bounding box center [226, 124] width 453 height 248
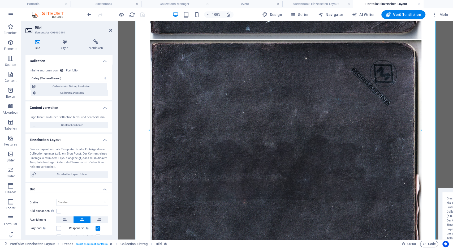
click at [421, 3] on h4 "Portfolio: Einzelseiten-Layout" at bounding box center [388, 4] width 71 height 6
click at [376, 4] on h4 "Portfolio: Einzelseiten-Layout" at bounding box center [388, 4] width 71 height 6
click at [338, 156] on figure at bounding box center [285, 176] width 331 height 273
click at [107, 64] on h4 "Collection" at bounding box center [68, 60] width 87 height 10
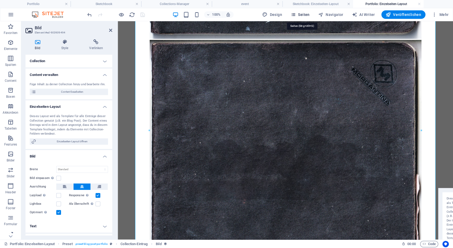
click at [299, 10] on button "Seiten" at bounding box center [299, 14] width 23 height 8
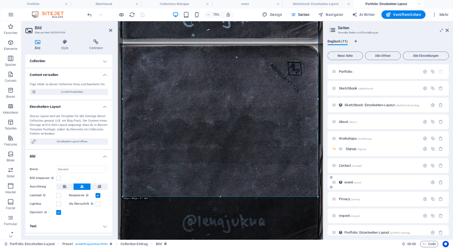
scroll to position [7, 0]
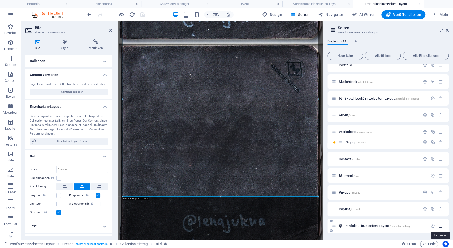
click at [441, 226] on icon "button" at bounding box center [440, 225] width 5 height 5
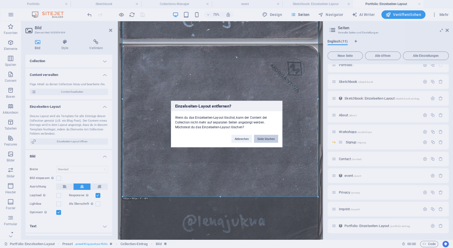
click at [271, 137] on button "Seite löschen" at bounding box center [266, 139] width 24 height 8
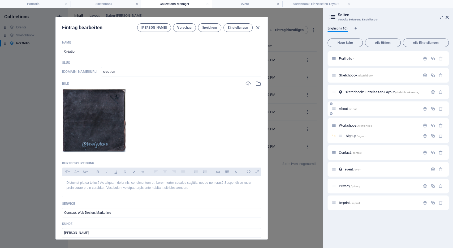
scroll to position [0, 0]
click at [358, 93] on span "Sketchbook: Einzelseiten-Layout /sketchbook-eintrag" at bounding box center [381, 92] width 75 height 4
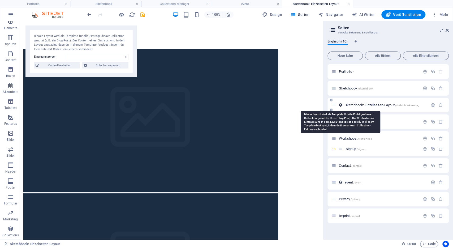
click at [341, 104] on icon at bounding box center [340, 105] width 5 height 5
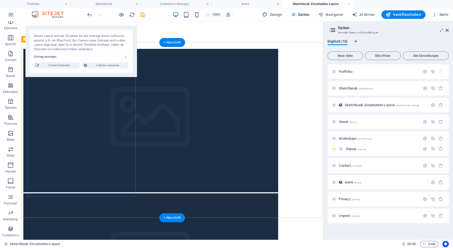
click at [88, 95] on figure at bounding box center [171, 121] width 297 height 144
click at [66, 54] on select "pleinair-2024/2025 Création Fashion Handmade Evergreen Sensation Events" at bounding box center [97, 57] width 63 height 6
select select "68b8b2d2a06b79c2d20c58da"
click option "pleinair-2024/2025" at bounding box center [0, 0] width 0 height 0
click at [85, 102] on figure at bounding box center [171, 121] width 297 height 144
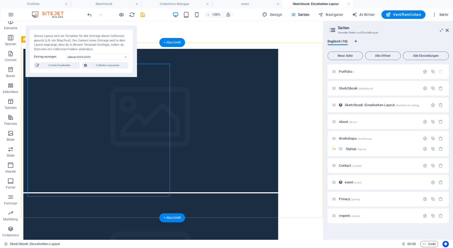
click at [85, 102] on figure at bounding box center [171, 121] width 297 height 144
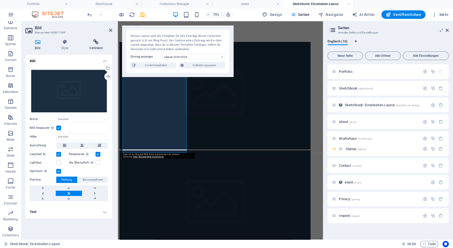
click at [95, 48] on h4 "Verlinken" at bounding box center [96, 44] width 32 height 11
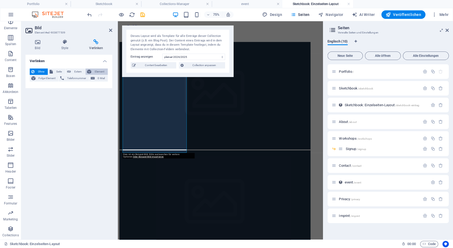
click at [96, 72] on span "Element" at bounding box center [99, 71] width 13 height 6
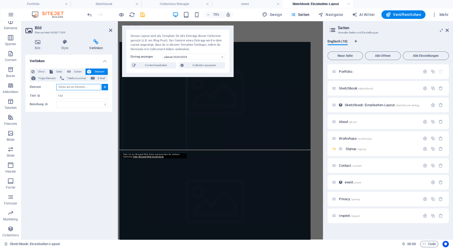
click at [93, 88] on input "Element" at bounding box center [78, 87] width 45 height 6
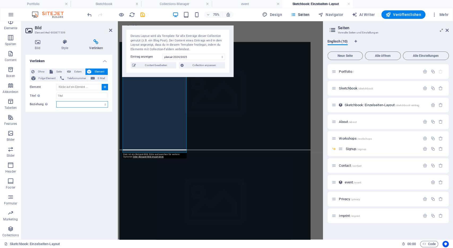
click at [56, 101] on select "alternate author bookmark external help license next nofollow noreferrer noopen…" at bounding box center [82, 104] width 52 height 6
click at [92, 105] on select "alternate author bookmark external help license next nofollow noreferrer noopen…" at bounding box center [82, 104] width 52 height 6
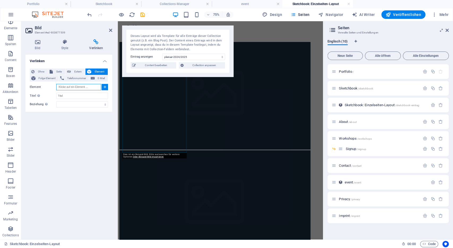
click at [93, 90] on input "Element" at bounding box center [78, 87] width 45 height 6
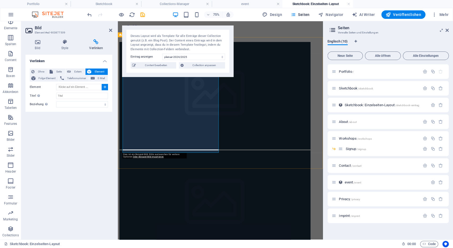
click at [144, 135] on figure at bounding box center [254, 121] width 269 height 144
type input "#ed-903877509"
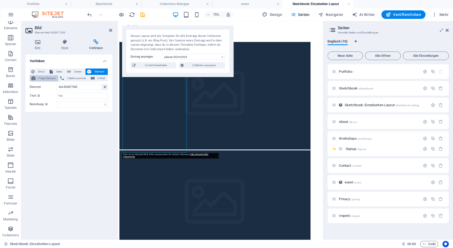
click at [51, 77] on span "Folge-Element" at bounding box center [47, 78] width 20 height 6
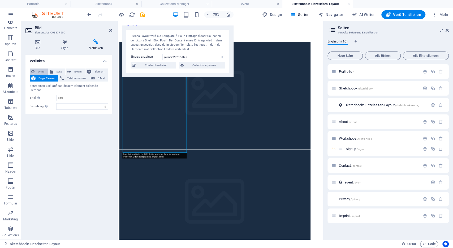
click at [40, 69] on span "Ohne" at bounding box center [41, 71] width 10 height 6
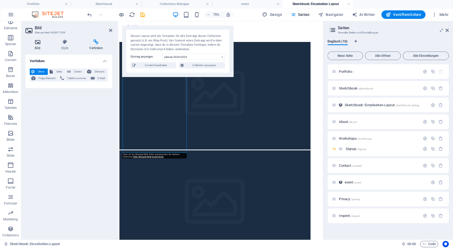
click at [40, 45] on h4 "Bild" at bounding box center [38, 44] width 26 height 11
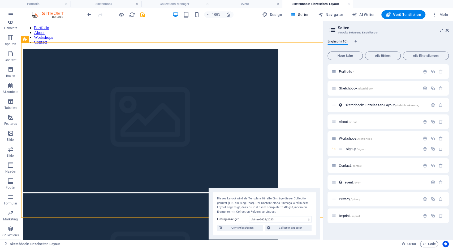
drag, startPoint x: 101, startPoint y: 40, endPoint x: 285, endPoint y: 209, distance: 250.2
click at [285, 209] on div "Dieses Layout wird als Template für alle Einträge dieser Collection genutzt (z.…" at bounding box center [264, 205] width 94 height 18
click at [60, 40] on icon at bounding box center [60, 40] width 3 height 6
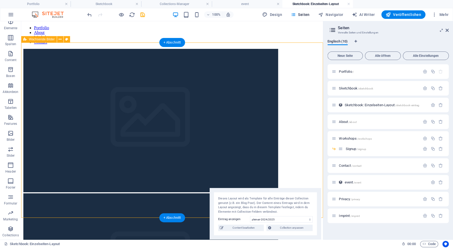
click at [44, 39] on span "Wachsende Bilder" at bounding box center [42, 39] width 26 height 3
click at [59, 41] on icon at bounding box center [60, 40] width 3 height 6
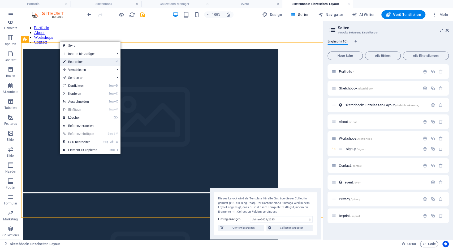
click at [75, 62] on link "⏎ Bearbeiten" at bounding box center [80, 62] width 41 height 8
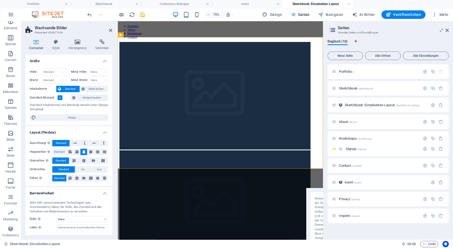
click at [105, 58] on h4 "Größe" at bounding box center [68, 60] width 87 height 10
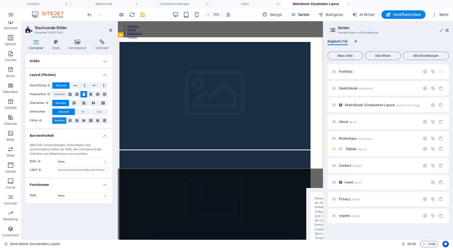
click at [106, 73] on h4 "Layout (Flexbox)" at bounding box center [68, 73] width 87 height 10
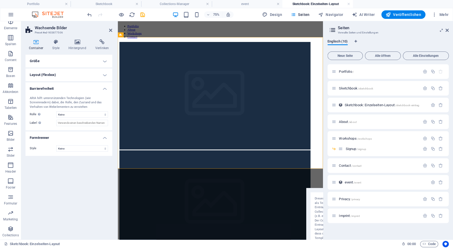
click at [107, 89] on h4 "Barrierefreiheit" at bounding box center [68, 87] width 87 height 10
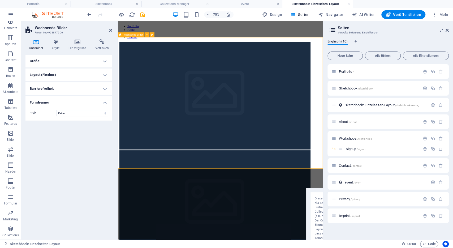
click at [147, 37] on icon at bounding box center [147, 35] width 2 height 4
click at [96, 42] on icon at bounding box center [102, 41] width 20 height 5
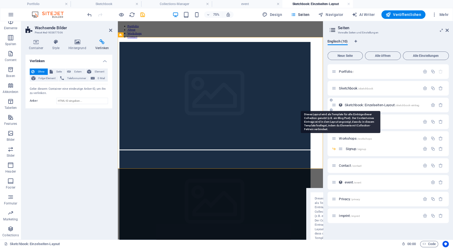
click at [340, 104] on icon at bounding box center [340, 105] width 5 height 5
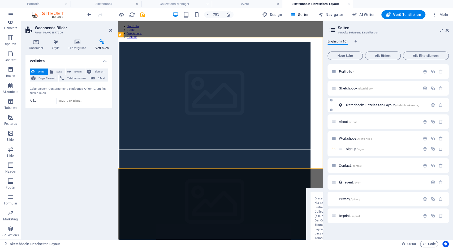
click at [331, 110] on icon at bounding box center [331, 109] width 3 height 3
click at [332, 99] on icon at bounding box center [331, 99] width 3 height 3
click at [433, 106] on icon "button" at bounding box center [432, 105] width 5 height 5
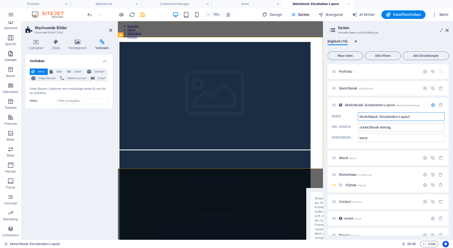
click at [13, 57] on icon "button" at bounding box center [10, 53] width 6 height 6
click at [6, 63] on span "Content" at bounding box center [10, 56] width 21 height 13
click at [10, 57] on icon "button" at bounding box center [10, 53] width 6 height 6
click at [14, 62] on p "Content" at bounding box center [11, 60] width 12 height 4
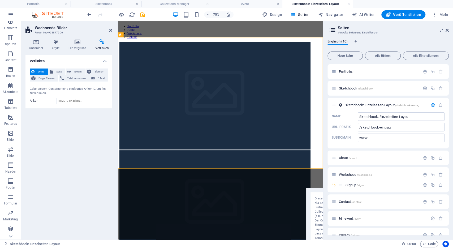
click at [109, 31] on header "Wachsende Bilder Preset #ed-903877506" at bounding box center [68, 28] width 87 height 14
click at [110, 30] on icon at bounding box center [110, 30] width 3 height 4
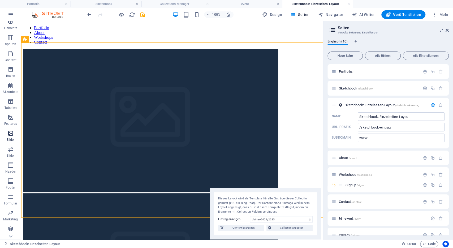
click at [13, 136] on icon "button" at bounding box center [10, 133] width 6 height 6
click at [8, 136] on icon "button" at bounding box center [10, 133] width 6 height 6
click at [9, 136] on icon "button" at bounding box center [10, 133] width 6 height 6
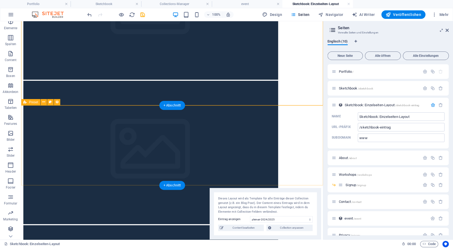
scroll to position [112, 0]
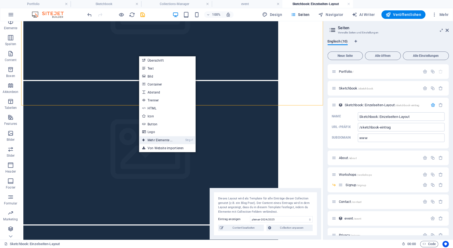
click at [160, 139] on link "Strg ⏎ Mehr Elemente ..." at bounding box center [157, 140] width 37 height 8
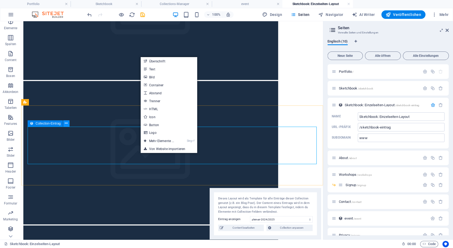
click at [66, 122] on icon at bounding box center [66, 123] width 3 height 6
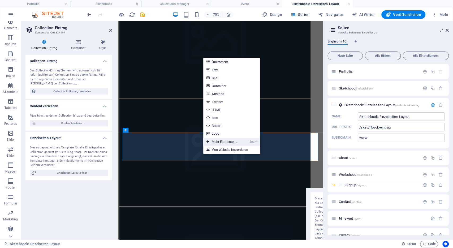
click at [220, 140] on link "Strg ⏎ Mehr Elemente ..." at bounding box center [221, 142] width 37 height 8
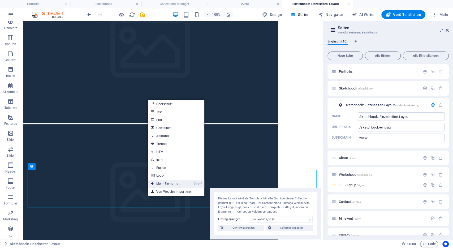
click at [164, 186] on link "Strg ⏎ Mehr Elemente ..." at bounding box center [166, 184] width 37 height 8
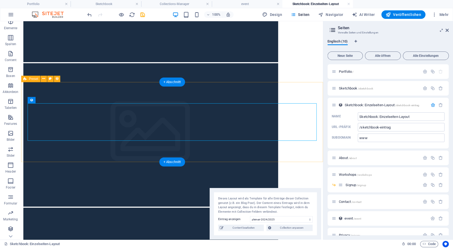
scroll to position [136, 0]
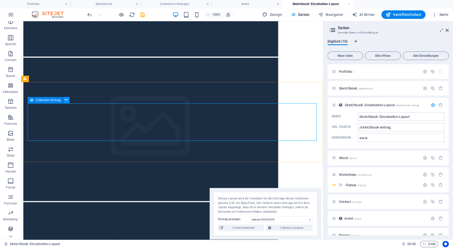
click at [65, 101] on icon at bounding box center [66, 100] width 3 height 6
click at [12, 132] on icon "button" at bounding box center [10, 133] width 6 height 6
click at [10, 137] on span "Bilder" at bounding box center [10, 136] width 21 height 13
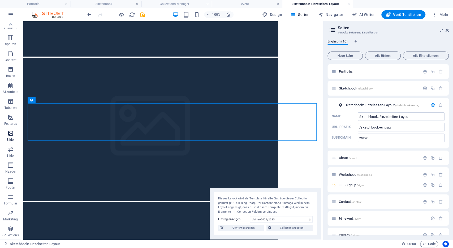
click at [10, 137] on span "Bilder" at bounding box center [10, 136] width 21 height 13
click at [7, 133] on span "Bilder" at bounding box center [10, 136] width 21 height 13
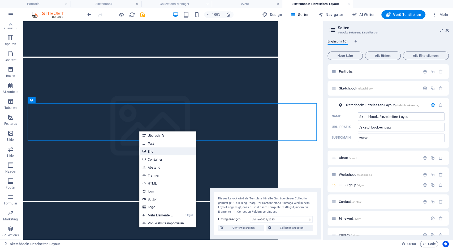
click at [159, 152] on link "Bild" at bounding box center [167, 151] width 57 height 8
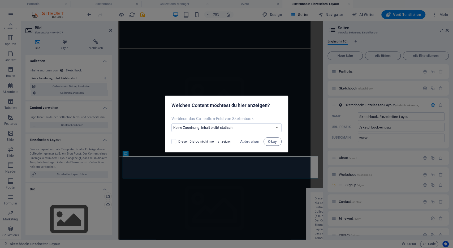
scroll to position [38, 0]
click at [171, 123] on select "Keine Zuordnung, Inhalt bleibt statisch Erstelle ein neues Feld Erstellt am (Da…" at bounding box center [226, 127] width 110 height 8
select select "gallery"
click option "Gallery (Mehrere Dateien)" at bounding box center [0, 0] width 0 height 0
click at [274, 141] on span "Okay" at bounding box center [272, 141] width 9 height 4
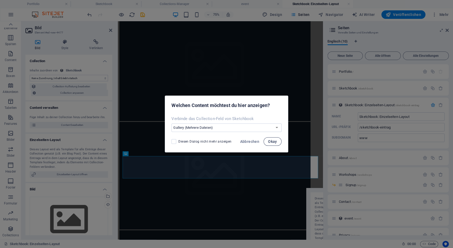
select select "gallery"
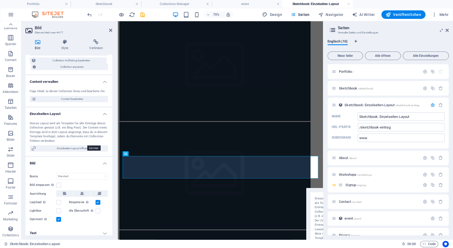
scroll to position [24, 0]
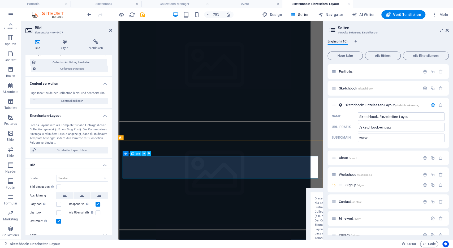
click at [144, 153] on icon at bounding box center [144, 154] width 2 height 4
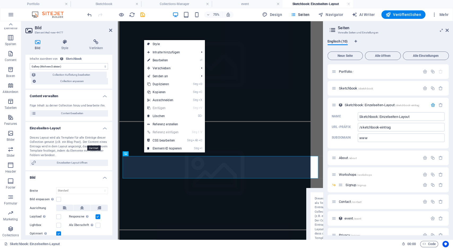
scroll to position [0, 0]
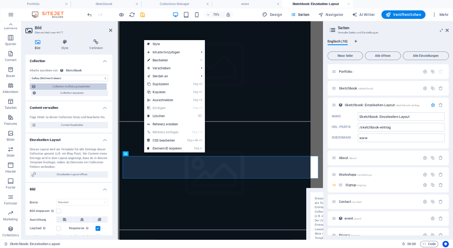
click at [61, 87] on span "Collection-Auflistung bearbeiten" at bounding box center [71, 86] width 67 height 6
select select "68b8afcb410e32d4230df91a"
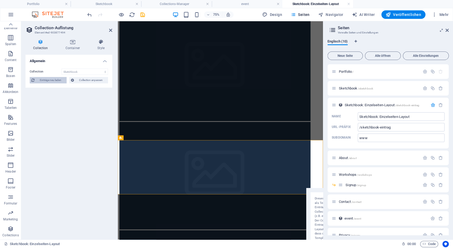
click at [54, 82] on span "Einträge neu laden" at bounding box center [50, 80] width 29 height 6
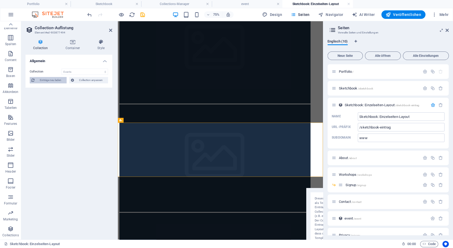
click at [54, 82] on span "Einträge neu laden" at bounding box center [50, 80] width 29 height 6
select select "gallery"
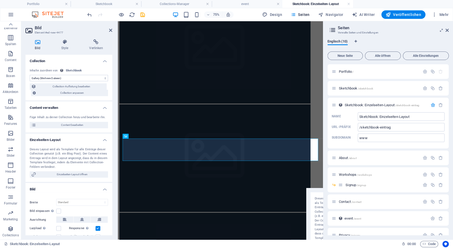
click at [30, 75] on select "Keine Zuordnung, Inhalt bleibt statisch Erstellt am (Datum) Aktualisiert am (Da…" at bounding box center [69, 78] width 78 height 6
click at [75, 76] on select "Keine Zuordnung, Inhalt bleibt statisch Erstellt am (Datum) Aktualisiert am (Da…" at bounding box center [69, 78] width 78 height 6
click at [30, 75] on select "Keine Zuordnung, Inhalt bleibt statisch Erstellt am (Datum) Aktualisiert am (Da…" at bounding box center [69, 78] width 78 height 6
click at [75, 76] on select "Keine Zuordnung, Inhalt bleibt statisch Erstellt am (Datum) Aktualisiert am (Da…" at bounding box center [69, 78] width 78 height 6
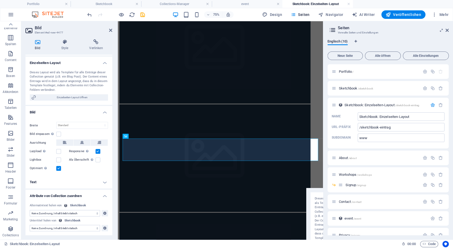
scroll to position [0, 0]
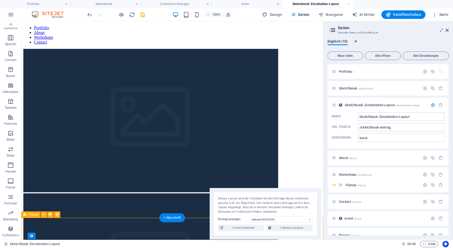
drag, startPoint x: 58, startPoint y: 61, endPoint x: 65, endPoint y: 227, distance: 166.0
click at [60, 40] on icon at bounding box center [60, 39] width 3 height 6
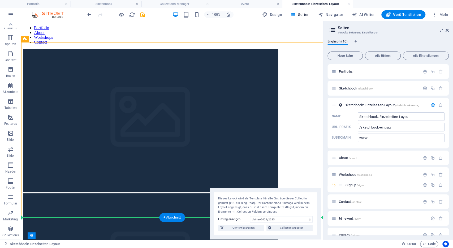
scroll to position [10, 0]
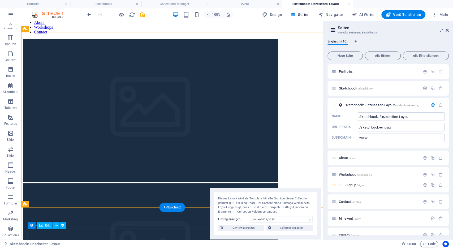
drag, startPoint x: 59, startPoint y: 59, endPoint x: 75, endPoint y: 234, distance: 175.6
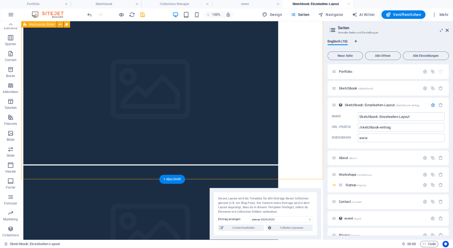
scroll to position [27, 0]
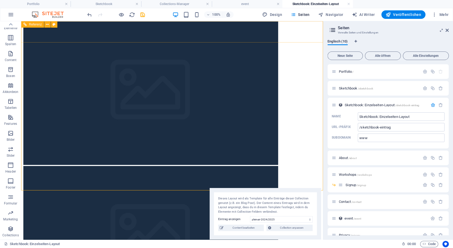
click at [29, 25] on span "Referenz" at bounding box center [35, 24] width 13 height 3
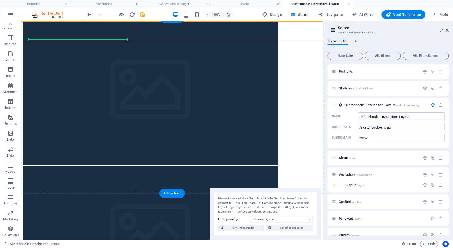
scroll to position [24, 0]
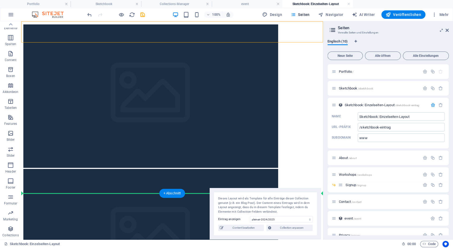
drag, startPoint x: 50, startPoint y: 46, endPoint x: 90, endPoint y: 209, distance: 167.0
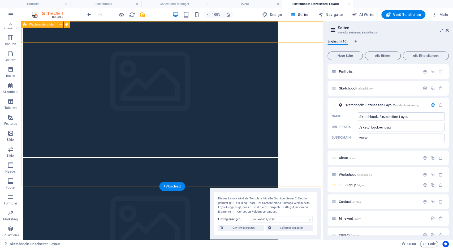
scroll to position [0, 0]
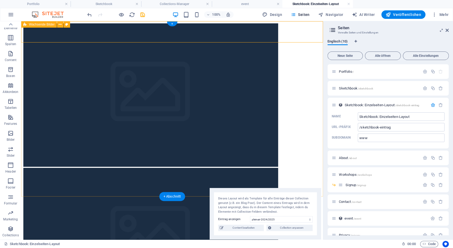
drag, startPoint x: 67, startPoint y: 61, endPoint x: 83, endPoint y: 206, distance: 146.6
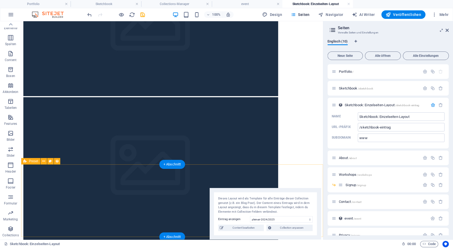
scroll to position [71, 0]
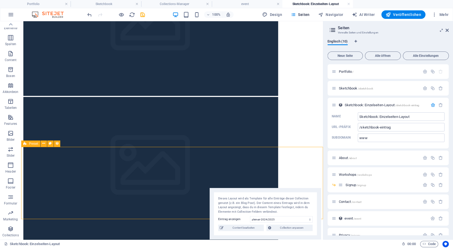
drag, startPoint x: 66, startPoint y: 165, endPoint x: 42, endPoint y: 167, distance: 23.1
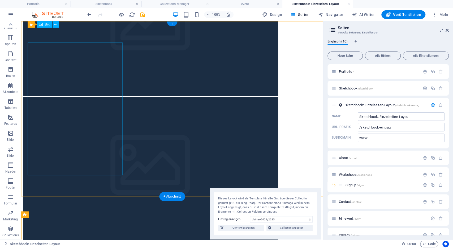
scroll to position [0, 0]
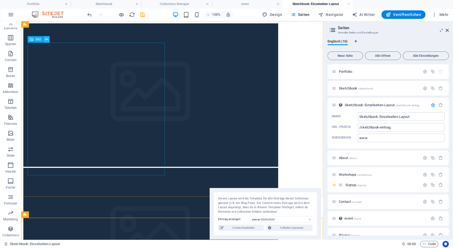
click at [47, 39] on icon at bounding box center [46, 40] width 3 height 6
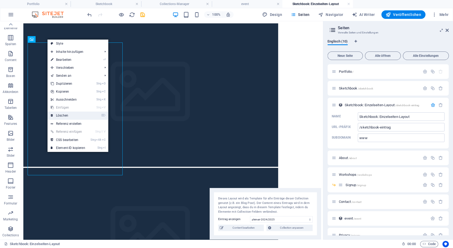
click at [62, 115] on link "⌦ Löschen" at bounding box center [68, 115] width 41 height 8
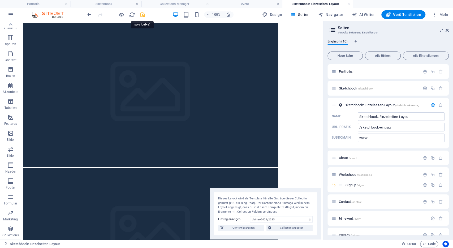
click at [142, 13] on icon "save" at bounding box center [143, 15] width 6 height 6
click at [47, 40] on icon at bounding box center [46, 40] width 3 height 6
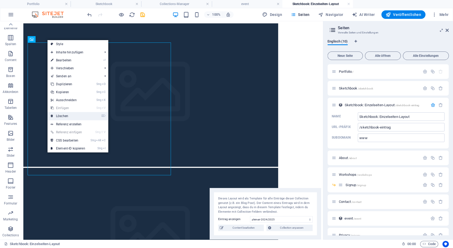
click at [62, 116] on link "⌦ Löschen" at bounding box center [68, 116] width 41 height 8
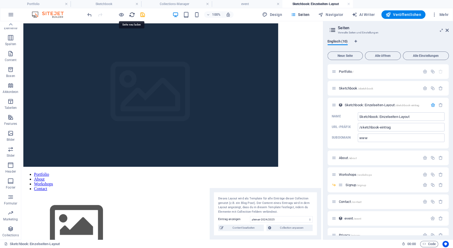
click at [133, 17] on icon "reload" at bounding box center [132, 15] width 6 height 6
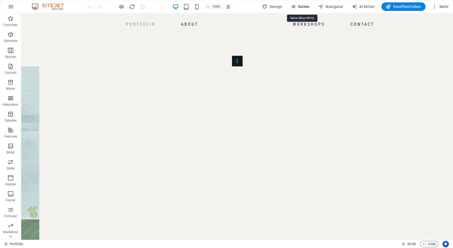
click at [306, 7] on span "Seiten" at bounding box center [300, 6] width 19 height 5
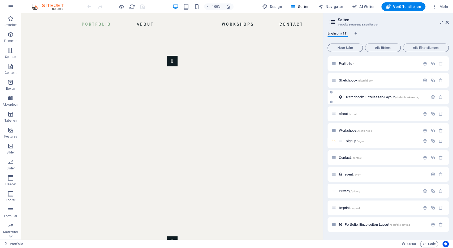
click at [358, 99] on div "Sketchbook: Einzelseiten-Layout /sketchbook-eintrag" at bounding box center [380, 97] width 96 height 6
click at [355, 94] on div "Sketchbook: Einzelseiten-Layout /sketchbook-eintrag" at bounding box center [380, 97] width 96 height 6
click at [355, 96] on span "Sketchbook: Einzelseiten-Layout /sketchbook-eintrag" at bounding box center [381, 97] width 75 height 4
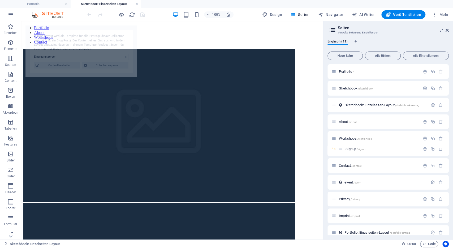
select select "68b8b2d2a06b79c2d20c58da"
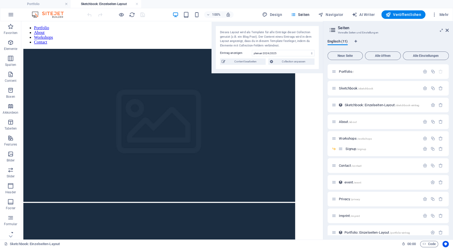
drag, startPoint x: 108, startPoint y: 36, endPoint x: 327, endPoint y: 32, distance: 219.5
click at [327, 32] on div "Portfolio Sketchbook: Einzelseiten-Layout Favoriten Elemente Spalten Content Bo…" at bounding box center [226, 130] width 453 height 218
click at [59, 40] on icon at bounding box center [60, 40] width 3 height 6
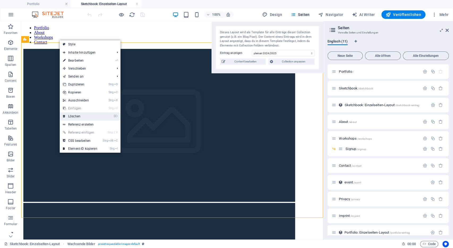
click at [82, 118] on link "⌦ Löschen" at bounding box center [80, 116] width 41 height 8
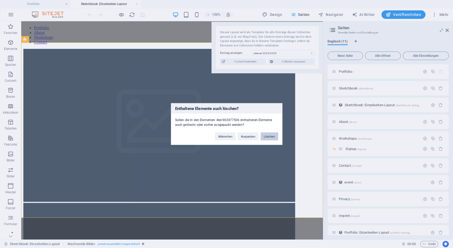
click at [266, 133] on button "Löschen" at bounding box center [270, 136] width 18 height 8
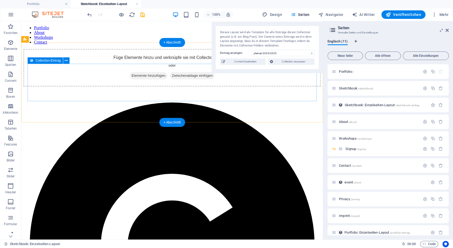
click at [153, 79] on span "Elemente hinzufügen" at bounding box center [149, 75] width 38 height 7
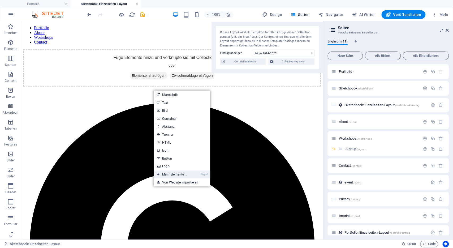
click at [186, 173] on link "Strg ⏎ Mehr Elemente ..." at bounding box center [172, 174] width 37 height 8
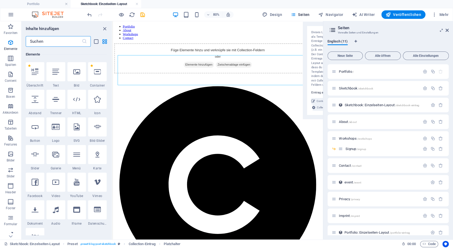
scroll to position [56, 0]
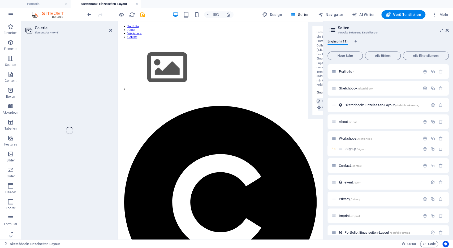
select select "4"
select select "%"
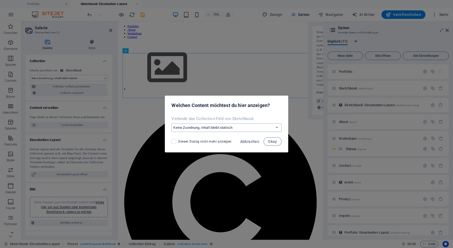
click at [236, 127] on select "Keine Zuordnung, Inhalt bleibt statisch Erstelle ein neues Feld Erstellt am (Da…" at bounding box center [226, 127] width 110 height 8
select select "gallery"
click option "Gallery (Mehrere Dateien)" at bounding box center [0, 0] width 0 height 0
click at [274, 141] on span "Okay" at bounding box center [272, 141] width 9 height 4
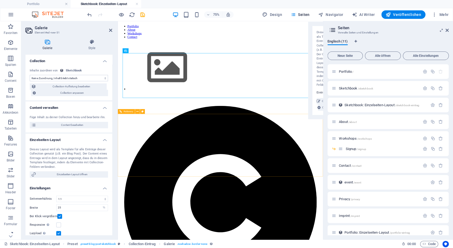
select select "gallery"
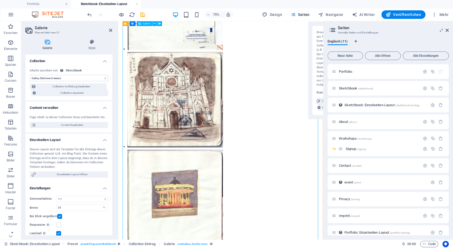
scroll to position [0, 0]
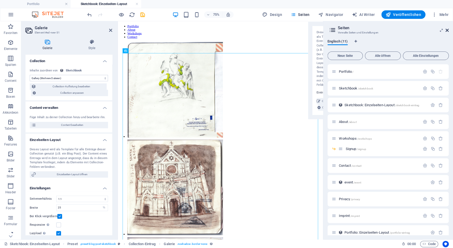
click at [446, 30] on icon at bounding box center [447, 30] width 3 height 4
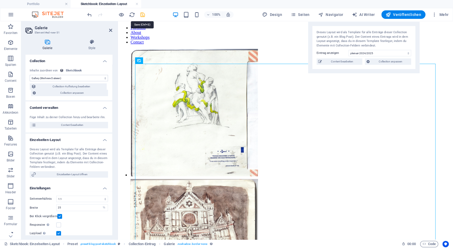
click at [141, 12] on div at bounding box center [115, 14] width 59 height 8
click at [141, 12] on icon "save" at bounding box center [143, 15] width 6 height 6
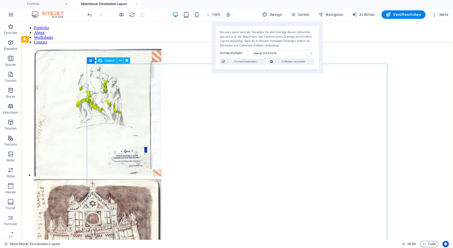
click at [121, 60] on icon at bounding box center [120, 61] width 3 height 6
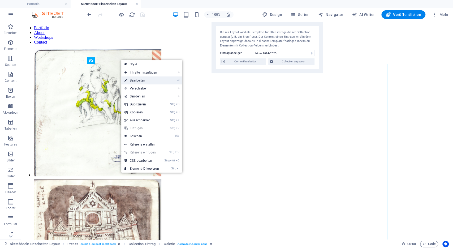
click at [142, 83] on link "⏎ Bearbeiten" at bounding box center [141, 80] width 41 height 8
select select "gallery"
select select "4"
select select "%"
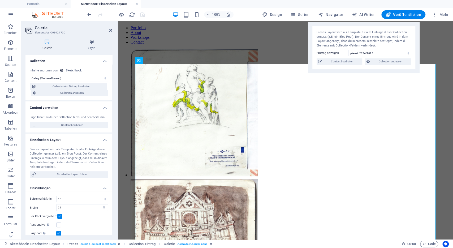
scroll to position [23, 0]
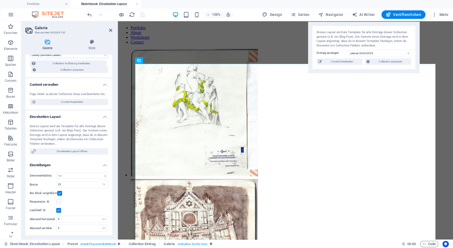
click at [58, 201] on label at bounding box center [58, 201] width 5 height 5
click at [0, 0] on input "Responsive Automatisch Retina-Bilder und kleinere Bilder auf Smartphones laden" at bounding box center [0, 0] width 0 height 0
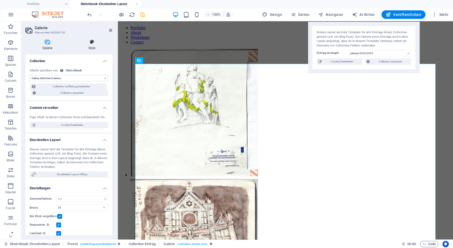
click at [86, 46] on h4 "Style" at bounding box center [91, 44] width 41 height 11
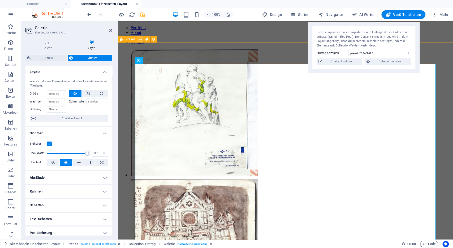
click at [140, 39] on icon at bounding box center [140, 40] width 3 height 6
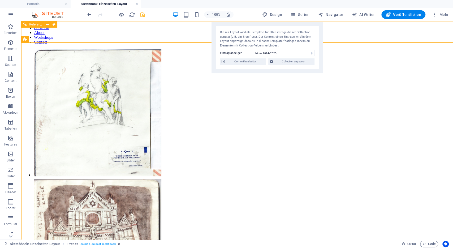
click at [65, 25] on div "Portfolio About Workshops Contact" at bounding box center [237, 36] width 428 height 23
click at [142, 17] on icon "save" at bounding box center [143, 15] width 6 height 6
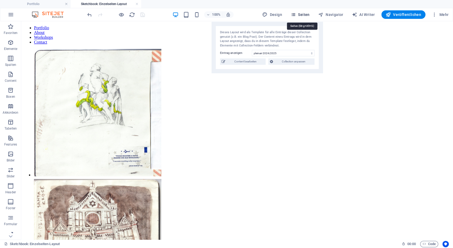
click at [308, 15] on span "Seiten" at bounding box center [300, 14] width 19 height 5
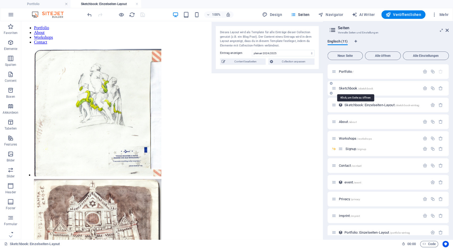
click at [348, 89] on span "Sketchbook /sketchbook" at bounding box center [356, 88] width 34 height 4
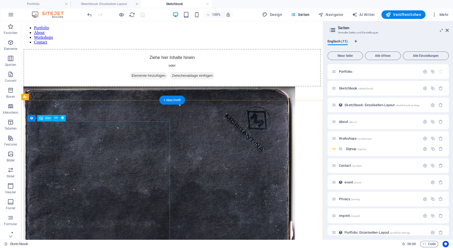
scroll to position [81, 0]
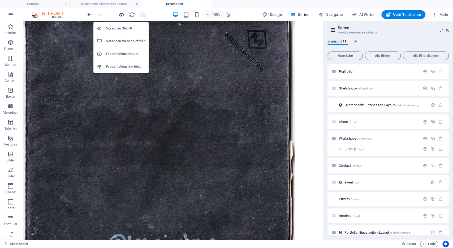
click at [122, 15] on icon "button" at bounding box center [121, 15] width 6 height 6
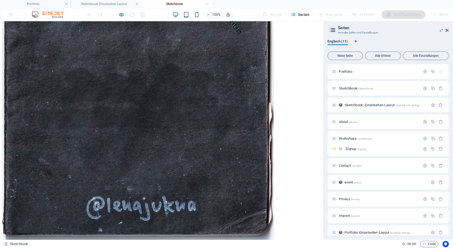
click at [89, 103] on img at bounding box center [138, 104] width 272 height 272
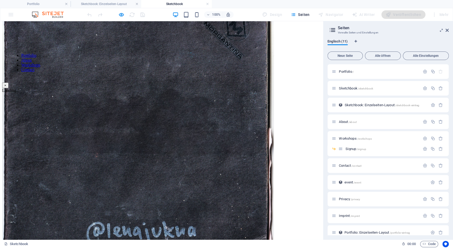
scroll to position [47, 0]
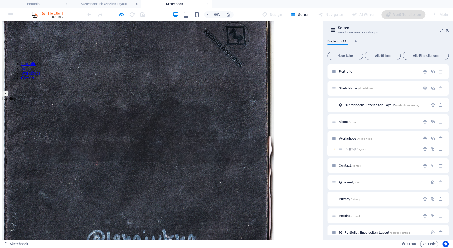
click at [8, 91] on button "×" at bounding box center [5, 94] width 6 height 6
click at [111, 104] on img at bounding box center [138, 138] width 272 height 272
click at [8, 57] on button "×" at bounding box center [5, 60] width 6 height 6
click at [113, 3] on h4 "Sketchbook: Einzelseiten-Layout" at bounding box center [106, 4] width 71 height 6
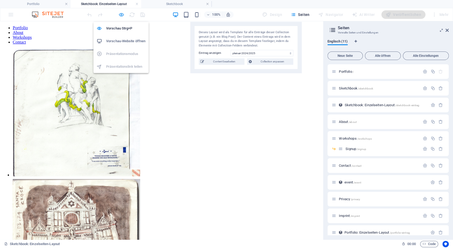
click at [120, 16] on icon "button" at bounding box center [121, 15] width 6 height 6
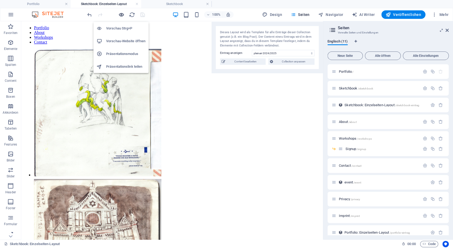
click at [122, 14] on icon "button" at bounding box center [121, 15] width 6 height 6
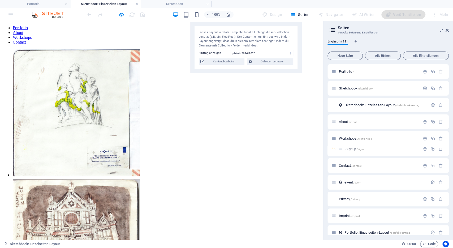
click at [58, 87] on img at bounding box center [76, 112] width 127 height 127
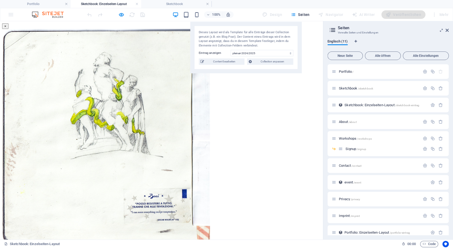
click at [277, 98] on div "× 1/32 ..." at bounding box center [161, 142] width 319 height 239
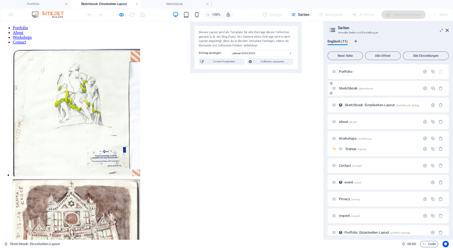
click at [349, 87] on span "Sketchbook /sketchbook" at bounding box center [356, 88] width 34 height 4
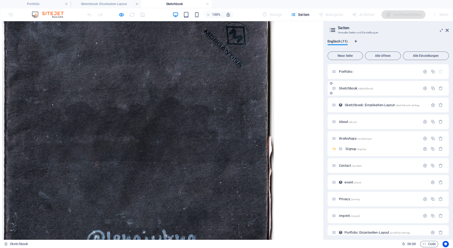
scroll to position [47, 0]
click at [105, 105] on img at bounding box center [138, 138] width 272 height 272
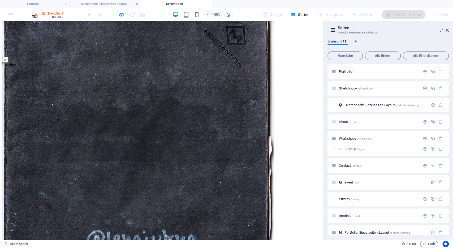
scroll to position [63, 0]
click at [8, 59] on button "×" at bounding box center [5, 60] width 6 height 6
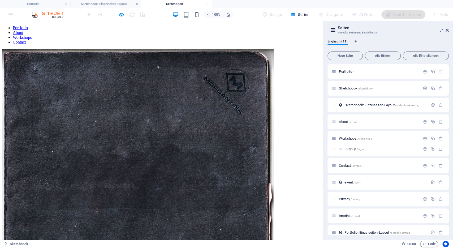
scroll to position [77, 0]
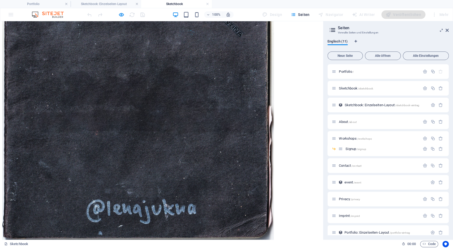
click at [114, 116] on img at bounding box center [138, 107] width 272 height 272
click at [8, 57] on button "×" at bounding box center [5, 60] width 6 height 6
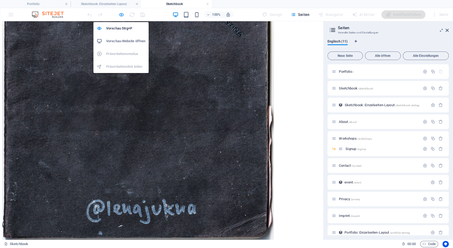
click at [119, 14] on icon "button" at bounding box center [121, 15] width 6 height 6
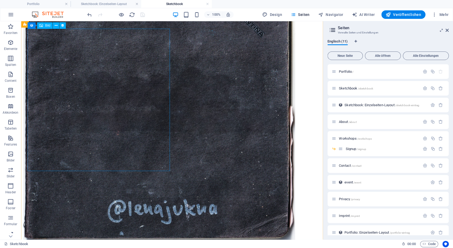
click at [63, 92] on figure at bounding box center [171, 108] width 297 height 273
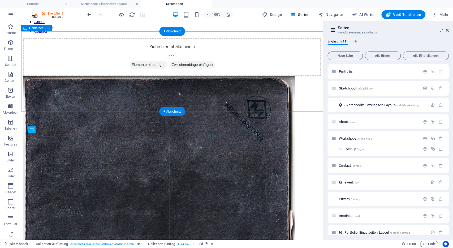
scroll to position [0, 0]
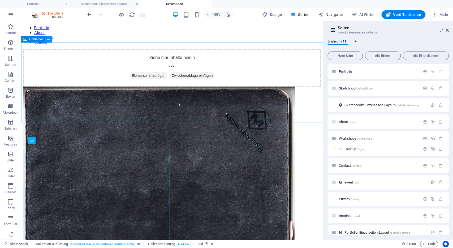
click at [51, 40] on button at bounding box center [48, 39] width 6 height 6
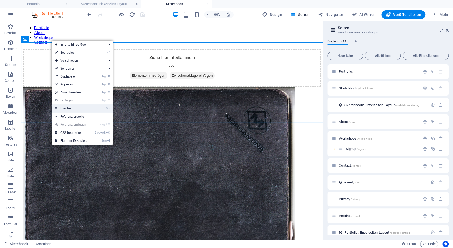
click at [76, 110] on link "⌦ Löschen" at bounding box center [72, 108] width 41 height 8
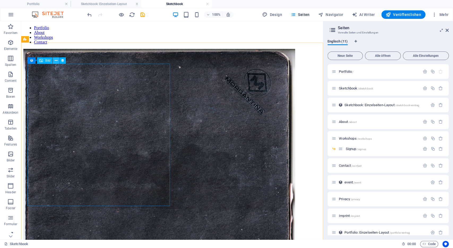
click at [57, 61] on icon at bounding box center [56, 61] width 3 height 6
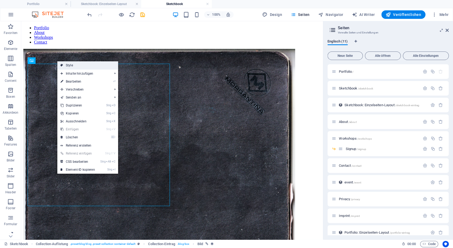
click at [66, 66] on link "Style" at bounding box center [87, 65] width 61 height 8
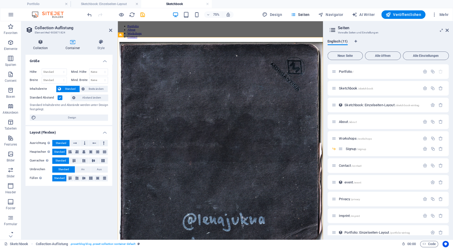
click at [46, 44] on icon at bounding box center [40, 41] width 30 height 5
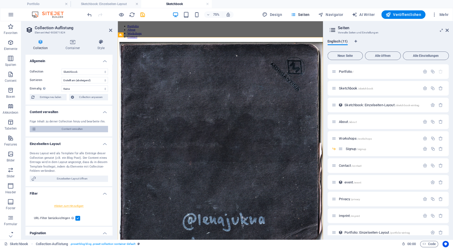
scroll to position [65, 0]
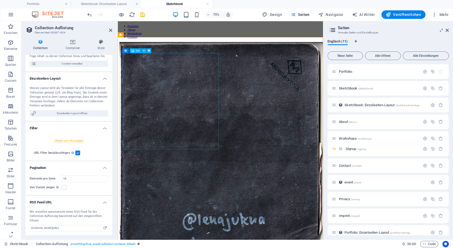
click at [193, 163] on figure at bounding box center [254, 185] width 269 height 273
click at [151, 51] on icon at bounding box center [151, 51] width 2 height 4
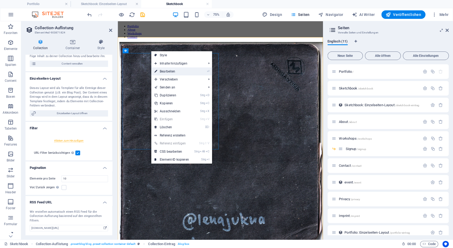
click at [166, 70] on link "⏎ Bearbeiten" at bounding box center [171, 71] width 41 height 8
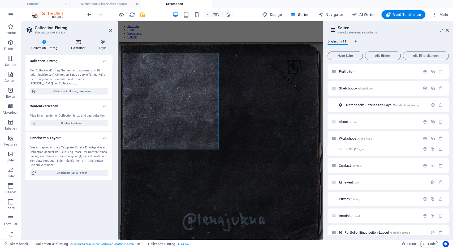
click at [75, 45] on h4 "Container" at bounding box center [79, 44] width 28 height 11
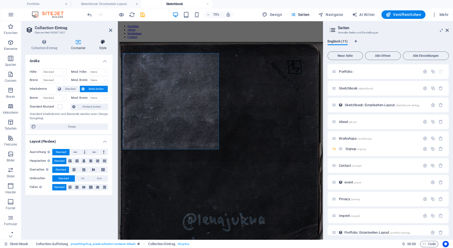
click at [101, 40] on icon at bounding box center [102, 41] width 19 height 5
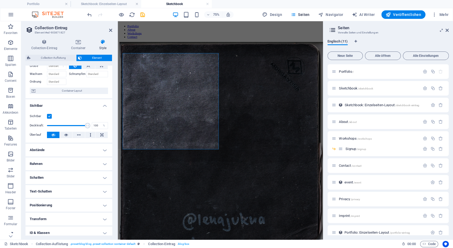
scroll to position [27, 0]
click at [144, 96] on figure at bounding box center [254, 185] width 269 height 273
select select "title_image"
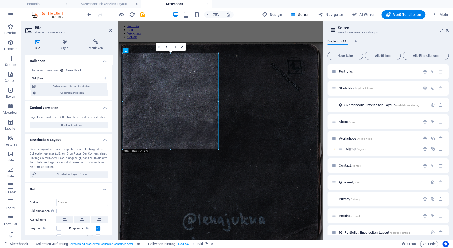
scroll to position [77, 0]
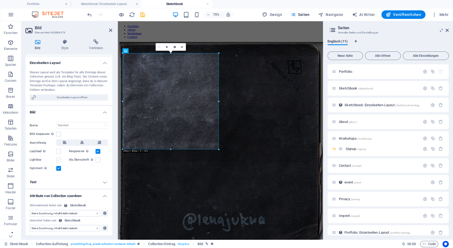
click at [57, 159] on label at bounding box center [58, 159] width 5 height 5
click at [0, 0] on input "Lightbox" at bounding box center [0, 0] width 0 height 0
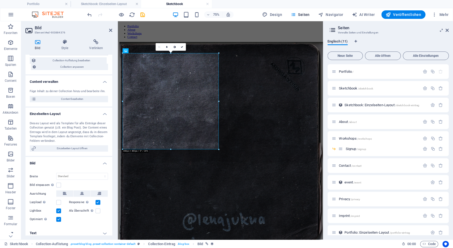
scroll to position [0, 0]
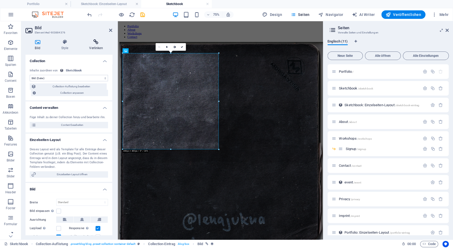
click at [94, 47] on h4 "Verlinken" at bounding box center [96, 44] width 32 height 11
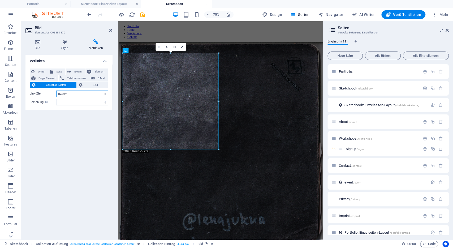
click at [56, 90] on select "Neuer Tab Gleicher Tab Overlay" at bounding box center [82, 93] width 52 height 6
click at [73, 92] on select "Neuer Tab Gleicher Tab Overlay" at bounding box center [82, 93] width 52 height 6
click at [56, 99] on select "alternate author bookmark external help license next nofollow noreferrer noopen…" at bounding box center [82, 102] width 52 height 6
click at [69, 103] on select "alternate author bookmark external help license next nofollow noreferrer noopen…" at bounding box center [82, 102] width 52 height 6
click at [56, 90] on select "Neuer Tab Gleicher Tab Overlay" at bounding box center [82, 93] width 52 height 6
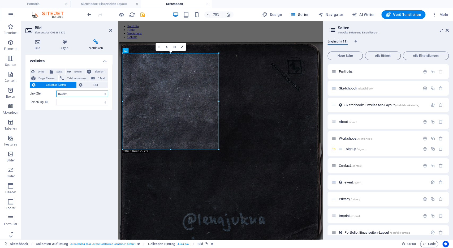
click at [75, 94] on select "Neuer Tab Gleicher Tab Overlay" at bounding box center [82, 93] width 52 height 6
click at [56, 90] on select "Neuer Tab Gleicher Tab Overlay" at bounding box center [82, 93] width 52 height 6
select select
click option "Gleicher Tab" at bounding box center [0, 0] width 0 height 0
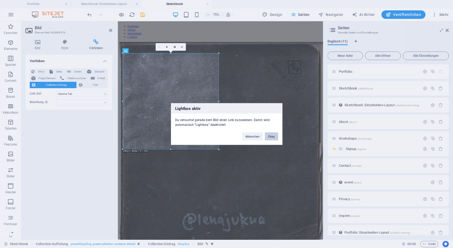
click at [274, 139] on button "Okay" at bounding box center [271, 136] width 13 height 8
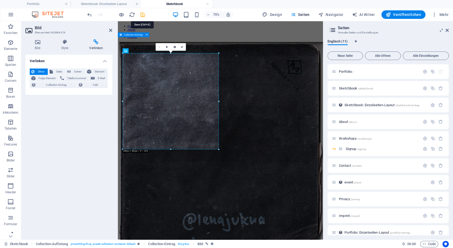
click at [145, 14] on icon "save" at bounding box center [143, 15] width 6 height 6
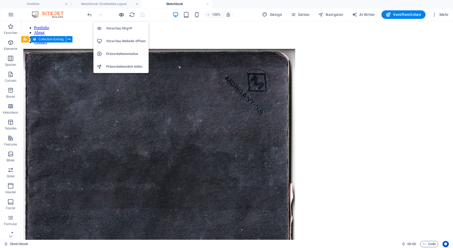
click at [123, 15] on icon "button" at bounding box center [121, 15] width 6 height 6
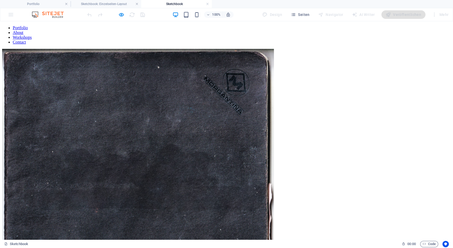
click at [167, 112] on img at bounding box center [138, 185] width 272 height 272
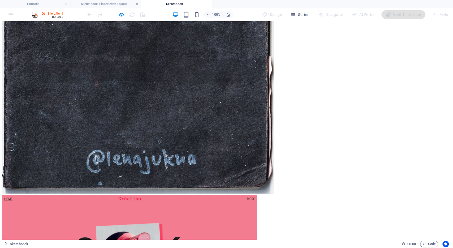
scroll to position [129, 0]
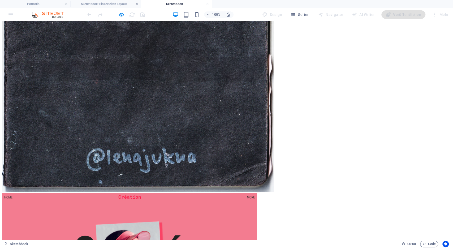
click at [155, 59] on img at bounding box center [138, 56] width 272 height 272
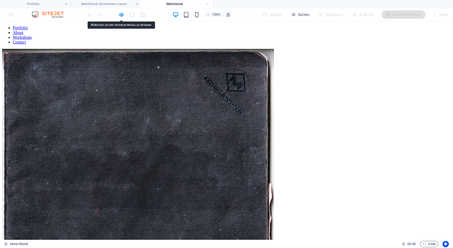
click at [159, 96] on img at bounding box center [138, 185] width 272 height 272
click at [170, 101] on img at bounding box center [138, 185] width 272 height 272
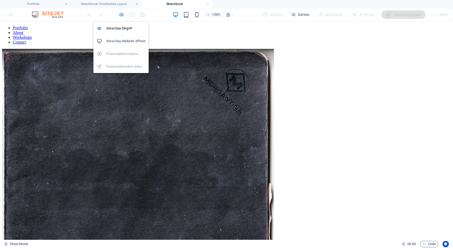
click at [121, 14] on icon "button" at bounding box center [121, 15] width 6 height 6
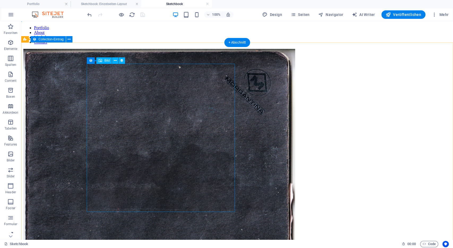
click at [133, 114] on figure at bounding box center [237, 185] width 428 height 273
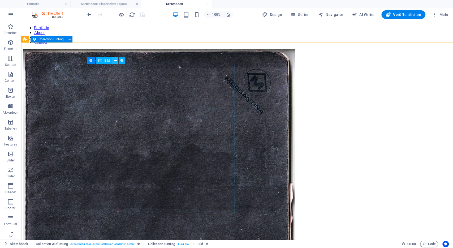
click at [114, 62] on icon at bounding box center [115, 61] width 3 height 6
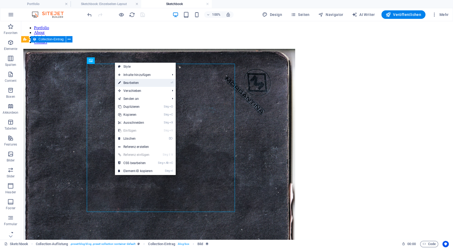
click at [130, 84] on link "⏎ Bearbeiten" at bounding box center [135, 83] width 41 height 8
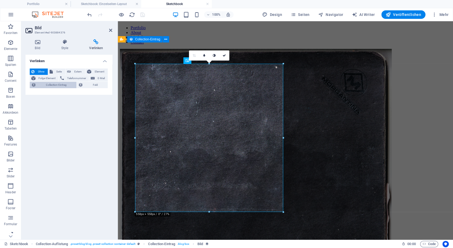
click at [67, 86] on span "Collection-Eintrag" at bounding box center [56, 85] width 37 height 6
select select
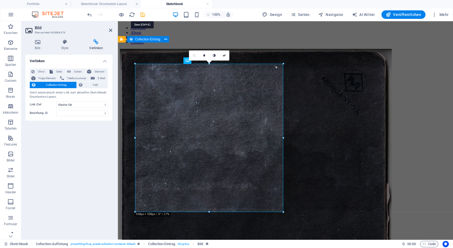
click at [143, 15] on icon "save" at bounding box center [143, 15] width 6 height 6
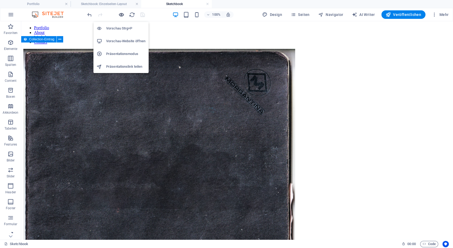
click at [119, 16] on icon "button" at bounding box center [121, 15] width 6 height 6
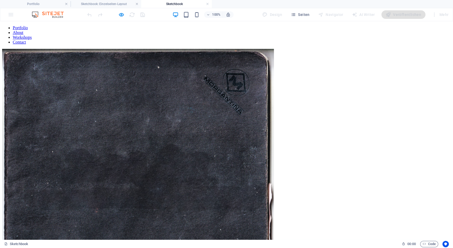
click at [145, 122] on img at bounding box center [138, 185] width 272 height 272
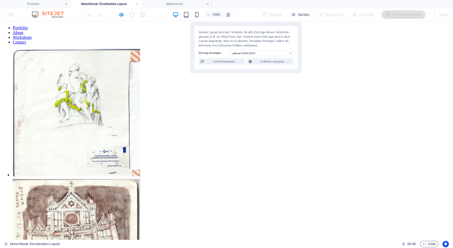
click at [129, 95] on img at bounding box center [76, 112] width 127 height 127
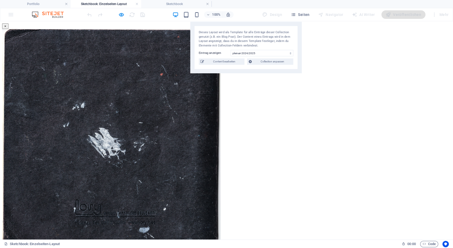
click at [8, 27] on button "×" at bounding box center [5, 26] width 6 height 6
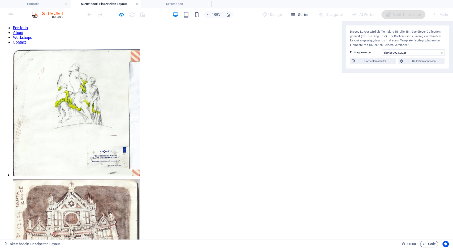
drag, startPoint x: 264, startPoint y: 35, endPoint x: 453, endPoint y: 29, distance: 188.8
click at [453, 29] on div "Dieses Layout wird als Template für alle Einträge dieser Collection genutzt (z.…" at bounding box center [397, 46] width 111 height 51
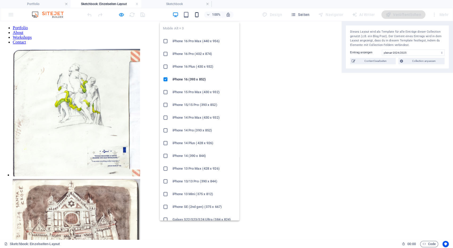
click at [200, 13] on icon "button" at bounding box center [196, 15] width 6 height 6
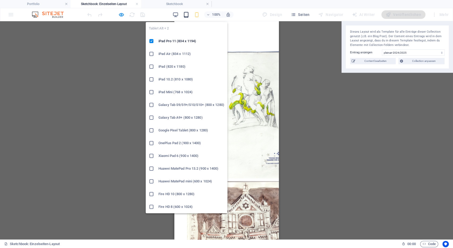
click at [189, 14] on icon "button" at bounding box center [186, 15] width 6 height 6
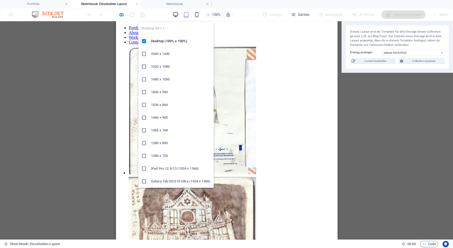
click at [178, 14] on icon "button" at bounding box center [175, 15] width 6 height 6
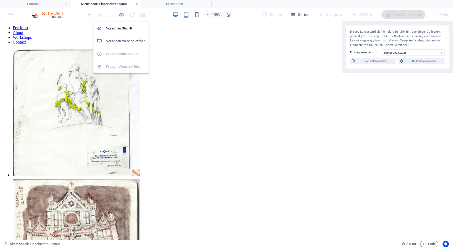
click at [121, 14] on icon "button" at bounding box center [121, 15] width 6 height 6
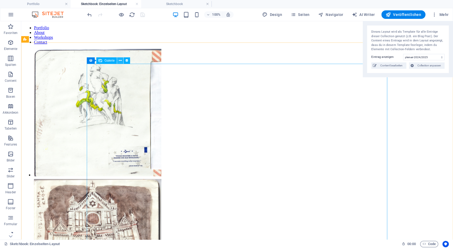
click at [119, 61] on icon at bounding box center [120, 61] width 3 height 6
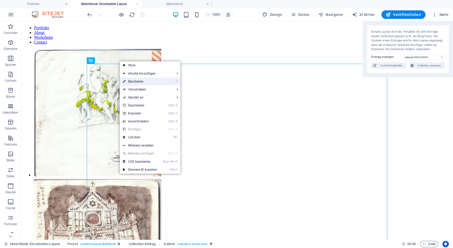
click at [136, 80] on link "⏎ Bearbeiten" at bounding box center [140, 81] width 41 height 8
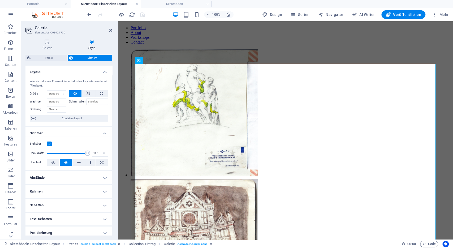
scroll to position [59, 0]
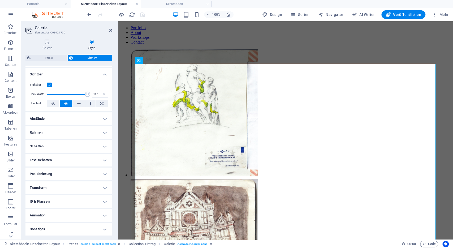
click at [59, 117] on h4 "Abstände" at bounding box center [68, 118] width 87 height 13
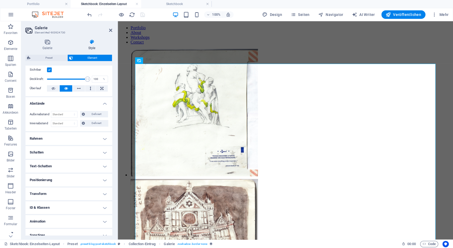
scroll to position [80, 0]
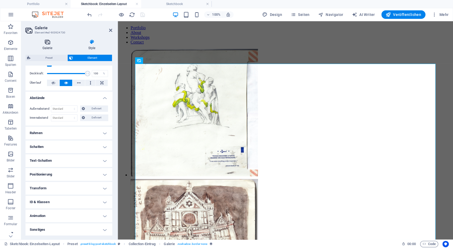
click at [50, 44] on icon at bounding box center [47, 41] width 44 height 5
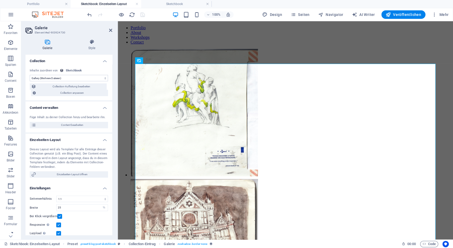
scroll to position [23, 0]
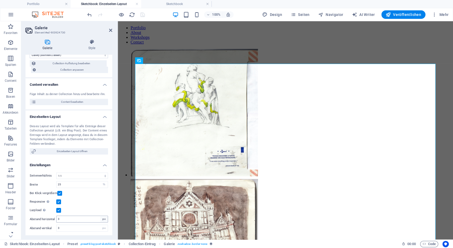
click at [104, 219] on div "px" at bounding box center [103, 219] width 7 height 6
click at [105, 220] on div "px" at bounding box center [103, 219] width 7 height 6
drag, startPoint x: 72, startPoint y: 219, endPoint x: 36, endPoint y: 213, distance: 36.9
click at [57, 216] on input "3" at bounding box center [82, 219] width 51 height 6
type input "5"
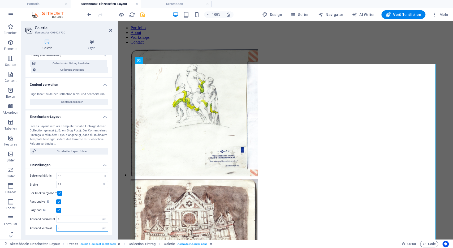
drag, startPoint x: 61, startPoint y: 228, endPoint x: 43, endPoint y: 229, distance: 18.3
click at [57, 229] on input "3" at bounding box center [82, 228] width 51 height 6
type input "5"
click at [63, 217] on input "5" at bounding box center [82, 219] width 51 height 6
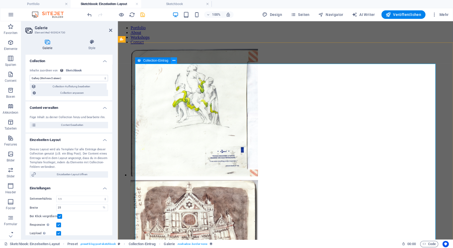
click at [173, 61] on icon at bounding box center [174, 61] width 3 height 6
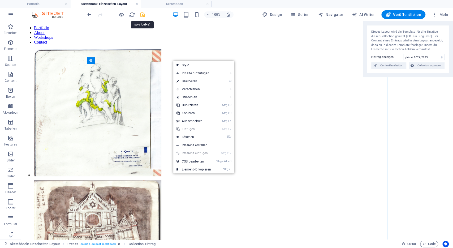
click at [144, 14] on icon "save" at bounding box center [143, 15] width 6 height 6
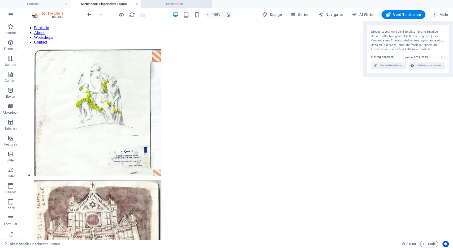
click at [180, 4] on h4 "Sketchbook" at bounding box center [176, 4] width 71 height 6
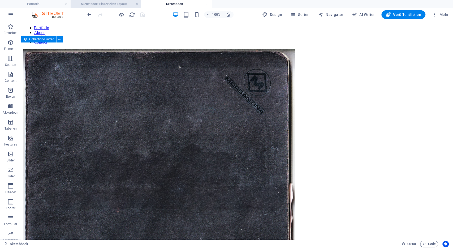
click at [117, 3] on h4 "Sketchbook: Einzelseiten-Layout" at bounding box center [106, 4] width 71 height 6
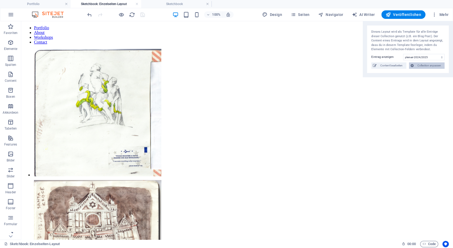
click at [428, 64] on span "Collection anpassen" at bounding box center [429, 65] width 28 height 6
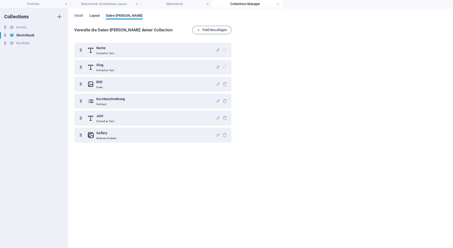
click at [95, 19] on button "Layout" at bounding box center [94, 17] width 10 height 6
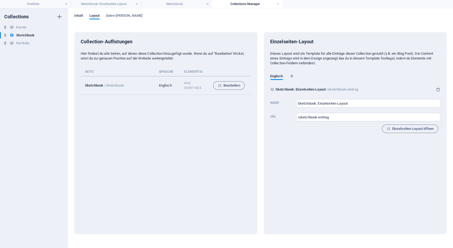
click at [78, 16] on span "Inhalt" at bounding box center [78, 15] width 9 height 7
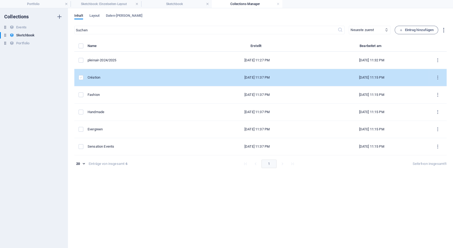
click at [81, 78] on label "items list" at bounding box center [81, 77] width 5 height 5
click at [0, 0] on input "items list" at bounding box center [0, 0] width 0 height 0
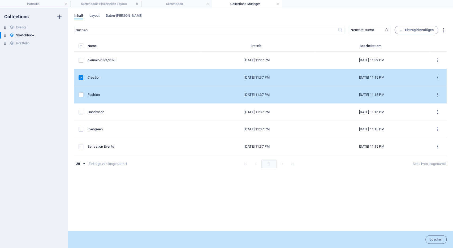
click at [83, 97] on td "items list" at bounding box center [80, 94] width 13 height 17
click at [81, 95] on label "items list" at bounding box center [81, 94] width 5 height 5
click at [0, 0] on input "items list" at bounding box center [0, 0] width 0 height 0
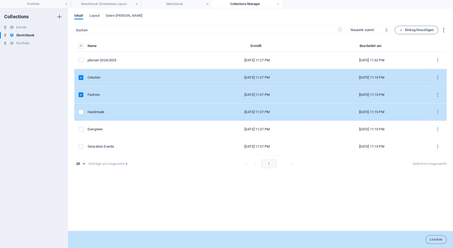
click at [84, 111] on td "items list" at bounding box center [80, 112] width 13 height 17
click at [80, 111] on label "items list" at bounding box center [81, 112] width 5 height 5
click at [0, 0] on input "items list" at bounding box center [0, 0] width 0 height 0
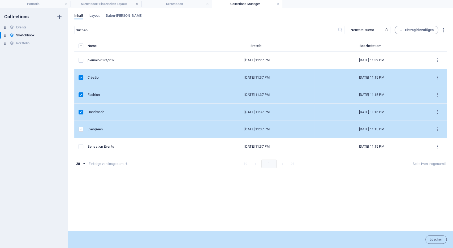
click at [82, 129] on label "items list" at bounding box center [81, 129] width 5 height 5
click at [0, 0] on input "items list" at bounding box center [0, 0] width 0 height 0
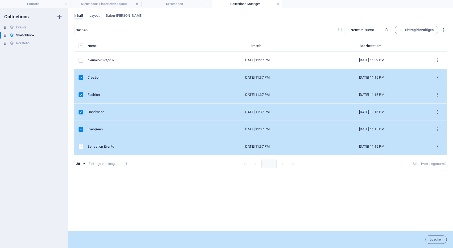
click at [81, 145] on label "items list" at bounding box center [81, 146] width 5 height 5
click at [0, 0] on input "items list" at bounding box center [0, 0] width 0 height 0
click at [444, 29] on icon "button" at bounding box center [444, 30] width 6 height 6
click at [234, 167] on div at bounding box center [226, 124] width 453 height 248
click at [436, 238] on span "Löschen" at bounding box center [436, 239] width 13 height 3
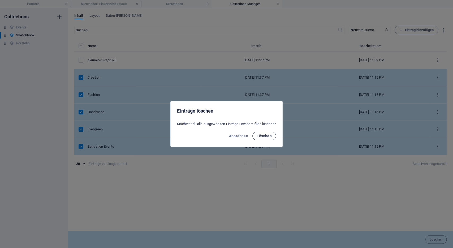
click at [270, 136] on span "Löschen" at bounding box center [264, 136] width 15 height 4
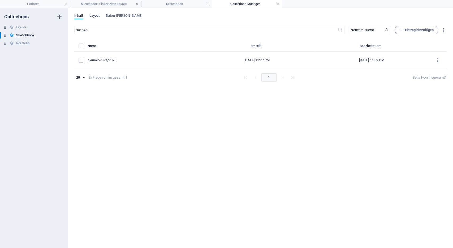
click at [96, 15] on span "Layout" at bounding box center [94, 15] width 10 height 7
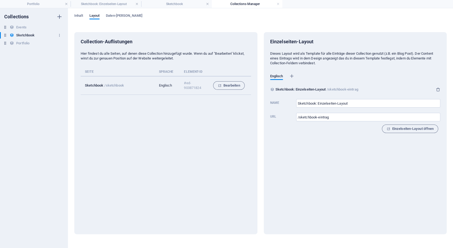
click at [32, 34] on h6 "Sketchbook" at bounding box center [25, 35] width 18 height 6
click at [227, 85] on span "Bearbeiten" at bounding box center [229, 85] width 22 height 6
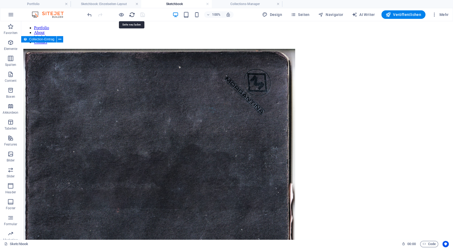
click at [131, 16] on icon "reload" at bounding box center [132, 15] width 6 height 6
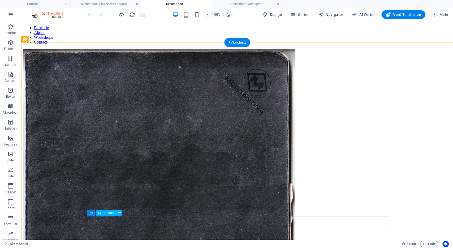
click at [115, 213] on icon at bounding box center [114, 213] width 3 height 6
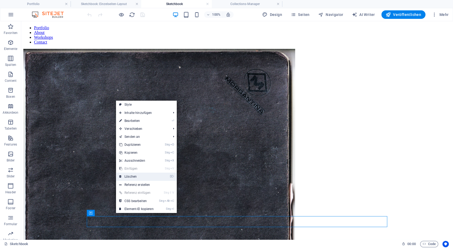
click at [138, 178] on link "⌦ Löschen" at bounding box center [136, 177] width 41 height 8
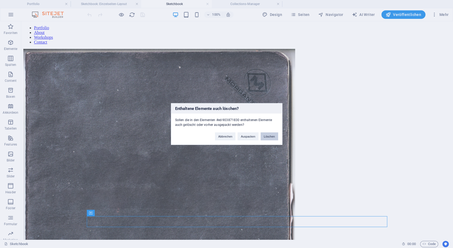
click at [271, 134] on button "Löschen" at bounding box center [270, 136] width 18 height 8
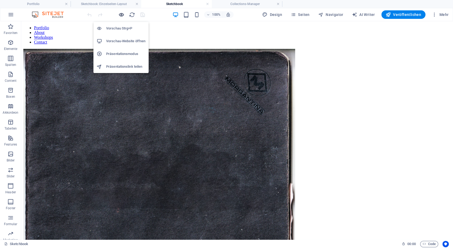
click at [122, 14] on icon "button" at bounding box center [121, 15] width 6 height 6
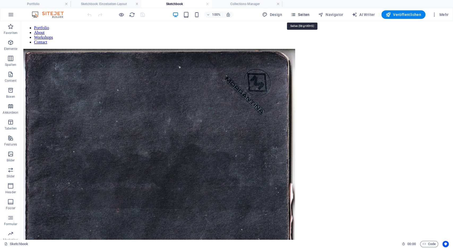
click at [304, 13] on span "Seiten" at bounding box center [300, 14] width 19 height 5
click at [296, 16] on icon "button" at bounding box center [293, 14] width 5 height 5
click at [107, 4] on h4 "Sketchbook: Einzelseiten-Layout" at bounding box center [106, 4] width 71 height 6
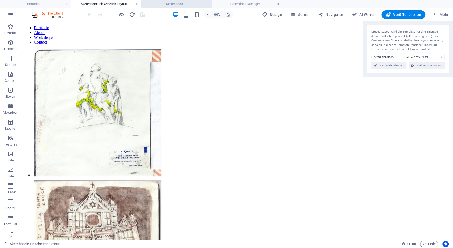
click at [174, 3] on h4 "Sketchbook" at bounding box center [176, 4] width 71 height 6
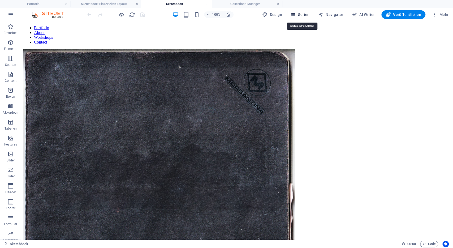
click at [308, 16] on span "Seiten" at bounding box center [300, 14] width 19 height 5
click at [244, 3] on h4 "Collections-Manager" at bounding box center [247, 4] width 71 height 6
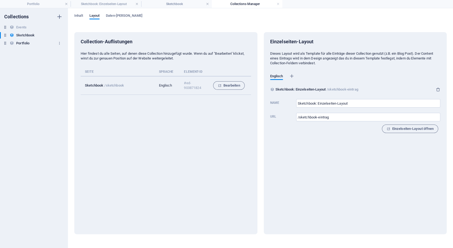
click at [24, 42] on h6 "Portfolio" at bounding box center [22, 43] width 13 height 6
type input "Portfolio: Einzelseiten-Layout"
type input "/portfolio-eintrag"
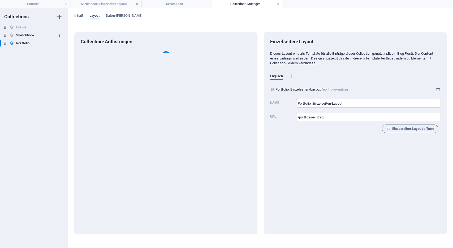
click at [29, 35] on h6 "Sketchbook" at bounding box center [25, 35] width 18 height 6
type input "Sketchbook: Einzelseiten-Layout"
type input "/sketchbook-eintrag"
click at [113, 16] on span "Daten-[PERSON_NAME]" at bounding box center [124, 15] width 37 height 7
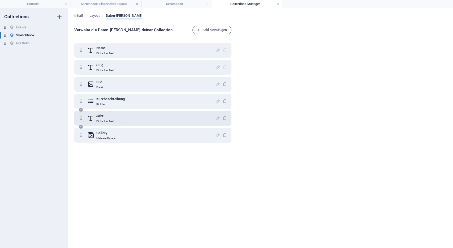
drag, startPoint x: 106, startPoint y: 115, endPoint x: 100, endPoint y: 120, distance: 7.6
click at [100, 120] on div "Jahr Einfacher Text" at bounding box center [105, 118] width 18 height 11
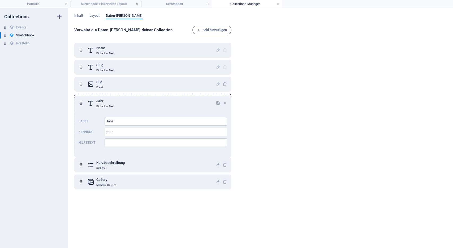
drag, startPoint x: 81, startPoint y: 118, endPoint x: 81, endPoint y: 102, distance: 16.2
click at [81, 102] on div "Name Einfacher Text Slug Einfacher Text Bild Datei Kurzbeschreibung Richtext Ja…" at bounding box center [152, 116] width 157 height 146
click at [97, 18] on span "Layout" at bounding box center [94, 15] width 10 height 7
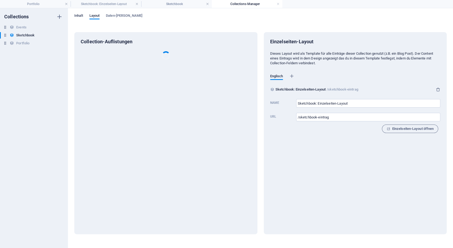
click at [80, 17] on span "Inhalt" at bounding box center [78, 15] width 9 height 7
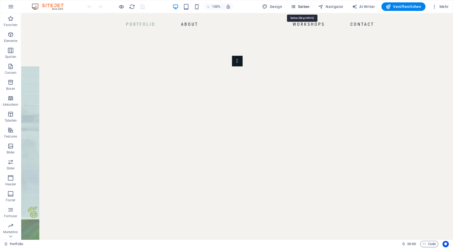
click at [304, 5] on span "Seiten" at bounding box center [300, 6] width 19 height 5
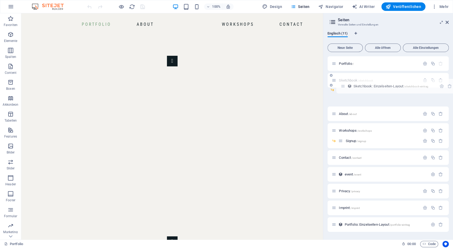
drag, startPoint x: 333, startPoint y: 98, endPoint x: 343, endPoint y: 86, distance: 15.8
click at [343, 86] on div "Portfolio / Sketchbook /sketchbook Sketchbook: Einzelseiten-Layout /sketchbook-…" at bounding box center [387, 135] width 121 height 159
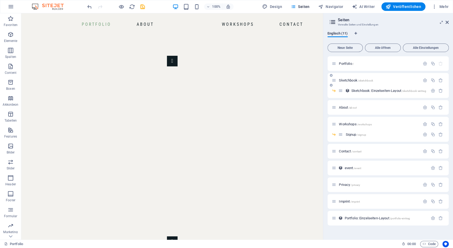
click at [359, 81] on span "/sketchbook" at bounding box center [365, 80] width 15 height 3
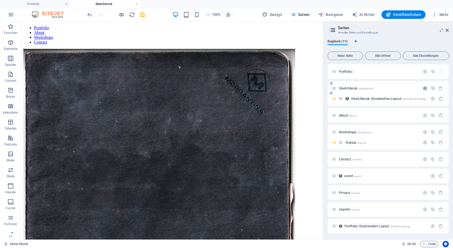
click at [424, 88] on icon "button" at bounding box center [425, 88] width 5 height 5
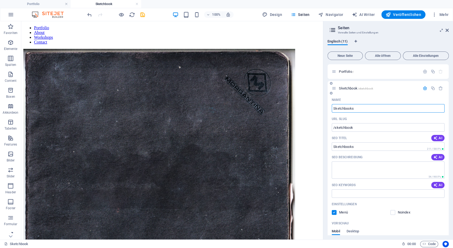
type input "Sketchbooks"
type input "/sketchbooks"
click at [61, 206] on icon at bounding box center [59, 207] width 3 height 6
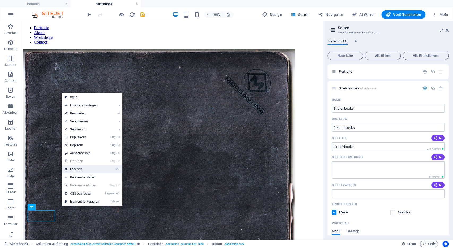
click at [80, 168] on link "⌦ Löschen" at bounding box center [82, 169] width 41 height 8
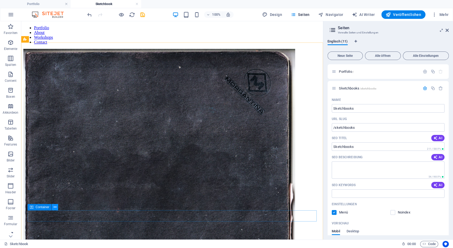
click at [57, 208] on button at bounding box center [55, 207] width 6 height 6
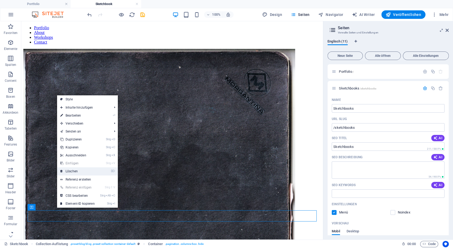
click at [77, 170] on link "⌦ Löschen" at bounding box center [77, 171] width 41 height 8
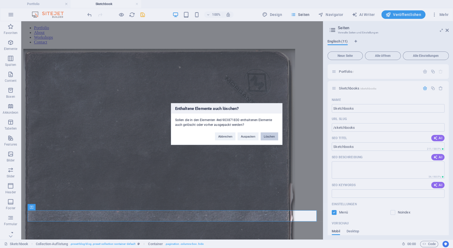
click at [271, 136] on button "Löschen" at bounding box center [270, 136] width 18 height 8
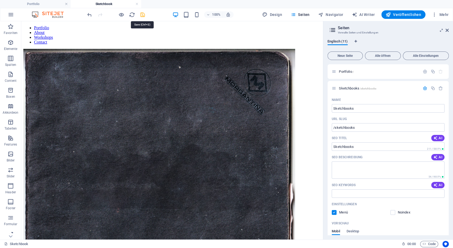
click at [143, 15] on icon "save" at bounding box center [143, 15] width 6 height 6
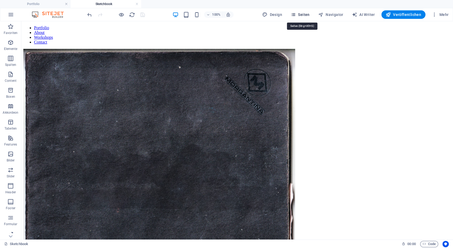
click at [302, 12] on button "Seiten" at bounding box center [299, 14] width 23 height 8
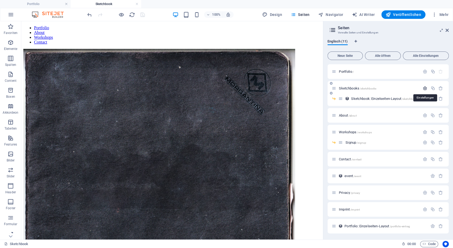
click at [427, 88] on icon "button" at bounding box center [425, 88] width 5 height 5
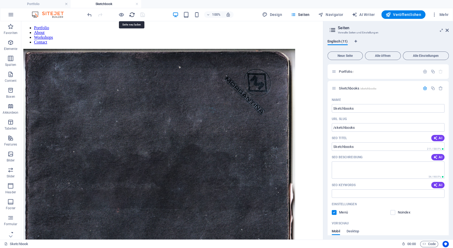
click at [132, 14] on icon "reload" at bounding box center [132, 15] width 6 height 6
click at [68, 34] on nav "Portfolio About Workshops Contact" at bounding box center [171, 34] width 297 height 19
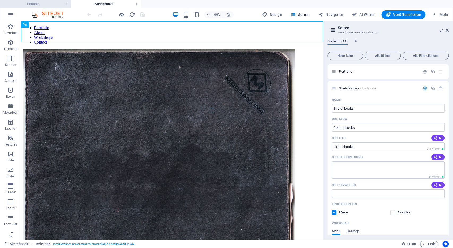
click at [45, 5] on h4 "Portfolio" at bounding box center [35, 4] width 71 height 6
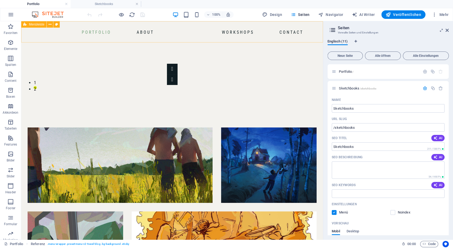
click at [42, 25] on span "Menüleiste" at bounding box center [36, 24] width 15 height 3
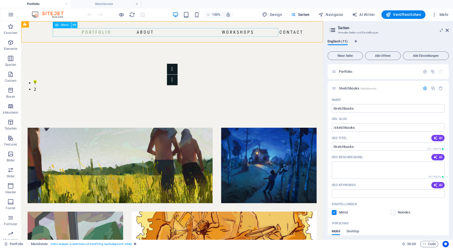
click at [74, 25] on icon at bounding box center [74, 25] width 3 height 6
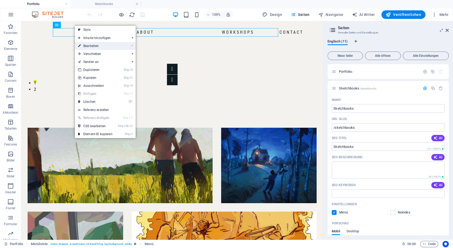
click at [87, 44] on link "⏎ Bearbeiten" at bounding box center [95, 46] width 41 height 8
select select
select select "2"
select select
select select "3"
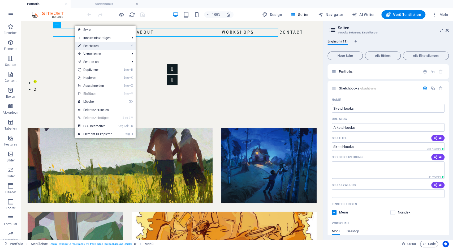
select select
select select "5"
select select
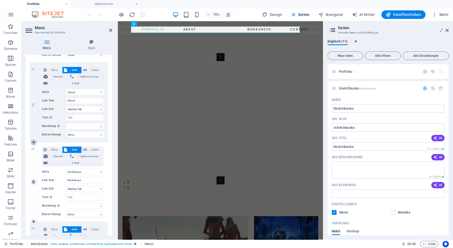
scroll to position [44, 0]
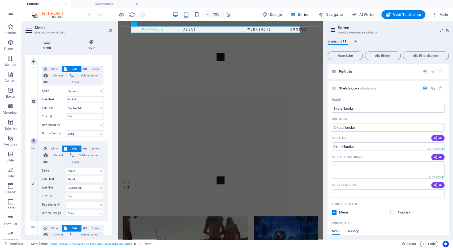
click at [34, 142] on icon at bounding box center [33, 141] width 3 height 4
select select
select select "2"
type input "About"
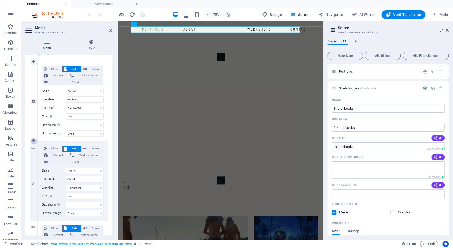
select select
select select "3"
type input "Workshops"
select select
select select "5"
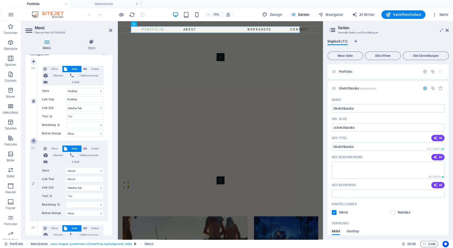
select select
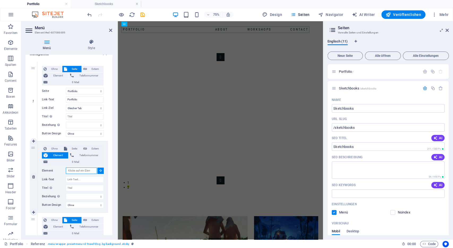
click at [84, 168] on input "Element" at bounding box center [81, 170] width 31 height 6
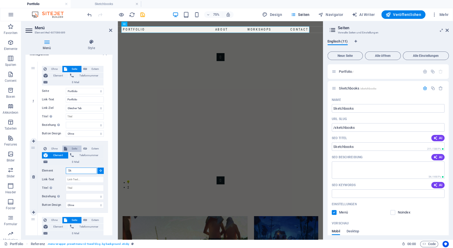
type input "Sk"
click at [74, 146] on span "Seite" at bounding box center [74, 148] width 11 height 6
select select
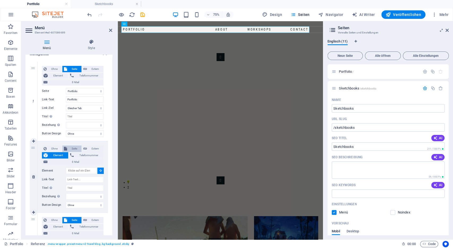
select select
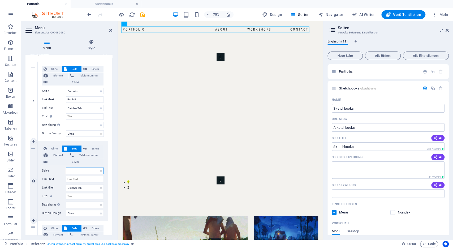
click at [66, 167] on select "Portfolio Sketchbooks About Workshops -- Signup Contact Privacy Imprint" at bounding box center [85, 170] width 38 height 6
select select "1"
click option "Sketchbooks" at bounding box center [0, 0] width 0 height 0
select select
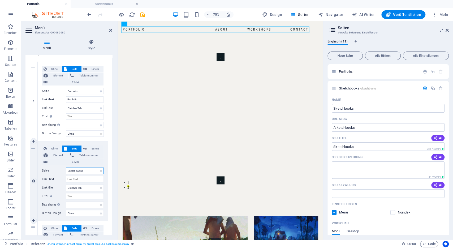
select select
click at [80, 180] on input "Link-Text" at bounding box center [85, 179] width 38 height 6
type input "Sketchbooks"
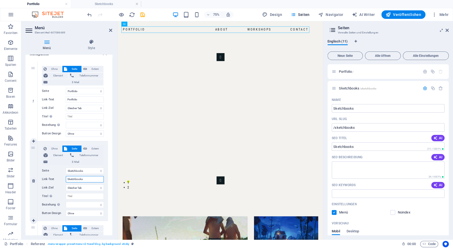
select select
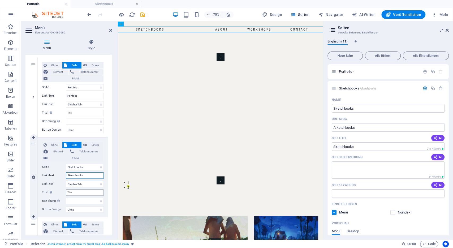
scroll to position [47, 0]
type input "Sketchbooks"
click at [143, 15] on icon "save" at bounding box center [143, 15] width 6 height 6
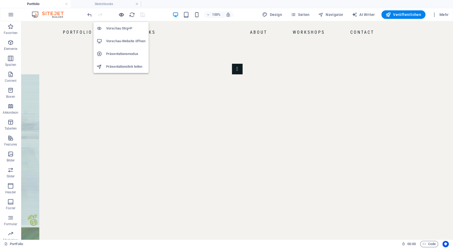
click at [121, 14] on icon "button" at bounding box center [121, 15] width 6 height 6
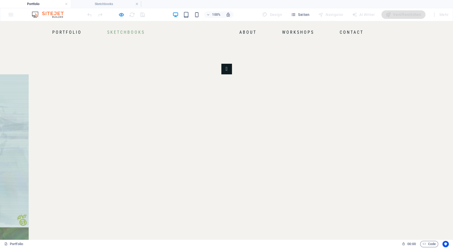
click at [147, 33] on link "Sketchbooks" at bounding box center [126, 32] width 42 height 8
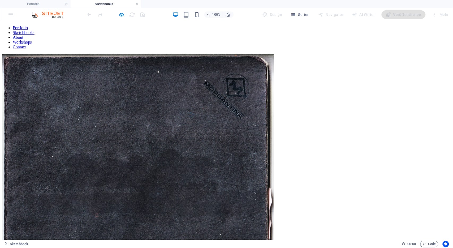
click at [154, 100] on img at bounding box center [138, 190] width 272 height 272
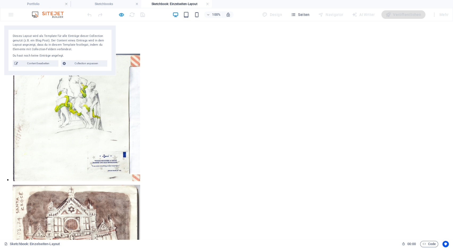
scroll to position [0, 0]
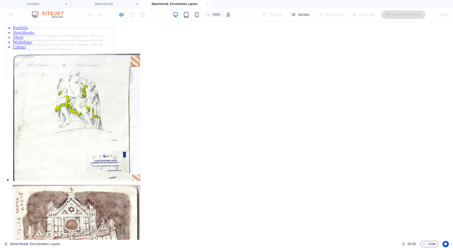
select select "68b8b2d2a06b79c2d20c58da"
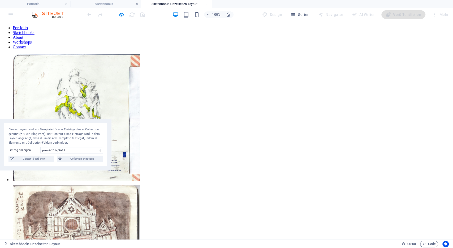
drag, startPoint x: 87, startPoint y: 40, endPoint x: 271, endPoint y: 109, distance: 197.6
click at [103, 127] on div "Dieses Layout wird als Template für alle Einträge dieser Collection genutzt (z.…" at bounding box center [55, 136] width 94 height 18
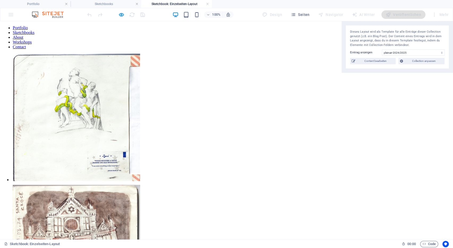
drag, startPoint x: 252, startPoint y: 109, endPoint x: 425, endPoint y: 34, distance: 188.8
click at [425, 34] on div "Dieses Layout wird als Template für alle Einträge dieser Collection genutzt (z.…" at bounding box center [397, 39] width 94 height 18
click at [81, 31] on nav "Portfolio Sketchbooks About Workshops Contact" at bounding box center [226, 37] width 449 height 24
drag, startPoint x: 77, startPoint y: 33, endPoint x: 122, endPoint y: 15, distance: 48.2
click at [122, 15] on icon "button" at bounding box center [121, 15] width 6 height 6
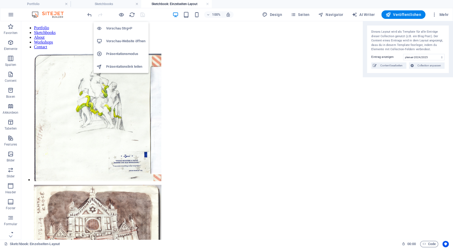
click at [122, 15] on icon "button" at bounding box center [121, 15] width 6 height 6
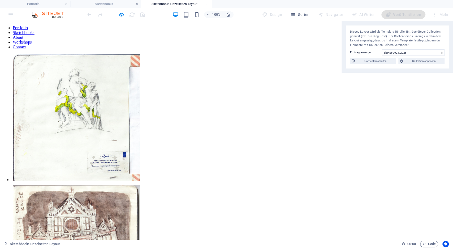
click at [28, 30] on link "Portfolio" at bounding box center [20, 27] width 15 height 5
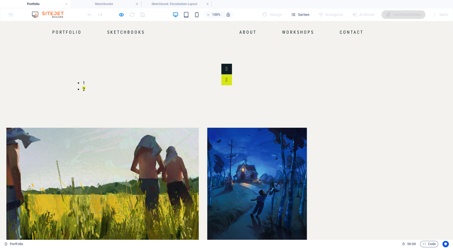
click at [232, 75] on button "Image Slider" at bounding box center [226, 80] width 11 height 11
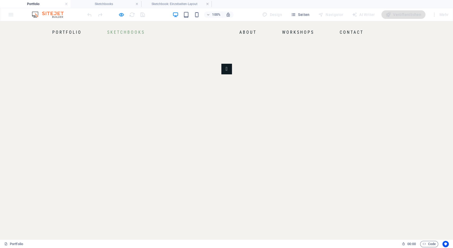
click at [132, 31] on link "Sketchbooks" at bounding box center [126, 32] width 42 height 8
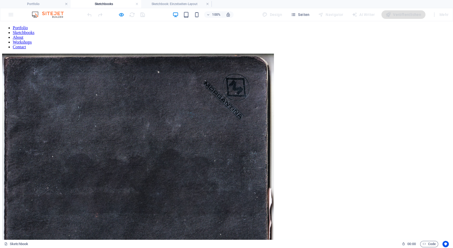
click at [167, 123] on img at bounding box center [138, 190] width 272 height 272
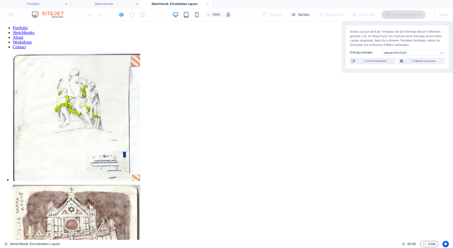
click at [122, 95] on img at bounding box center [76, 117] width 127 height 127
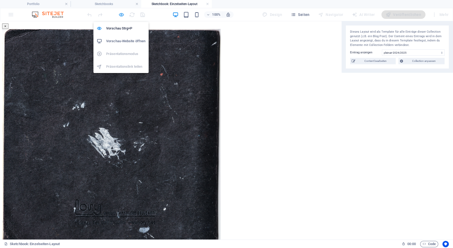
click at [122, 16] on icon "button" at bounding box center [121, 15] width 6 height 6
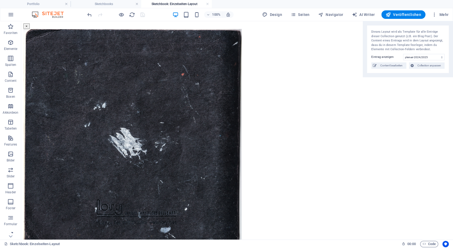
click at [189, 79] on img at bounding box center [132, 138] width 218 height 218
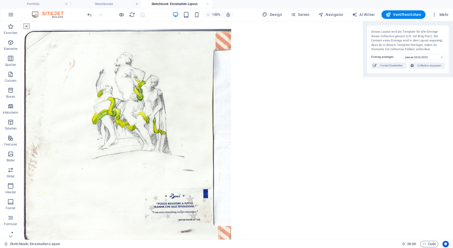
click at [122, 50] on div "× 1/32 ..." at bounding box center [237, 142] width 428 height 239
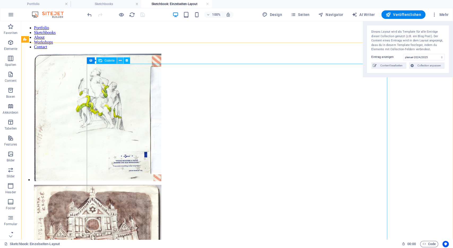
click at [119, 61] on icon at bounding box center [120, 61] width 3 height 6
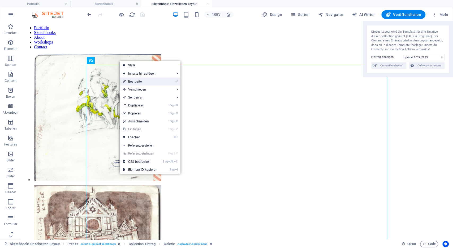
click at [136, 83] on link "⏎ Bearbeiten" at bounding box center [140, 81] width 41 height 8
select select "gallery"
select select "4"
select select "%"
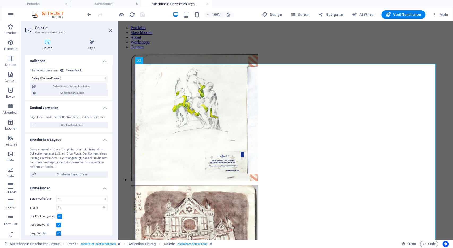
scroll to position [23, 0]
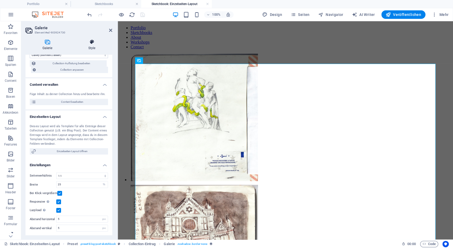
click at [93, 43] on icon at bounding box center [91, 41] width 41 height 5
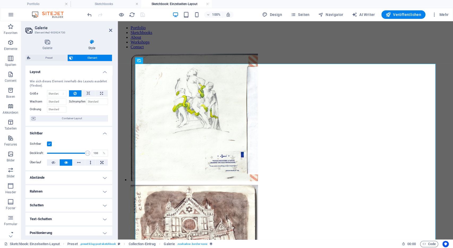
scroll to position [59, 0]
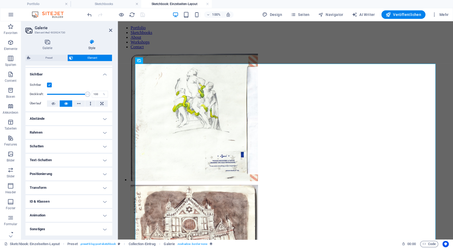
click at [60, 133] on h4 "Rahmen" at bounding box center [68, 132] width 87 height 13
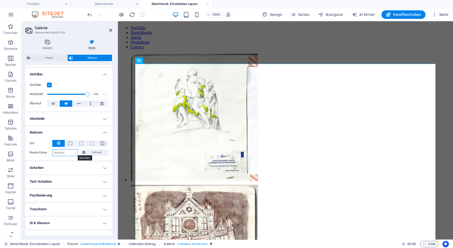
click at [53, 149] on select "Standard px rem % vh vw Definiert" at bounding box center [65, 152] width 25 height 6
click option "Standard" at bounding box center [0, 0] width 0 height 0
click at [53, 149] on select "Standard px rem % vh vw Definiert" at bounding box center [65, 152] width 25 height 6
select select "%"
click option "%" at bounding box center [0, 0] width 0 height 0
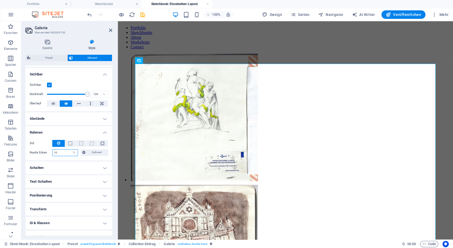
type input "10"
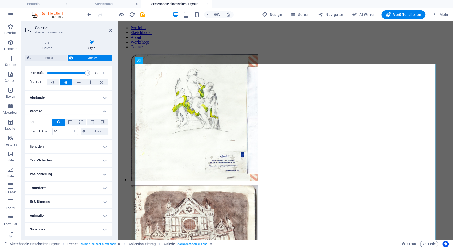
click at [58, 215] on h4 "Animation" at bounding box center [68, 215] width 87 height 13
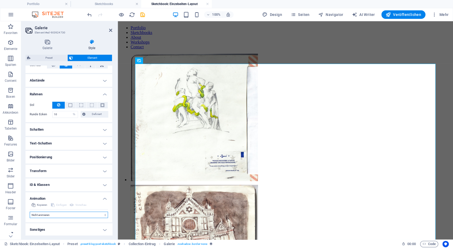
click at [30, 212] on select "Nicht animieren Ein- & Ausblenden Auf- & Zuklappen Rein- & Rauszoomen Von links…" at bounding box center [69, 215] width 78 height 6
select select "slide"
click option "Auf- & Zuklappen" at bounding box center [0, 0] width 0 height 0
type input "0.5"
select select "scroll"
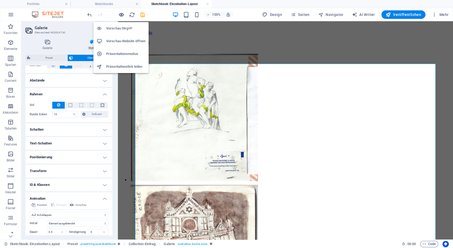
click at [122, 16] on icon "button" at bounding box center [121, 15] width 6 height 6
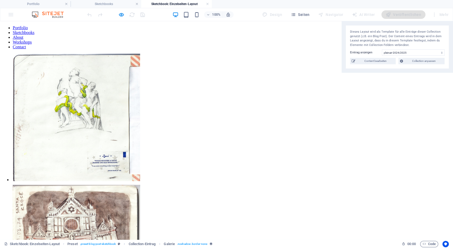
click at [118, 92] on img at bounding box center [76, 117] width 127 height 127
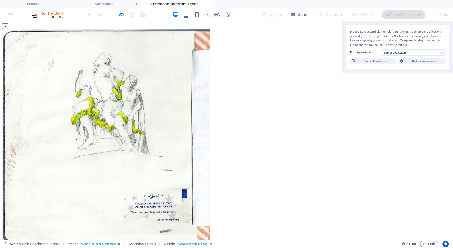
click at [210, 105] on img at bounding box center [106, 138] width 208 height 218
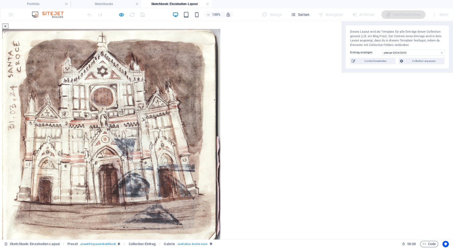
click at [8, 28] on button "×" at bounding box center [5, 26] width 6 height 6
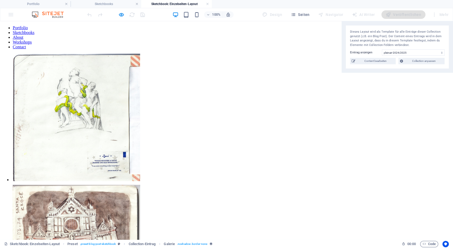
click at [35, 34] on link "Sketchbooks" at bounding box center [24, 32] width 22 height 5
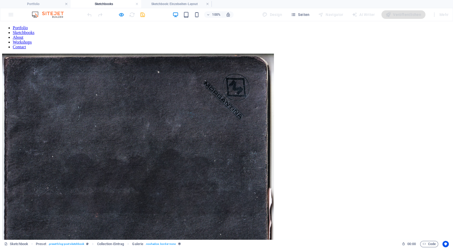
click at [159, 113] on img at bounding box center [138, 190] width 272 height 272
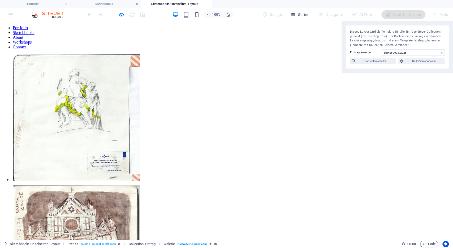
click at [128, 86] on img at bounding box center [76, 117] width 127 height 127
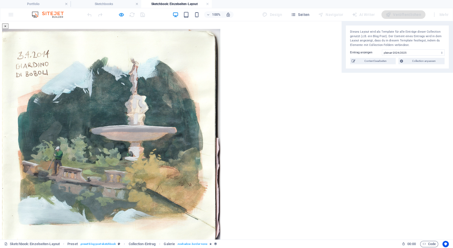
click at [344, 109] on div "× 6/32 ..." at bounding box center [226, 142] width 449 height 239
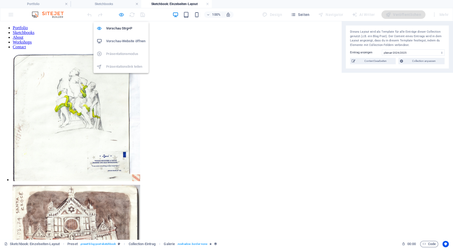
click at [122, 14] on icon "button" at bounding box center [121, 15] width 6 height 6
select select "%"
select select "slide"
select select "s"
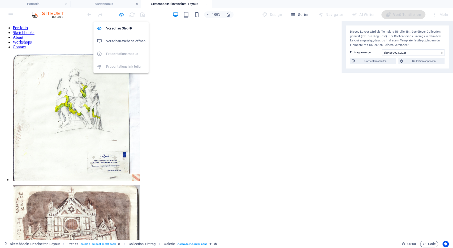
select select "scroll"
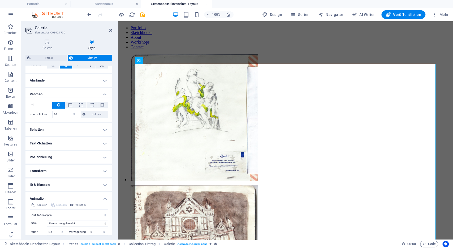
scroll to position [134, 0]
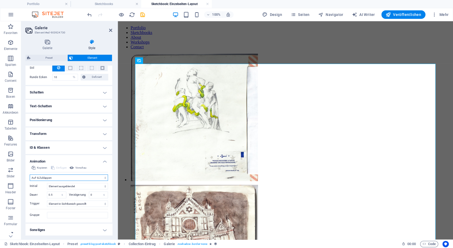
click at [30, 174] on select "Nicht animieren Ein- & Ausblenden Auf- & Zuklappen Rein- & Rauszoomen Von links…" at bounding box center [69, 177] width 78 height 6
click at [78, 166] on span "Vorschau" at bounding box center [80, 168] width 11 height 6
click at [30, 174] on select "Nicht animieren Ein- & Ausblenden Auf- & Zuklappen Rein- & Rauszoomen Von links…" at bounding box center [69, 177] width 78 height 6
select select "none"
click option "Nicht animieren" at bounding box center [0, 0] width 0 height 0
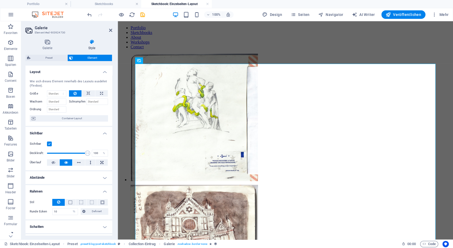
scroll to position [97, 0]
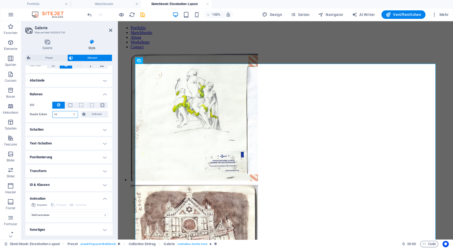
drag, startPoint x: 69, startPoint y: 112, endPoint x: 43, endPoint y: 114, distance: 25.8
click at [53, 114] on input "10" at bounding box center [65, 114] width 25 height 6
type input "0"
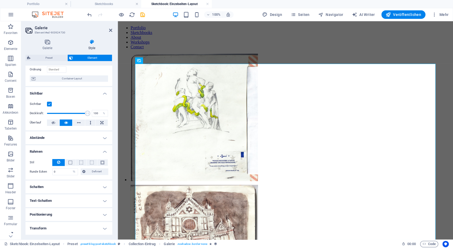
scroll to position [39, 0]
select select "default"
click option "Standard" at bounding box center [0, 0] width 0 height 0
select select "DISABLED_OPTION_VALUE"
click at [76, 178] on div "Stil - Breite 1 auto px rem % vh vw Definiert Definiert 1 auto px rem % vh vw 1…" at bounding box center [68, 168] width 87 height 25
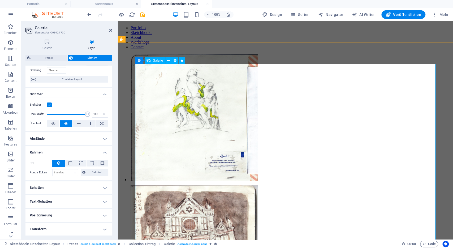
click at [189, 67] on li at bounding box center [170, 117] width 83 height 131
click at [169, 80] on li at bounding box center [170, 117] width 83 height 131
click at [213, 183] on li at bounding box center [170, 248] width 83 height 131
click at [43, 44] on icon at bounding box center [47, 41] width 44 height 5
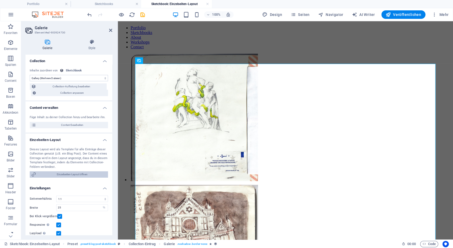
scroll to position [23, 0]
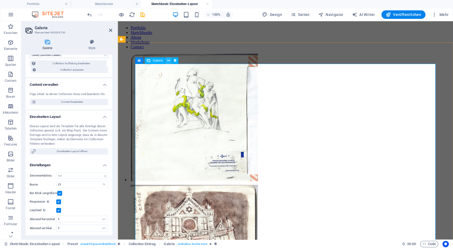
click at [169, 61] on icon at bounding box center [168, 61] width 3 height 6
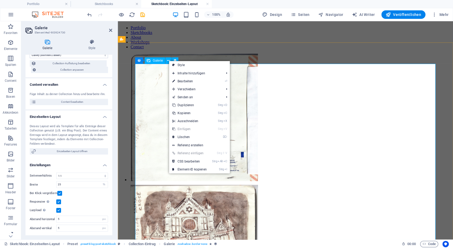
click at [157, 84] on li at bounding box center [170, 117] width 83 height 131
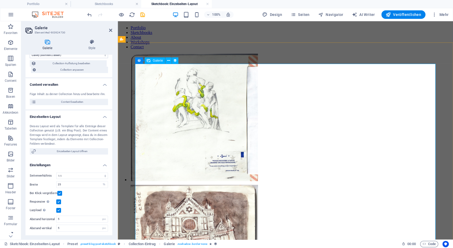
click at [157, 84] on li at bounding box center [170, 117] width 83 height 131
click at [171, 60] on button at bounding box center [168, 60] width 6 height 6
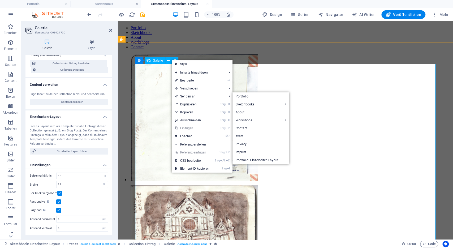
click at [159, 99] on li at bounding box center [170, 117] width 83 height 131
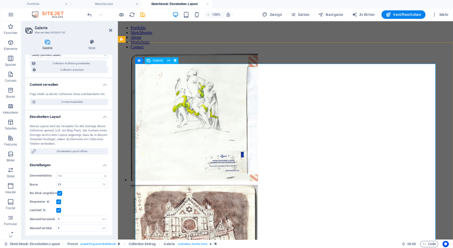
click at [213, 183] on li at bounding box center [170, 248] width 83 height 131
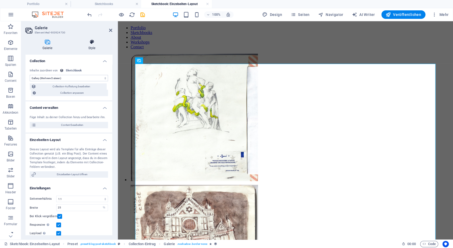
click at [92, 48] on h4 "Style" at bounding box center [91, 44] width 41 height 11
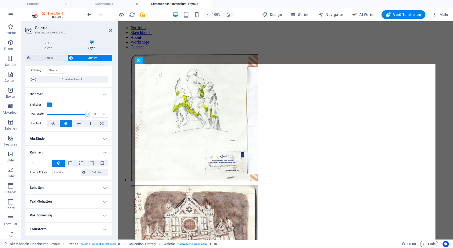
scroll to position [39, 0]
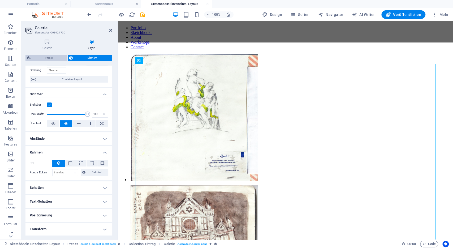
click at [58, 60] on span "Preset" at bounding box center [49, 58] width 34 height 6
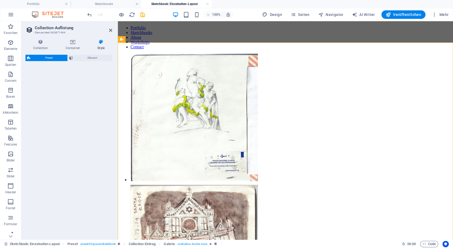
select select "preset-blog-post-sketchbook"
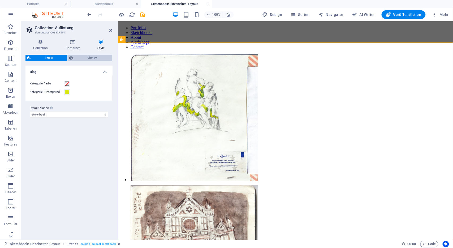
click at [87, 59] on span "Element" at bounding box center [93, 58] width 36 height 6
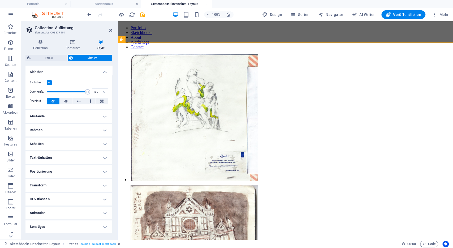
click at [49, 145] on h4 "Schatten" at bounding box center [68, 143] width 87 height 13
click at [80, 153] on span "Außen" at bounding box center [80, 154] width 8 height 6
type input "2"
type input "4"
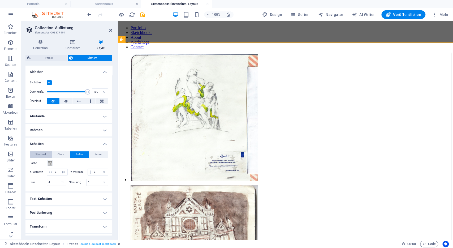
click at [40, 153] on span "Standard" at bounding box center [40, 154] width 11 height 6
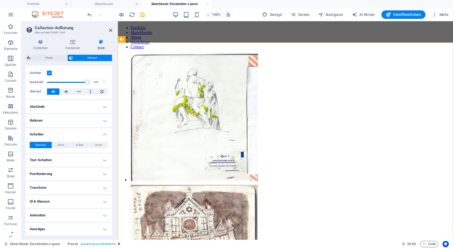
click at [56, 227] on h4 "Sonstiges" at bounding box center [68, 229] width 87 height 13
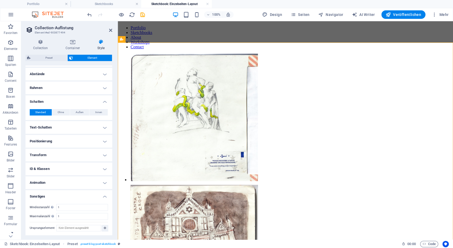
click at [60, 181] on h4 "Animation" at bounding box center [68, 182] width 87 height 13
click at [59, 171] on h4 "ID & Klassen" at bounding box center [68, 168] width 87 height 13
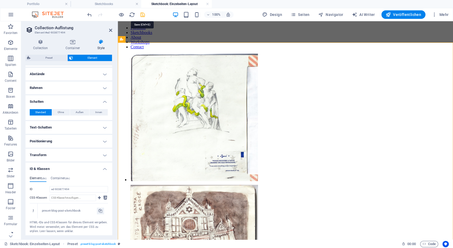
click at [144, 12] on icon "save" at bounding box center [143, 15] width 6 height 6
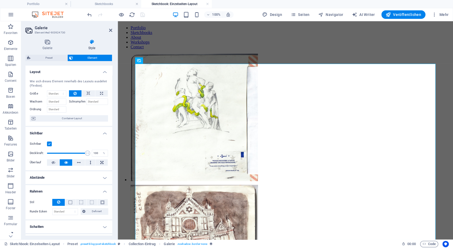
scroll to position [97, 0]
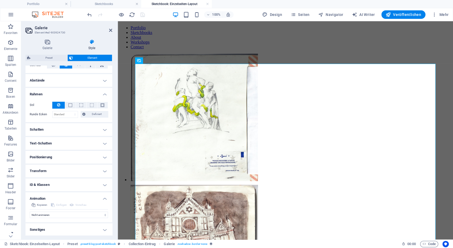
click at [50, 183] on h4 "ID & Klassen" at bounding box center [68, 184] width 87 height 13
click at [33, 227] on icon at bounding box center [33, 226] width 2 height 3
click at [34, 225] on icon at bounding box center [33, 226] width 2 height 3
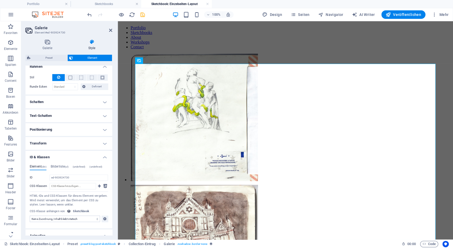
scroll to position [124, 0]
click at [58, 166] on h4 "Bilderliste (ul)" at bounding box center [60, 168] width 18 height 6
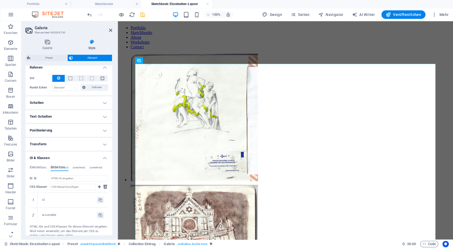
click at [80, 167] on span "(undefined)" at bounding box center [79, 167] width 13 height 3
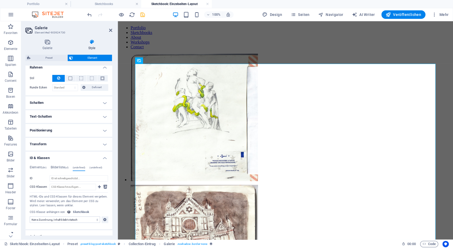
click at [91, 167] on ul "Element (div) Bilderliste (ul) (undefined) (undefined)" at bounding box center [69, 168] width 78 height 6
click at [95, 167] on span "(undefined)" at bounding box center [95, 167] width 13 height 3
click at [81, 166] on span "(undefined)" at bounding box center [79, 167] width 13 height 3
click at [66, 167] on h4 "Bilderliste (ul)" at bounding box center [60, 168] width 18 height 6
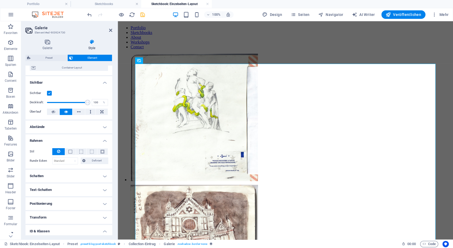
scroll to position [50, 0]
click at [55, 200] on h4 "Positionierung" at bounding box center [68, 203] width 87 height 13
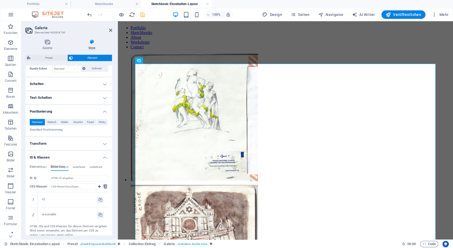
click at [57, 142] on h4 "Transform" at bounding box center [68, 143] width 87 height 13
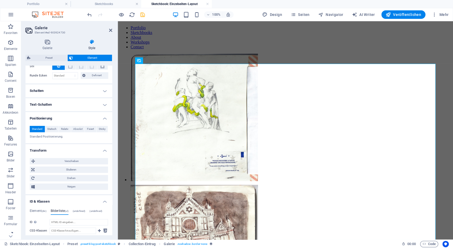
scroll to position [129, 0]
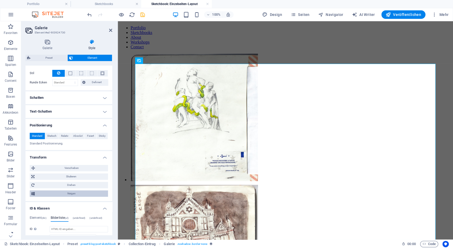
click at [67, 191] on span "Neigen" at bounding box center [71, 193] width 70 height 6
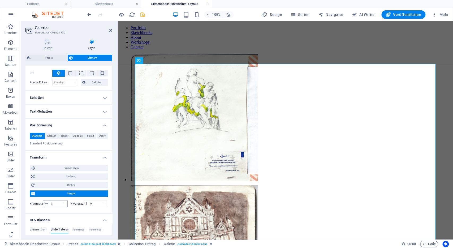
drag, startPoint x: 46, startPoint y: 203, endPoint x: 58, endPoint y: 203, distance: 11.9
click at [58, 203] on div "0 °" at bounding box center [55, 203] width 25 height 7
drag, startPoint x: 58, startPoint y: 203, endPoint x: 45, endPoint y: 202, distance: 12.8
click at [50, 202] on input "0" at bounding box center [59, 203] width 18 height 6
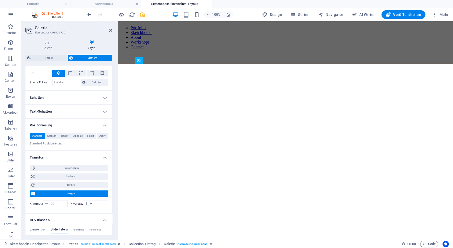
click at [38, 204] on label "X-Versatz" at bounding box center [36, 203] width 13 height 3
drag, startPoint x: 50, startPoint y: 203, endPoint x: 41, endPoint y: 204, distance: 9.3
click at [50, 204] on input "20" at bounding box center [59, 203] width 18 height 6
type input "0"
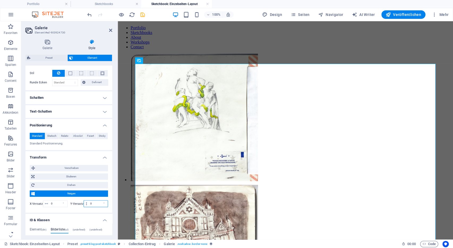
drag, startPoint x: 96, startPoint y: 203, endPoint x: 79, endPoint y: 200, distance: 17.6
click at [89, 200] on input "0" at bounding box center [98, 203] width 19 height 6
type input "30"
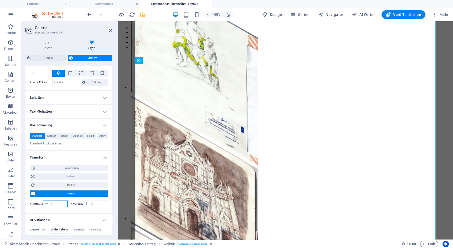
click at [56, 202] on input "0" at bounding box center [59, 203] width 18 height 6
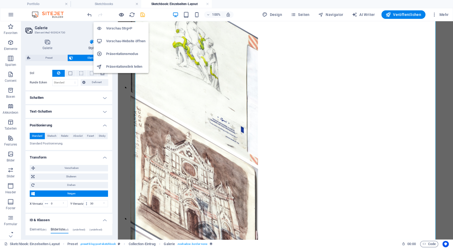
click at [123, 14] on icon "button" at bounding box center [121, 15] width 6 height 6
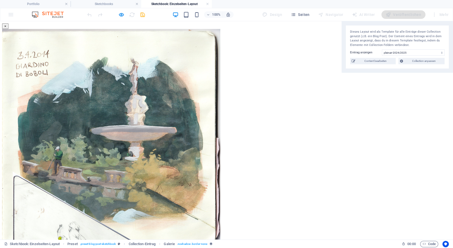
click at [8, 27] on button "×" at bounding box center [5, 26] width 6 height 6
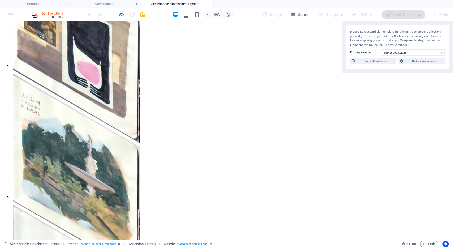
scroll to position [422, 0]
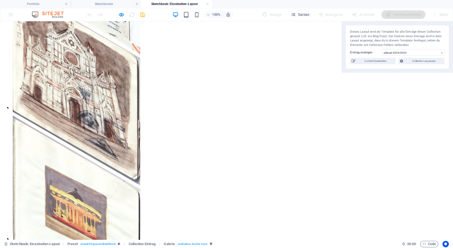
scroll to position [0, 0]
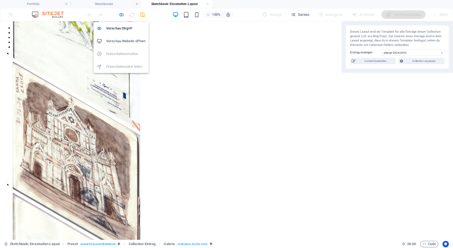
click at [122, 16] on icon "button" at bounding box center [121, 15] width 6 height 6
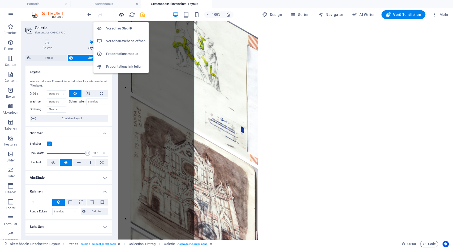
scroll to position [129, 0]
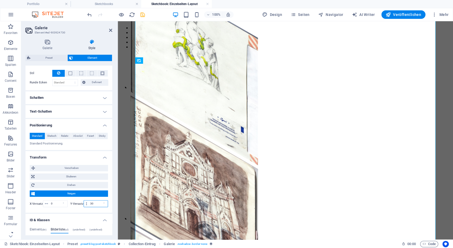
drag, startPoint x: 97, startPoint y: 202, endPoint x: 79, endPoint y: 204, distance: 18.7
click at [89, 204] on input "30" at bounding box center [98, 203] width 19 height 6
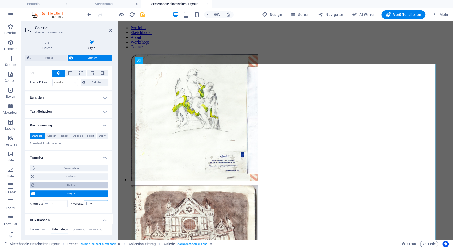
type input "0"
click at [76, 183] on span "Drehen" at bounding box center [71, 185] width 70 height 6
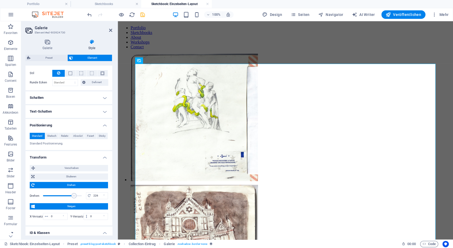
drag, startPoint x: 64, startPoint y: 192, endPoint x: 75, endPoint y: 193, distance: 10.4
click at [75, 193] on span at bounding box center [73, 195] width 5 height 5
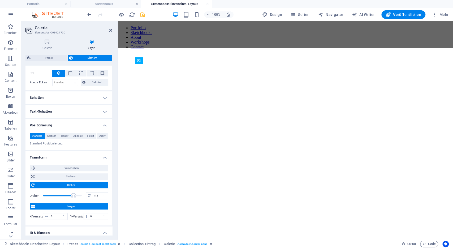
drag, startPoint x: 75, startPoint y: 193, endPoint x: 68, endPoint y: 193, distance: 6.4
click at [71, 193] on span at bounding box center [73, 195] width 5 height 5
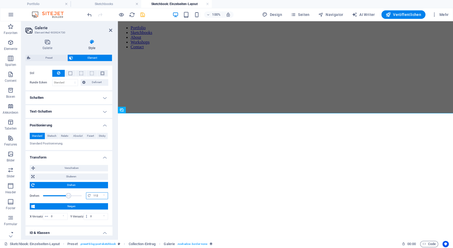
click at [100, 196] on input "112" at bounding box center [100, 195] width 16 height 6
type input "0"
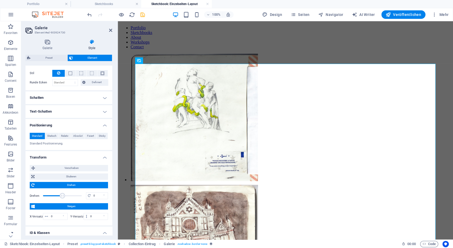
click at [81, 206] on span "Neigen" at bounding box center [71, 206] width 70 height 6
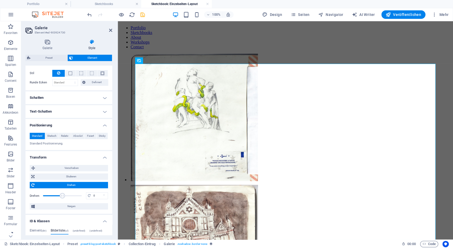
click at [79, 183] on span "Drehen" at bounding box center [71, 185] width 70 height 6
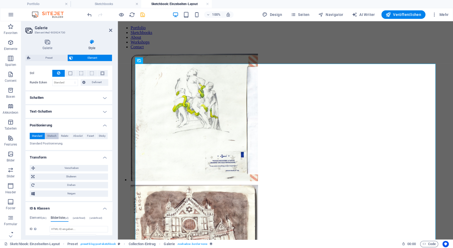
click at [53, 137] on span "Statisch" at bounding box center [51, 136] width 9 height 6
click at [63, 135] on span "Relativ" at bounding box center [64, 136] width 7 height 6
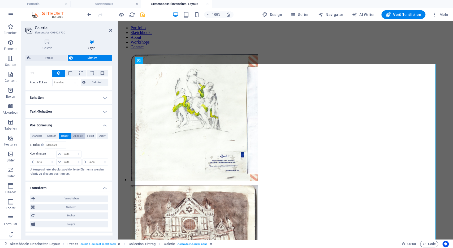
click at [78, 136] on span "Absolut" at bounding box center [77, 136] width 9 height 6
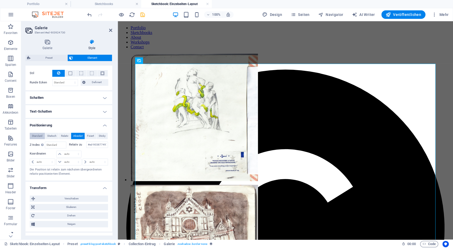
click at [36, 134] on span "Standard" at bounding box center [37, 136] width 11 height 6
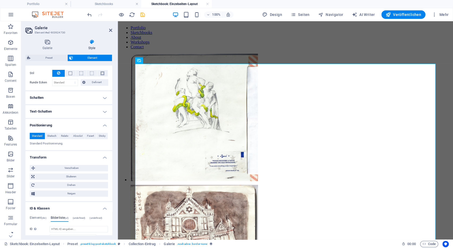
click at [48, 109] on h4 "Text-Schatten" at bounding box center [68, 111] width 87 height 13
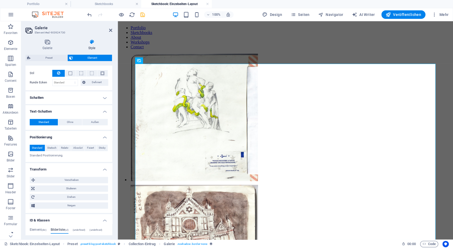
click at [49, 96] on h4 "Schatten" at bounding box center [68, 97] width 87 height 13
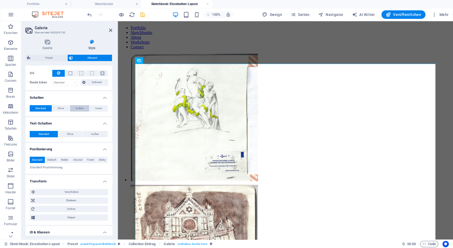
click at [82, 108] on span "Außen" at bounding box center [80, 108] width 8 height 6
type input "2"
type input "4"
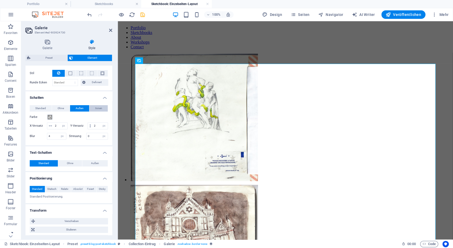
click at [98, 107] on span "Innen" at bounding box center [98, 108] width 7 height 6
click at [42, 105] on span "Standard" at bounding box center [40, 108] width 11 height 6
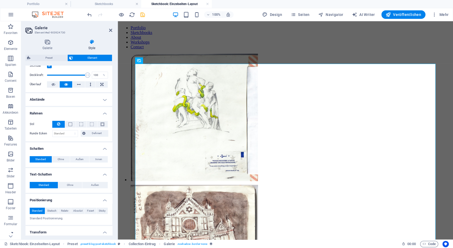
scroll to position [79, 0]
click at [60, 158] on span "Ohne" at bounding box center [61, 159] width 6 height 6
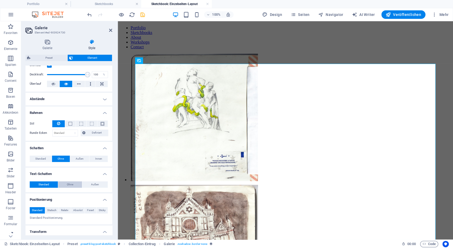
click at [69, 184] on span "Ohne" at bounding box center [70, 184] width 6 height 6
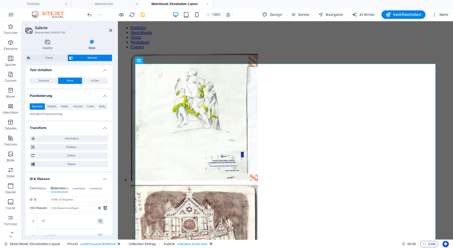
scroll to position [186, 0]
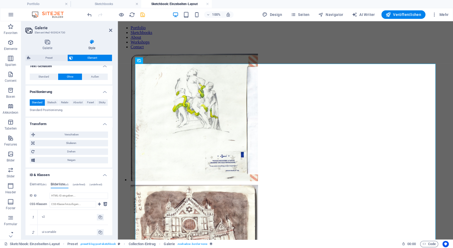
click at [46, 174] on h4 "ID & Klassen" at bounding box center [68, 174] width 87 height 10
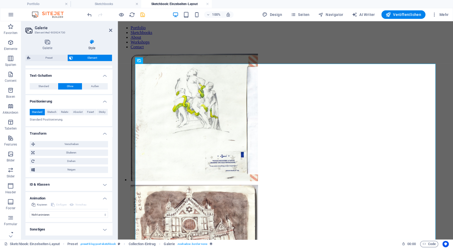
click at [105, 198] on h4 "Animation" at bounding box center [68, 197] width 87 height 10
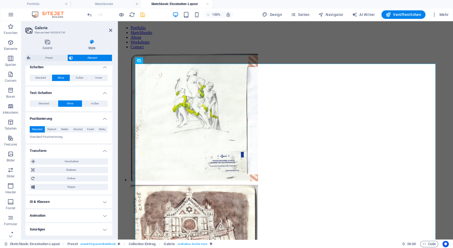
click at [103, 226] on h4 "Sonstiges" at bounding box center [68, 229] width 87 height 13
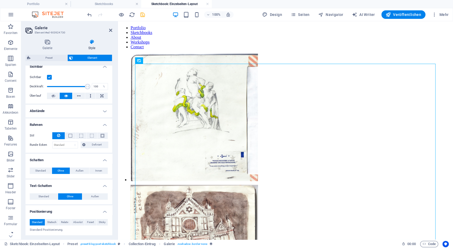
scroll to position [0, 0]
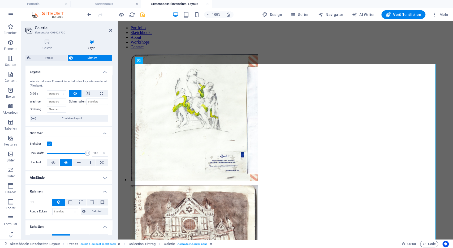
click at [67, 71] on h4 "Layout" at bounding box center [68, 71] width 87 height 10
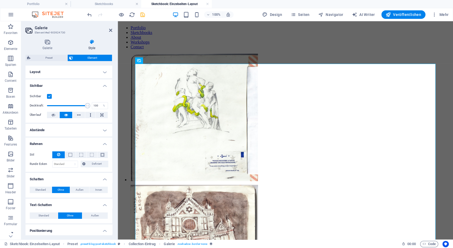
click at [105, 85] on h4 "Sichtbar" at bounding box center [68, 84] width 87 height 10
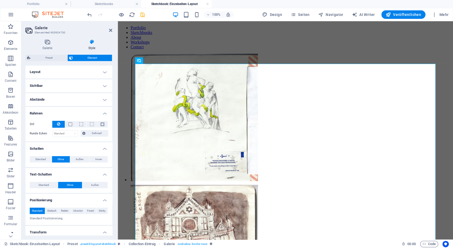
click at [105, 111] on h4 "Rahmen" at bounding box center [68, 112] width 87 height 10
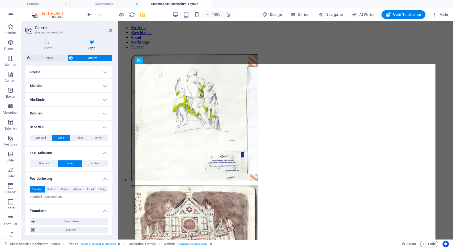
click at [106, 126] on h4 "Schatten" at bounding box center [68, 126] width 87 height 10
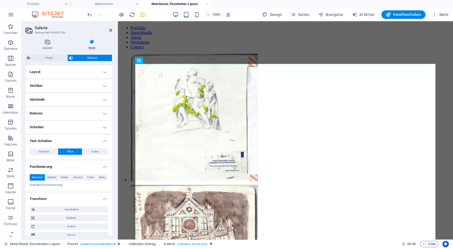
click at [106, 141] on h4 "Text-Schatten" at bounding box center [68, 140] width 87 height 10
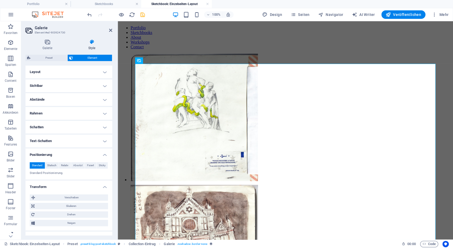
click at [106, 152] on h4 "Positionierung" at bounding box center [68, 153] width 87 height 10
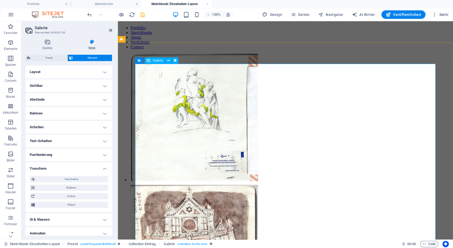
click at [155, 82] on li at bounding box center [170, 117] width 83 height 131
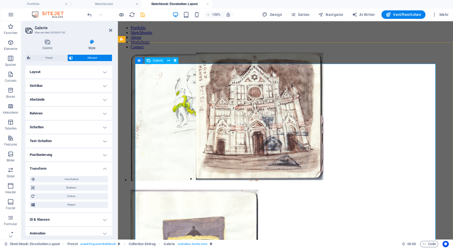
click at [230, 83] on li at bounding box center [237, 90] width 85 height 79
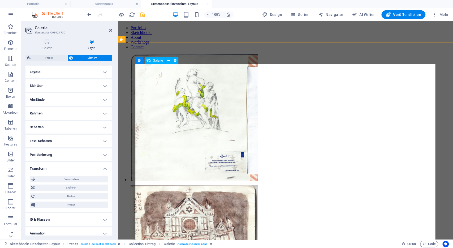
click at [213, 183] on li at bounding box center [170, 248] width 83 height 131
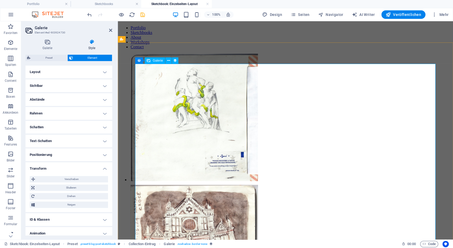
click at [213, 183] on li at bounding box center [170, 248] width 83 height 131
click at [176, 60] on icon at bounding box center [175, 61] width 4 height 6
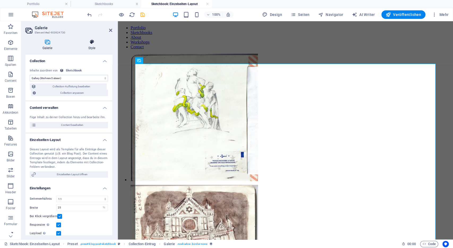
drag, startPoint x: 94, startPoint y: 44, endPoint x: 96, endPoint y: 40, distance: 4.3
click at [96, 40] on icon at bounding box center [91, 41] width 41 height 5
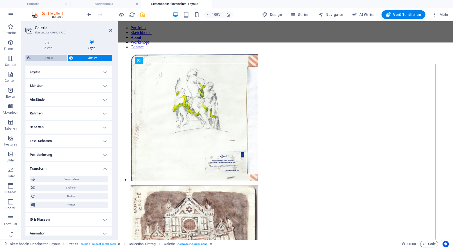
click at [51, 58] on span "Preset" at bounding box center [49, 58] width 34 height 6
select select "preset-blog-post-sketchbook"
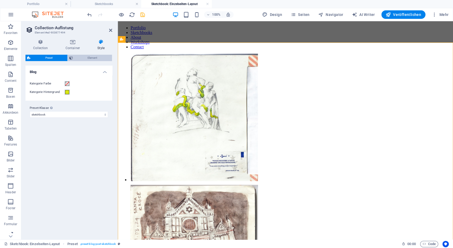
click at [89, 57] on span "Element" at bounding box center [93, 58] width 36 height 6
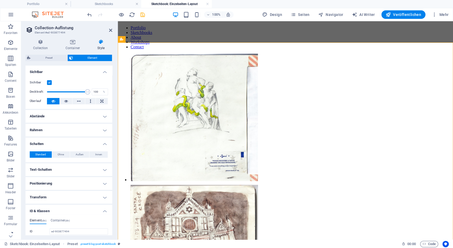
click at [46, 114] on h4 "Abstände" at bounding box center [68, 116] width 87 height 13
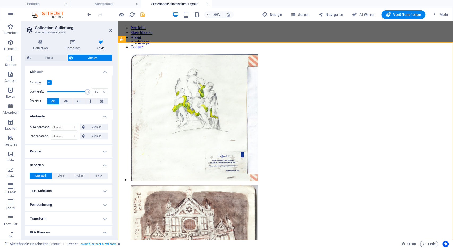
click at [37, 148] on h4 "Rahmen" at bounding box center [68, 151] width 87 height 13
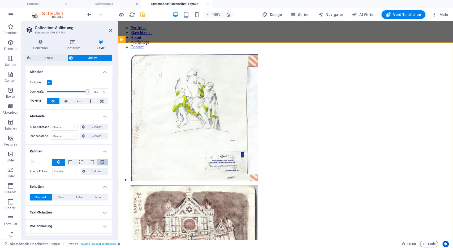
click at [104, 162] on span at bounding box center [103, 162] width 4 height 4
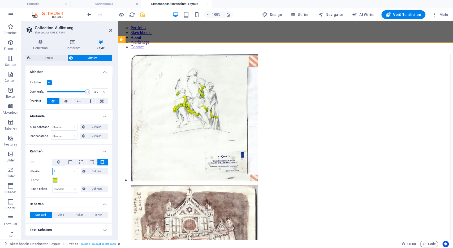
drag, startPoint x: 64, startPoint y: 169, endPoint x: 50, endPoint y: 173, distance: 14.7
click at [53, 173] on input "1" at bounding box center [65, 171] width 25 height 6
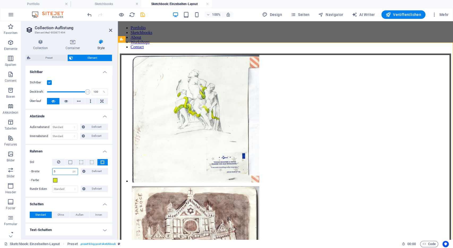
type input "5"
click at [66, 178] on div "- Farbe" at bounding box center [69, 180] width 78 height 6
click at [53, 186] on select "Standard px rem % vh vw Definiert" at bounding box center [65, 189] width 25 height 6
click at [62, 173] on input "5" at bounding box center [65, 171] width 25 height 6
drag, startPoint x: 61, startPoint y: 187, endPoint x: 45, endPoint y: 173, distance: 21.4
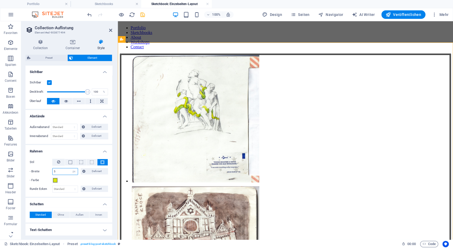
click at [53, 173] on input "5" at bounding box center [65, 171] width 25 height 6
click at [60, 159] on icon at bounding box center [58, 162] width 3 height 6
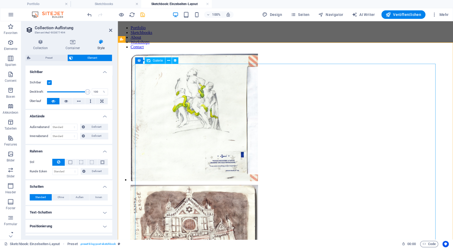
click at [162, 87] on li at bounding box center [170, 117] width 83 height 131
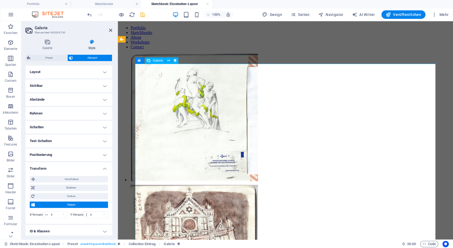
click at [210, 183] on li at bounding box center [170, 248] width 83 height 131
click at [213, 183] on li at bounding box center [170, 248] width 83 height 131
click at [145, 16] on icon "save" at bounding box center [143, 15] width 6 height 6
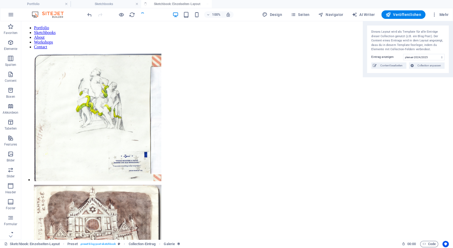
select select "gallery"
select select "4"
select select "%"
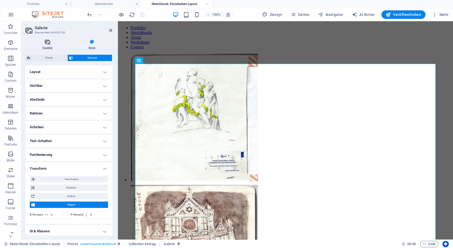
click at [48, 45] on h4 "Galerie" at bounding box center [48, 44] width 46 height 11
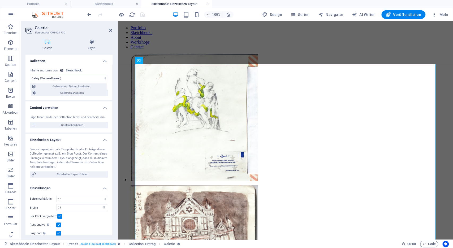
scroll to position [23, 0]
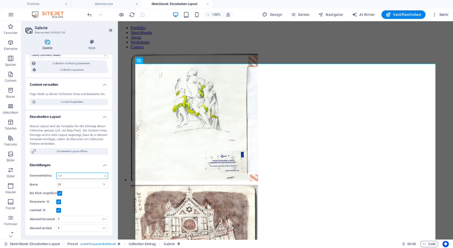
click at [56, 173] on select "Kein festes Seitenverhältnis 16:9 16:10 4:3 1:1 1:2 2:1" at bounding box center [82, 176] width 52 height 6
click at [77, 176] on select "Kein festes Seitenverhältnis 16:9 16:10 4:3 1:1 1:2 2:1" at bounding box center [82, 176] width 52 height 6
click at [77, 184] on input "25" at bounding box center [82, 184] width 51 height 6
click at [98, 203] on div "Responsive Automatisch Retina-Bilder und kleinere Bilder auf Smartphones laden" at bounding box center [69, 202] width 78 height 6
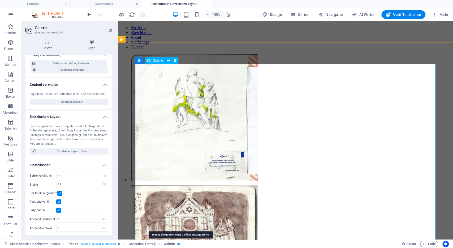
click at [179, 242] on icon "breadcrumb" at bounding box center [178, 243] width 3 height 3
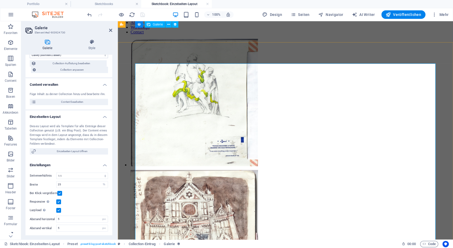
scroll to position [0, 0]
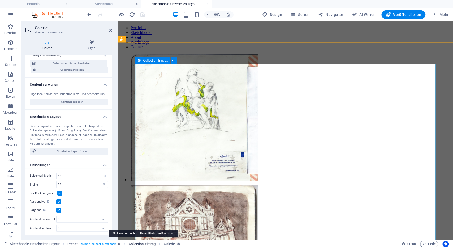
click at [146, 244] on span "Collection-Eintrag" at bounding box center [142, 244] width 27 height 6
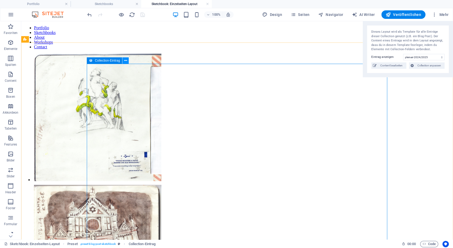
click at [126, 61] on icon at bounding box center [125, 61] width 3 height 6
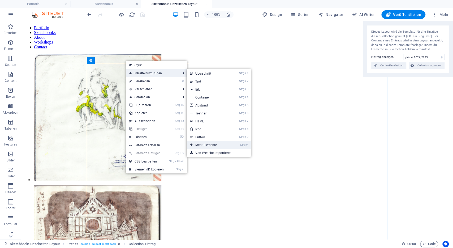
click at [207, 143] on link "Strg ⏎ Mehr Elemente ..." at bounding box center [209, 145] width 44 height 8
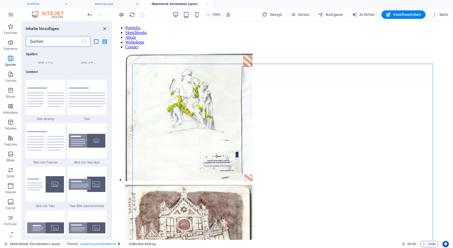
scroll to position [911, 0]
click at [48, 38] on input "text" at bounding box center [54, 41] width 56 height 11
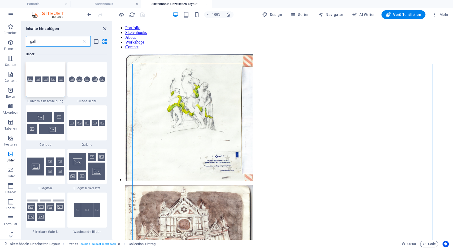
scroll to position [0, 0]
type input "gall"
click at [14, 154] on span "Bilder" at bounding box center [10, 157] width 21 height 13
click at [85, 42] on icon at bounding box center [84, 41] width 5 height 5
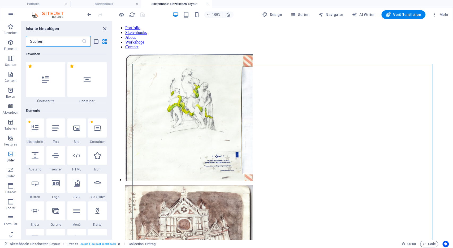
click at [17, 157] on span "Bilder" at bounding box center [10, 157] width 21 height 13
click at [8, 154] on icon "button" at bounding box center [10, 154] width 6 height 6
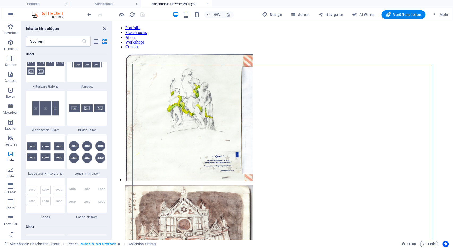
scroll to position [2835, 0]
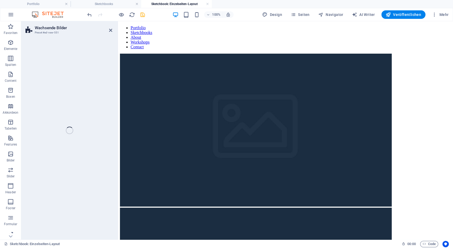
select select "rem"
select select "px"
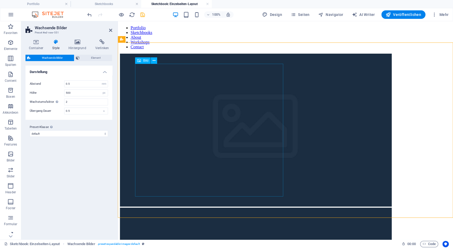
click at [149, 97] on figure at bounding box center [285, 131] width 331 height 154
click at [156, 61] on button at bounding box center [154, 60] width 6 height 6
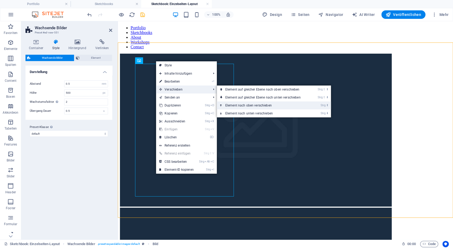
click at [242, 106] on link "Strg ⬆ Element nach oben verschieben" at bounding box center [264, 105] width 94 height 8
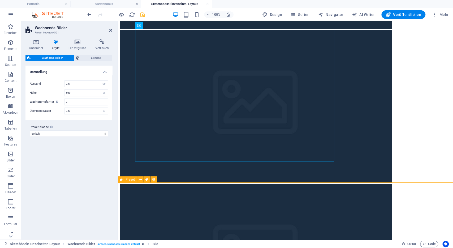
scroll to position [178, 0]
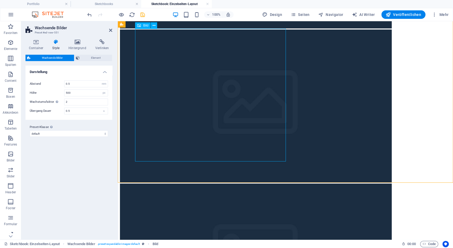
click at [192, 123] on figure at bounding box center [285, 106] width 331 height 154
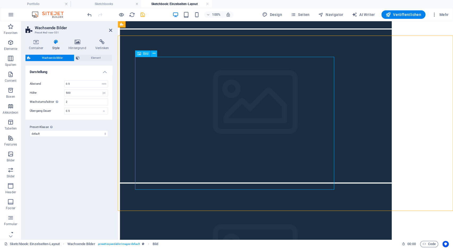
scroll to position [117, 0]
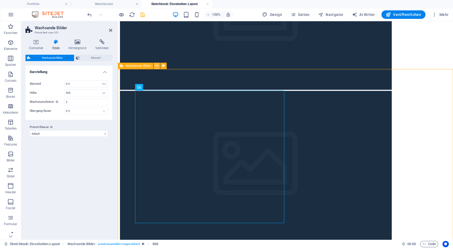
click at [157, 64] on icon at bounding box center [156, 66] width 3 height 6
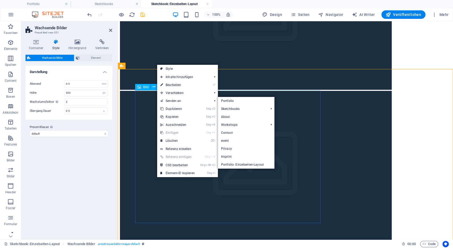
click at [136, 87] on div "Bild" at bounding box center [142, 87] width 15 height 6
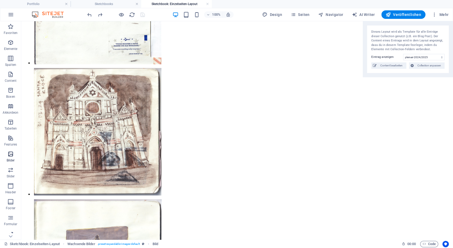
click at [11, 155] on icon "button" at bounding box center [10, 154] width 6 height 6
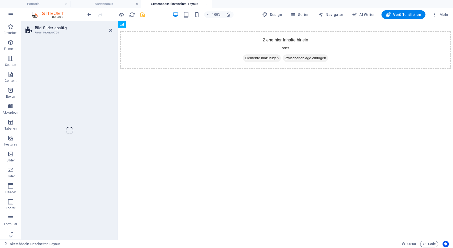
scroll to position [0, 0]
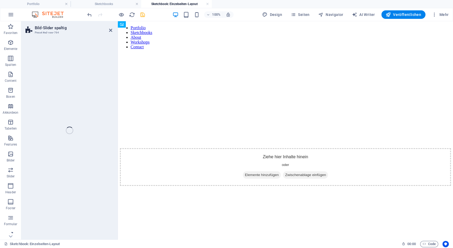
select select "rem"
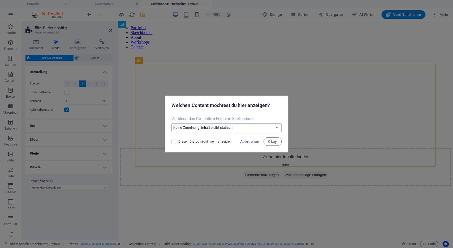
click at [171, 123] on select "Keine Zuordnung, Inhalt bleibt statisch Erstelle ein neues Feld Erstellt am (Da…" at bounding box center [226, 127] width 110 height 8
select select "createNew"
click option "Erstelle ein neues Feld" at bounding box center [0, 0] width 0 height 0
click at [171, 123] on select "Keine Zuordnung, Inhalt bleibt statisch Erstelle ein neues Feld Erstellt am (Da…" at bounding box center [226, 127] width 110 height 8
click at [227, 127] on select "Keine Zuordnung, Inhalt bleibt statisch Erstelle ein neues Feld Erstellt am (Da…" at bounding box center [226, 127] width 110 height 8
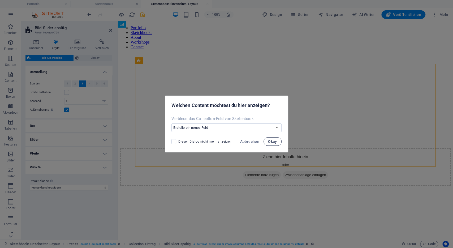
click at [276, 141] on span "Okay" at bounding box center [272, 141] width 9 height 4
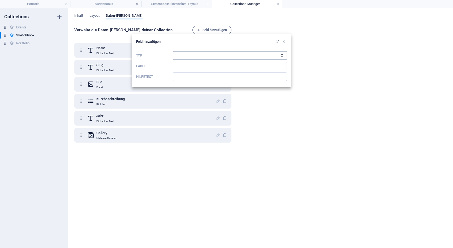
click at [234, 52] on div "Typ Einfacher Text Link CMS Richtext Datei Mehrere Dateien Checkbox Auswahl Dat…" at bounding box center [211, 66] width 151 height 34
click at [173, 51] on select "Einfacher Text Link CMS Richtext Datei Mehrere Dateien Checkbox Auswahl Datum N…" at bounding box center [230, 55] width 114 height 8
select select "multiple_files"
click option "Mehrere Dateien" at bounding box center [0, 0] width 0 height 0
click at [196, 64] on input "Label" at bounding box center [230, 66] width 114 height 8
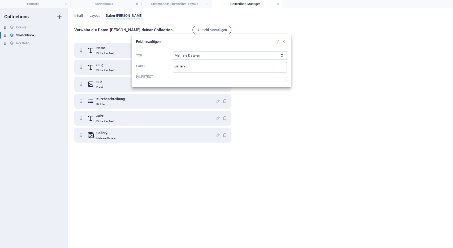
type input "Gallery 2"
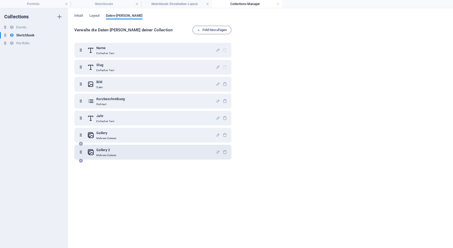
click at [217, 149] on div at bounding box center [221, 152] width 11 height 11
click at [78, 17] on span "Inhalt" at bounding box center [78, 15] width 9 height 7
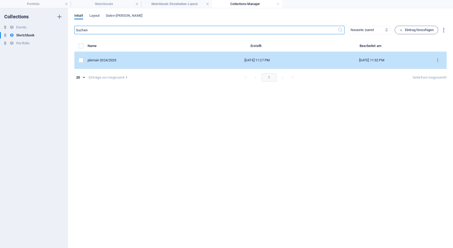
click at [106, 61] on div "pleinair-2024/2025" at bounding box center [142, 60] width 108 height 5
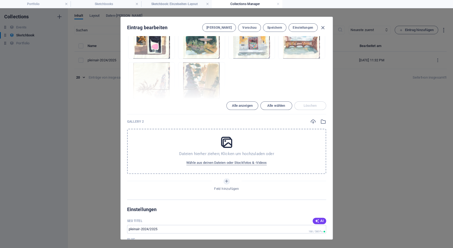
scroll to position [250, 0]
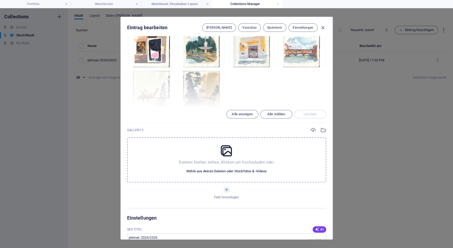
click at [224, 168] on span "Wähle aus deinen Dateien oder Stockfotos & -Videos" at bounding box center [226, 171] width 80 height 6
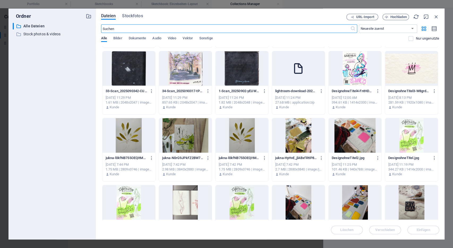
scroll to position [330, 0]
click at [137, 139] on div at bounding box center [128, 135] width 53 height 35
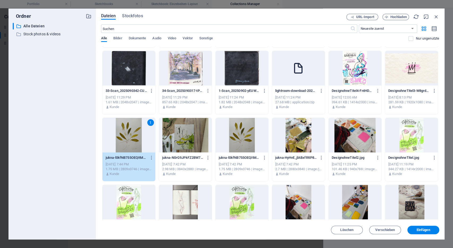
click at [191, 133] on div at bounding box center [185, 135] width 53 height 35
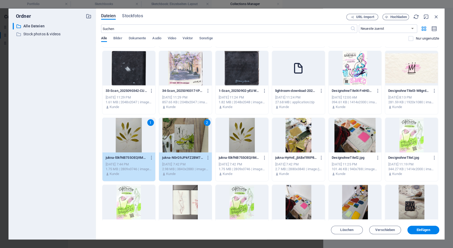
click at [293, 140] on div at bounding box center [298, 135] width 53 height 35
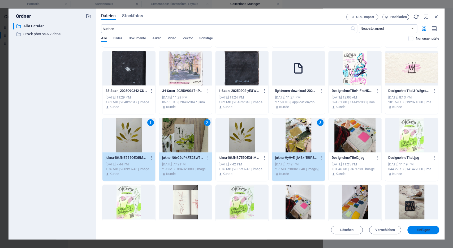
click at [424, 231] on span "Einfügen" at bounding box center [424, 229] width 14 height 3
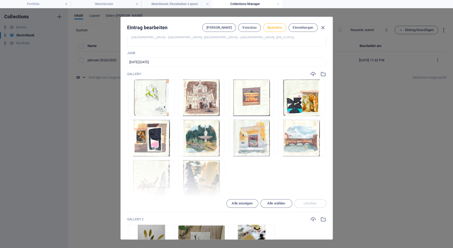
scroll to position [161, 0]
click at [275, 27] on span "Speichern" at bounding box center [274, 27] width 15 height 4
click at [323, 27] on icon "button" at bounding box center [323, 28] width 6 height 6
type input "pleinair-2024-2025"
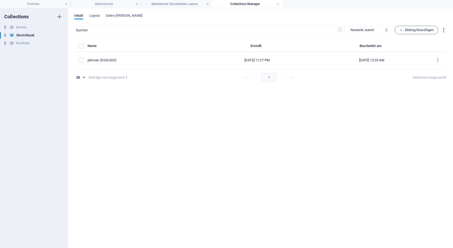
scroll to position [140, 0]
click at [170, 5] on h4 "Sketchbook: Einzelseiten-Layout" at bounding box center [176, 4] width 71 height 6
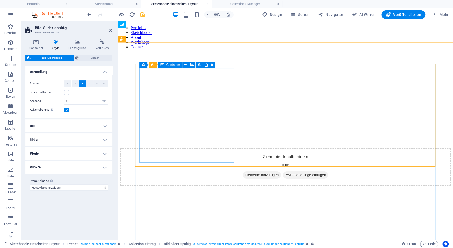
click at [184, 148] on div "Ziehe hier Inhalte hinein oder Elemente hinzufügen Zwischenablage einfügen" at bounding box center [285, 167] width 331 height 38
click at [186, 66] on icon at bounding box center [185, 65] width 3 height 6
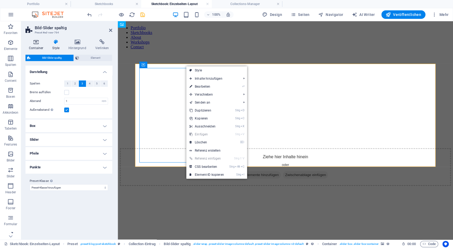
click at [37, 42] on icon at bounding box center [35, 41] width 21 height 5
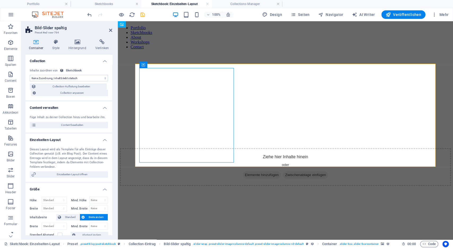
click at [30, 75] on select "Keine Zuordnung, Inhalt bleibt statisch Erstellt am (Datum) Aktualisiert am (Da…" at bounding box center [69, 78] width 78 height 6
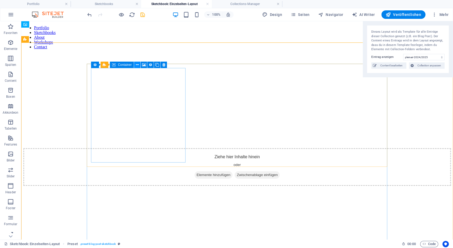
click at [139, 67] on icon at bounding box center [137, 65] width 3 height 6
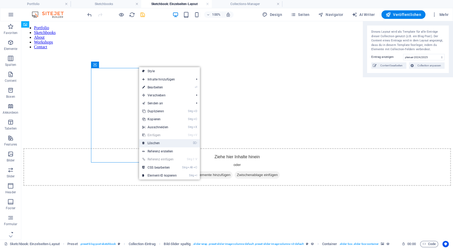
click at [158, 141] on link "⌦ Löschen" at bounding box center [159, 143] width 41 height 8
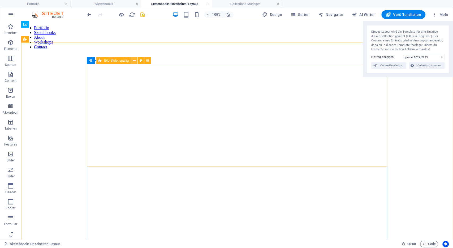
click at [134, 61] on icon at bounding box center [134, 61] width 3 height 6
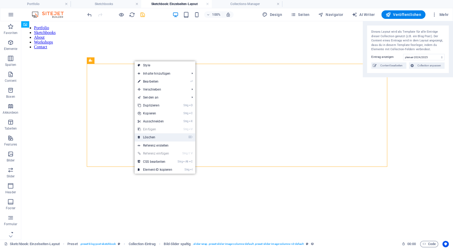
click at [150, 133] on link "⌦ Löschen" at bounding box center [155, 137] width 41 height 8
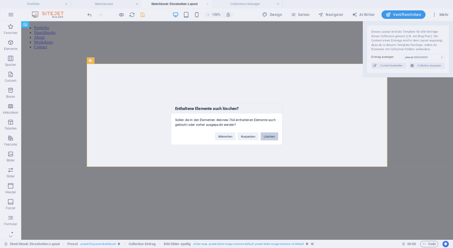
click at [271, 136] on button "Löschen" at bounding box center [270, 136] width 18 height 8
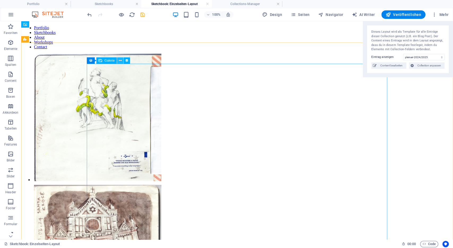
click at [121, 59] on icon at bounding box center [120, 61] width 3 height 6
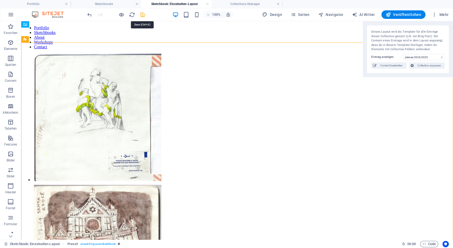
click at [145, 15] on icon "save" at bounding box center [143, 15] width 6 height 6
select select "gallery"
select select "4"
select select "%"
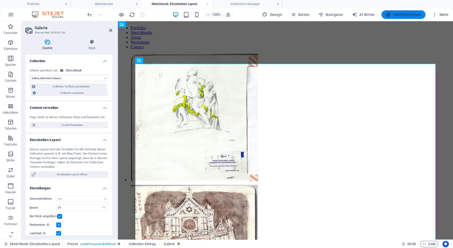
click at [411, 14] on span "Veröffentlichen" at bounding box center [404, 14] width 36 height 5
select select "gallery"
select select "4"
select select "%"
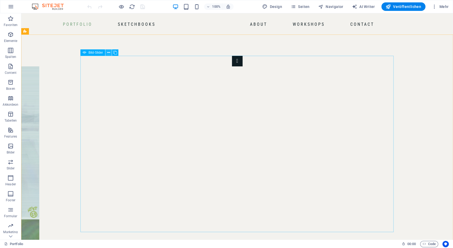
click at [109, 53] on icon at bounding box center [108, 53] width 3 height 6
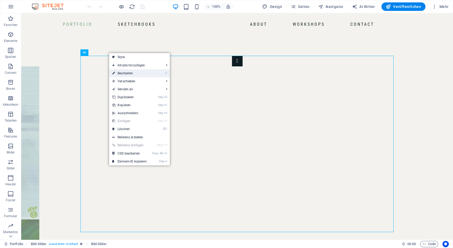
click at [122, 74] on link "⏎ Bearbeiten" at bounding box center [129, 73] width 41 height 8
select select "ms"
select select "s"
select select "progressive"
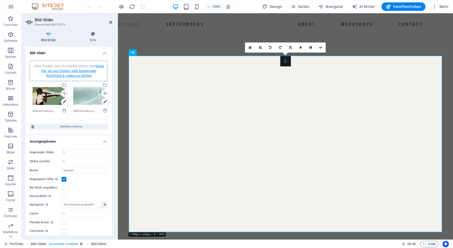
click at [76, 71] on link "klicke hier, um aus Dateien oder kostenlosen Stockfotos & -videos zu wählen" at bounding box center [72, 70] width 63 height 13
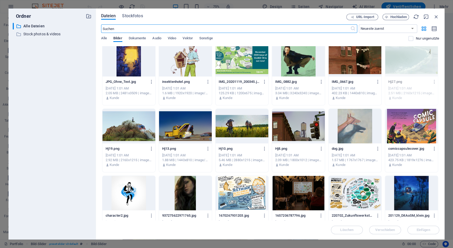
scroll to position [740, 0]
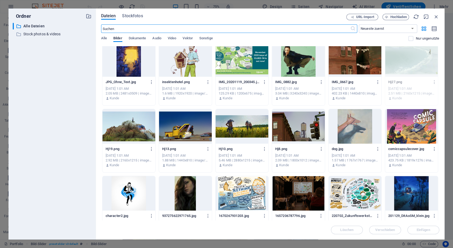
click at [299, 130] on div at bounding box center [298, 126] width 53 height 35
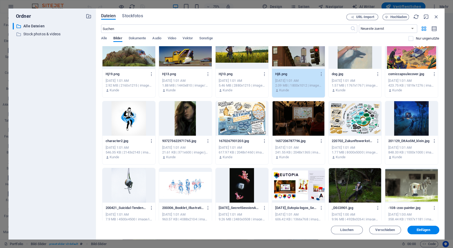
scroll to position [815, 0]
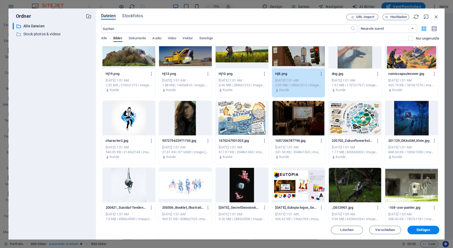
click at [183, 121] on div at bounding box center [185, 118] width 53 height 35
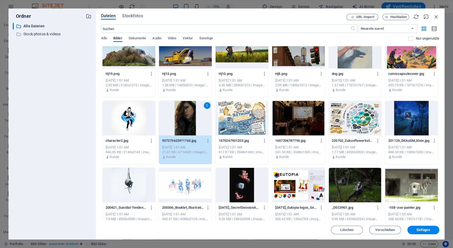
click at [302, 126] on div at bounding box center [298, 118] width 53 height 35
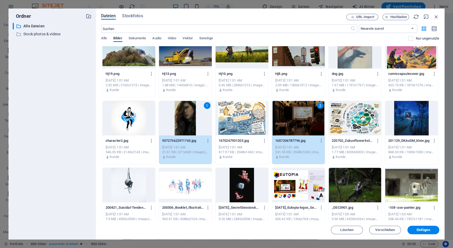
click at [299, 123] on div "2" at bounding box center [298, 118] width 53 height 35
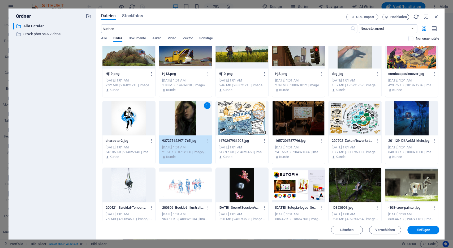
click at [300, 62] on div at bounding box center [298, 51] width 53 height 35
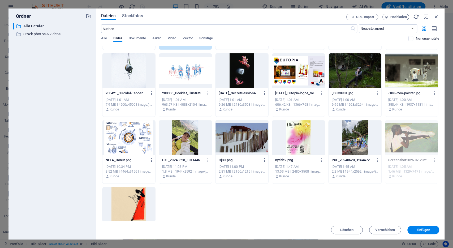
scroll to position [929, 0]
click at [240, 150] on div at bounding box center [241, 137] width 53 height 35
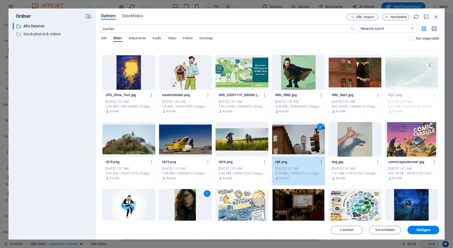
scroll to position [725, 0]
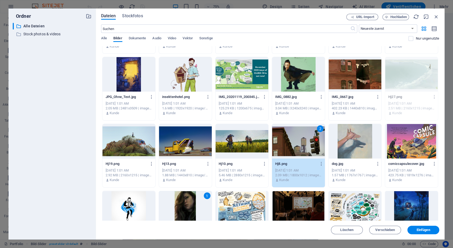
click at [195, 146] on div at bounding box center [185, 141] width 53 height 35
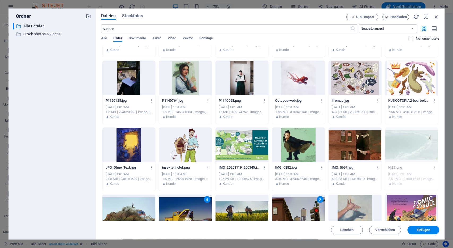
scroll to position [605, 0]
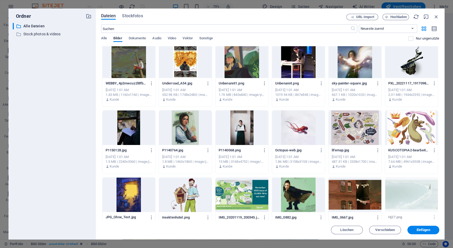
click at [189, 133] on div at bounding box center [185, 127] width 53 height 35
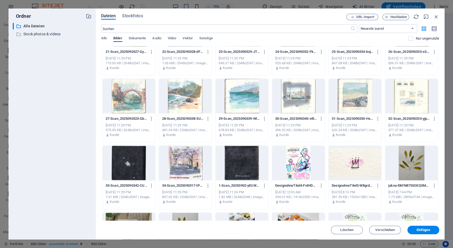
scroll to position [226, 0]
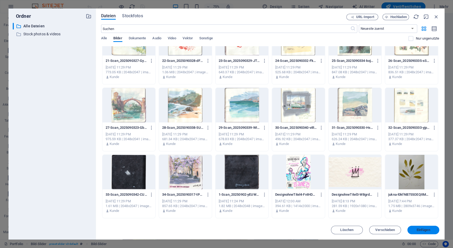
click at [431, 230] on span "Einfügen" at bounding box center [423, 229] width 28 height 3
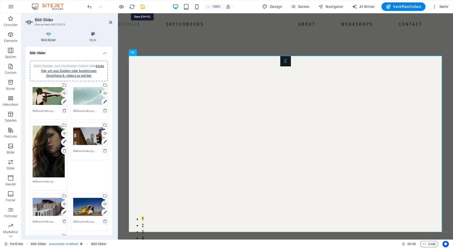
click at [142, 6] on icon "save" at bounding box center [143, 7] width 6 height 6
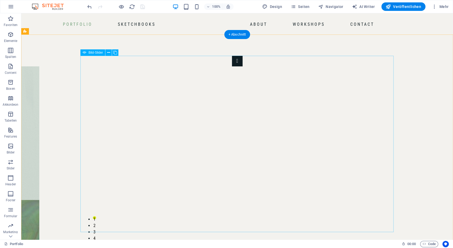
click at [243, 243] on button "Image Slider" at bounding box center [237, 248] width 11 height 11
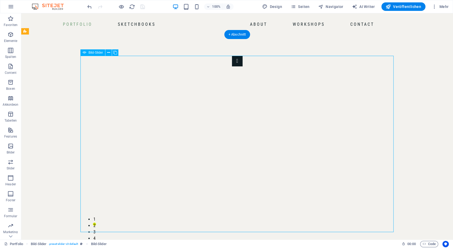
click at [243, 243] on button "Image Slider" at bounding box center [237, 248] width 11 height 11
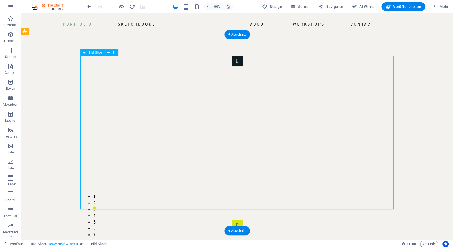
click at [243, 220] on button "Image Slider" at bounding box center [237, 225] width 11 height 11
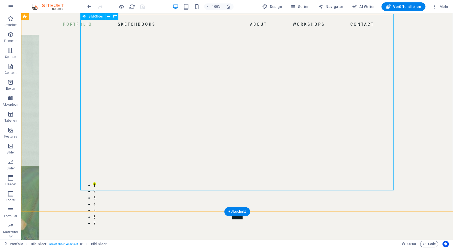
scroll to position [34, 0]
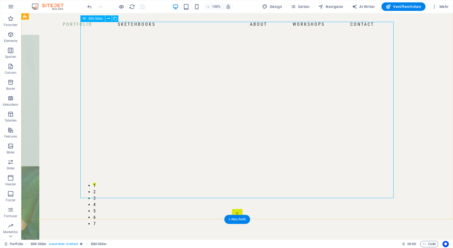
click at [243, 209] on button "Image Slider" at bounding box center [237, 214] width 11 height 11
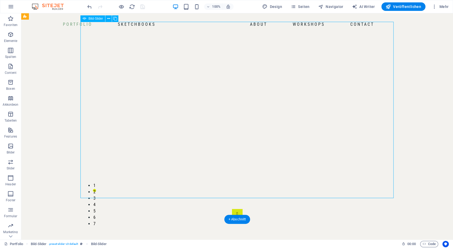
click at [243, 209] on button "Image Slider" at bounding box center [237, 214] width 11 height 11
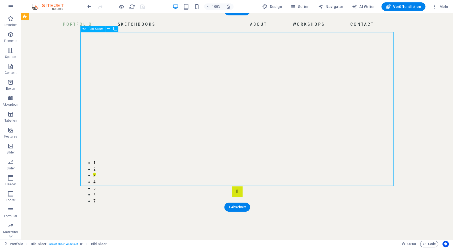
scroll to position [0, 0]
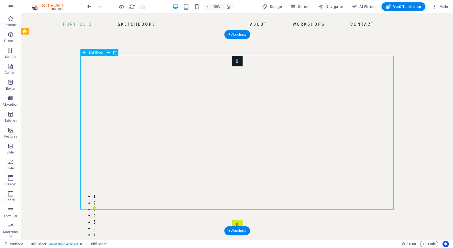
click at [243, 220] on button "Image Slider" at bounding box center [237, 225] width 11 height 11
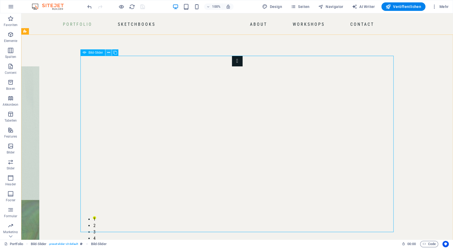
click at [107, 53] on button at bounding box center [108, 52] width 6 height 6
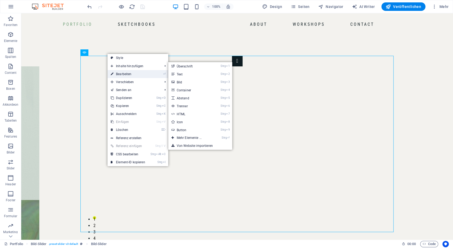
click at [127, 73] on link "⏎ Bearbeiten" at bounding box center [127, 74] width 41 height 8
select select "ms"
select select "s"
select select "progressive"
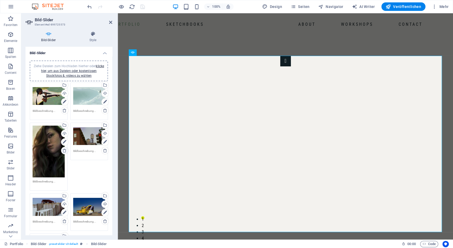
click at [64, 149] on icon at bounding box center [64, 150] width 4 height 4
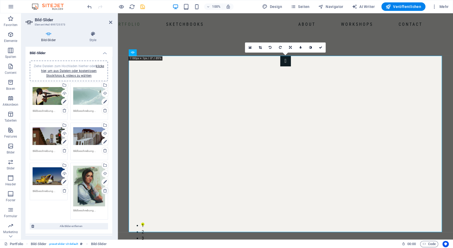
click at [103, 190] on link at bounding box center [104, 190] width 7 height 7
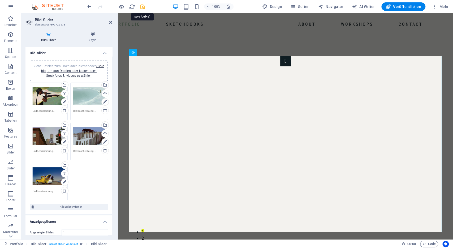
click at [143, 5] on icon "save" at bounding box center [143, 7] width 6 height 6
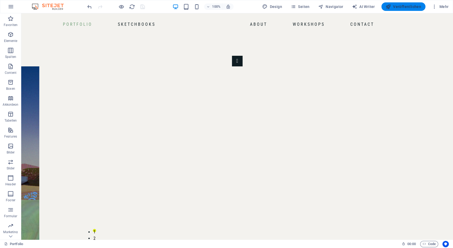
click at [406, 6] on span "Veröffentlichen" at bounding box center [404, 6] width 36 height 5
